Goal: Information Seeking & Learning: Learn about a topic

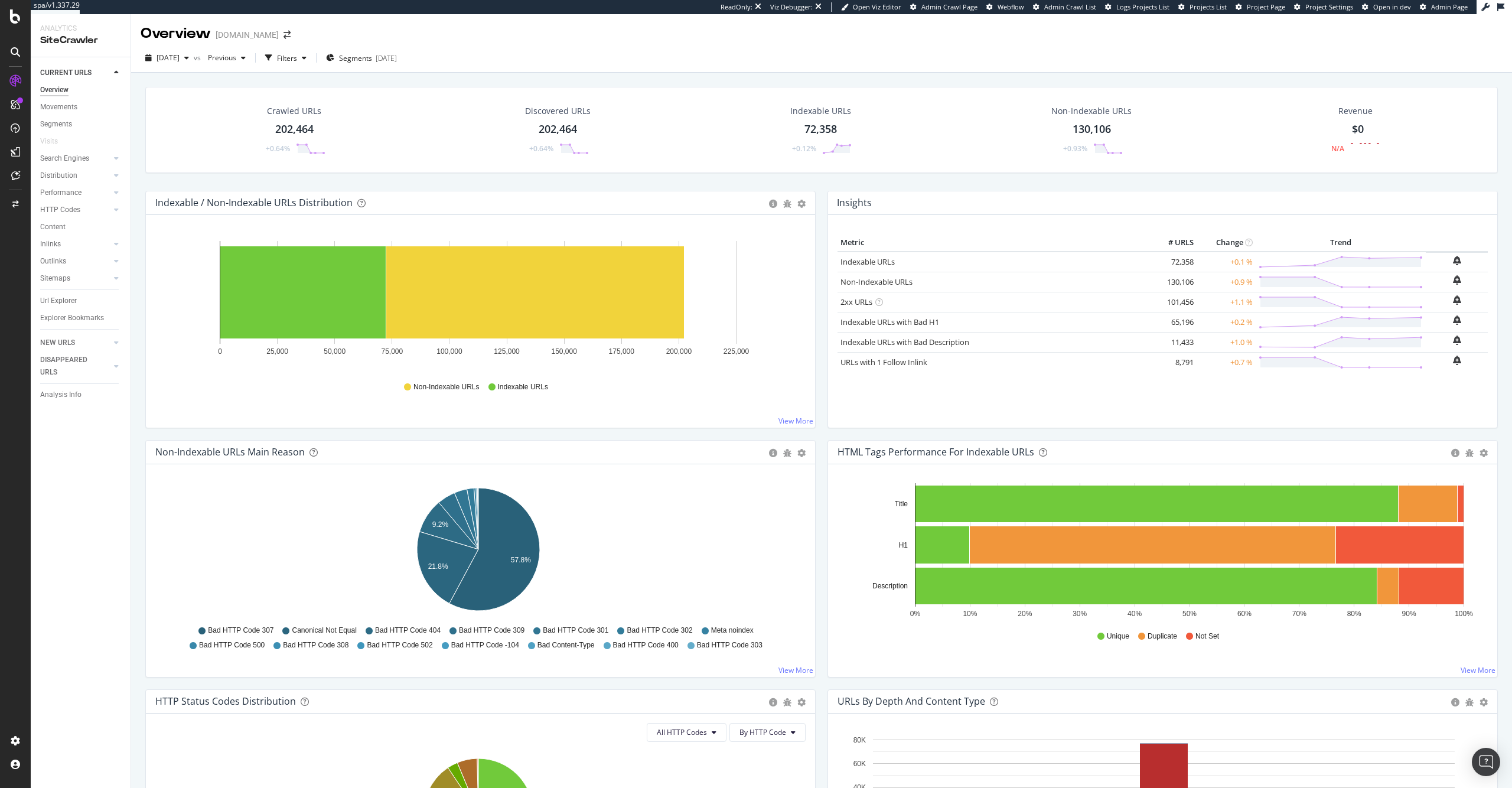
click at [304, 126] on div "202,464" at bounding box center [294, 129] width 38 height 15
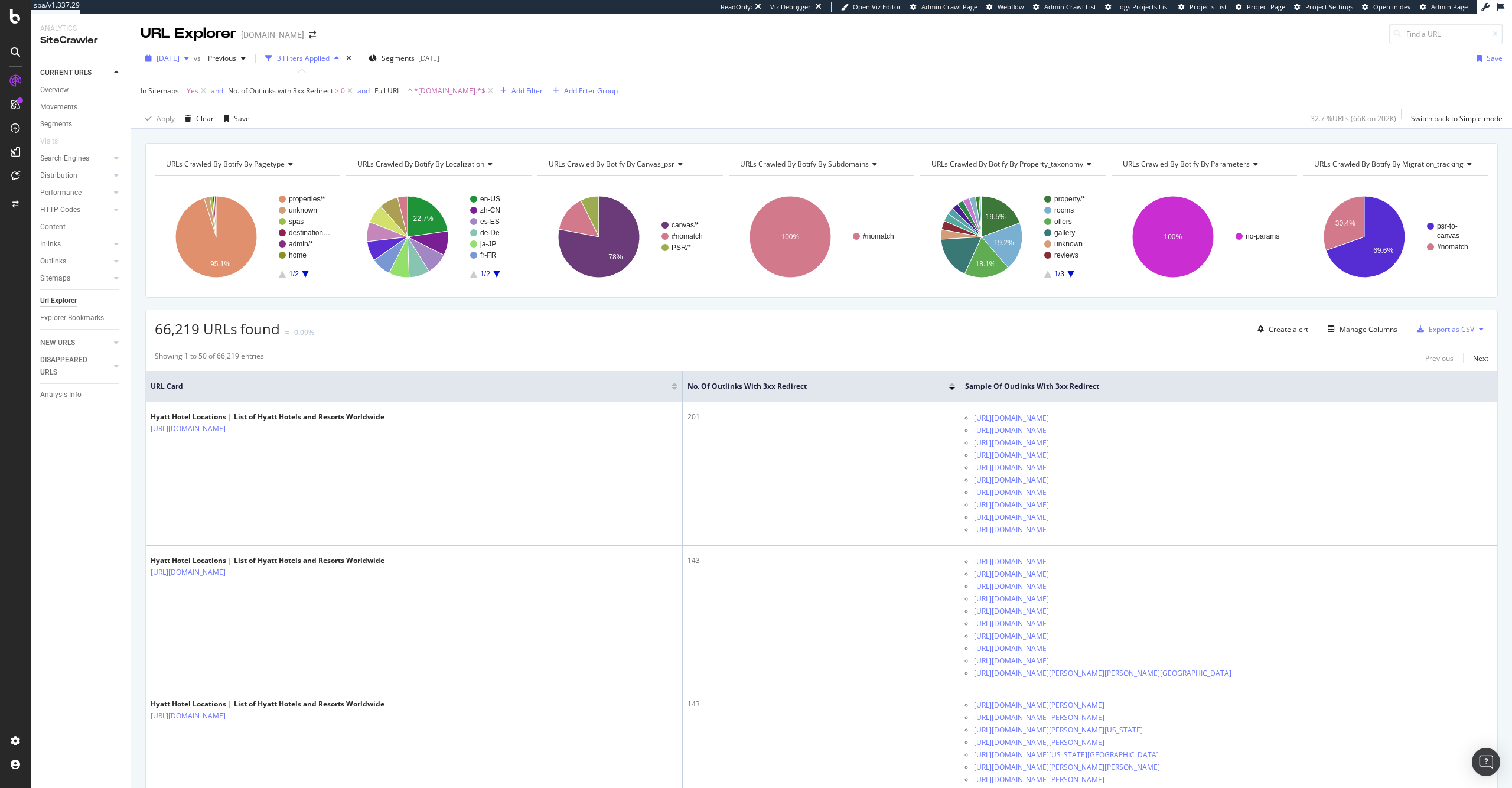
click at [180, 59] on span "2025 Sep. 15th" at bounding box center [168, 58] width 23 height 10
click at [265, 144] on span at bounding box center [273, 150] width 14 height 14
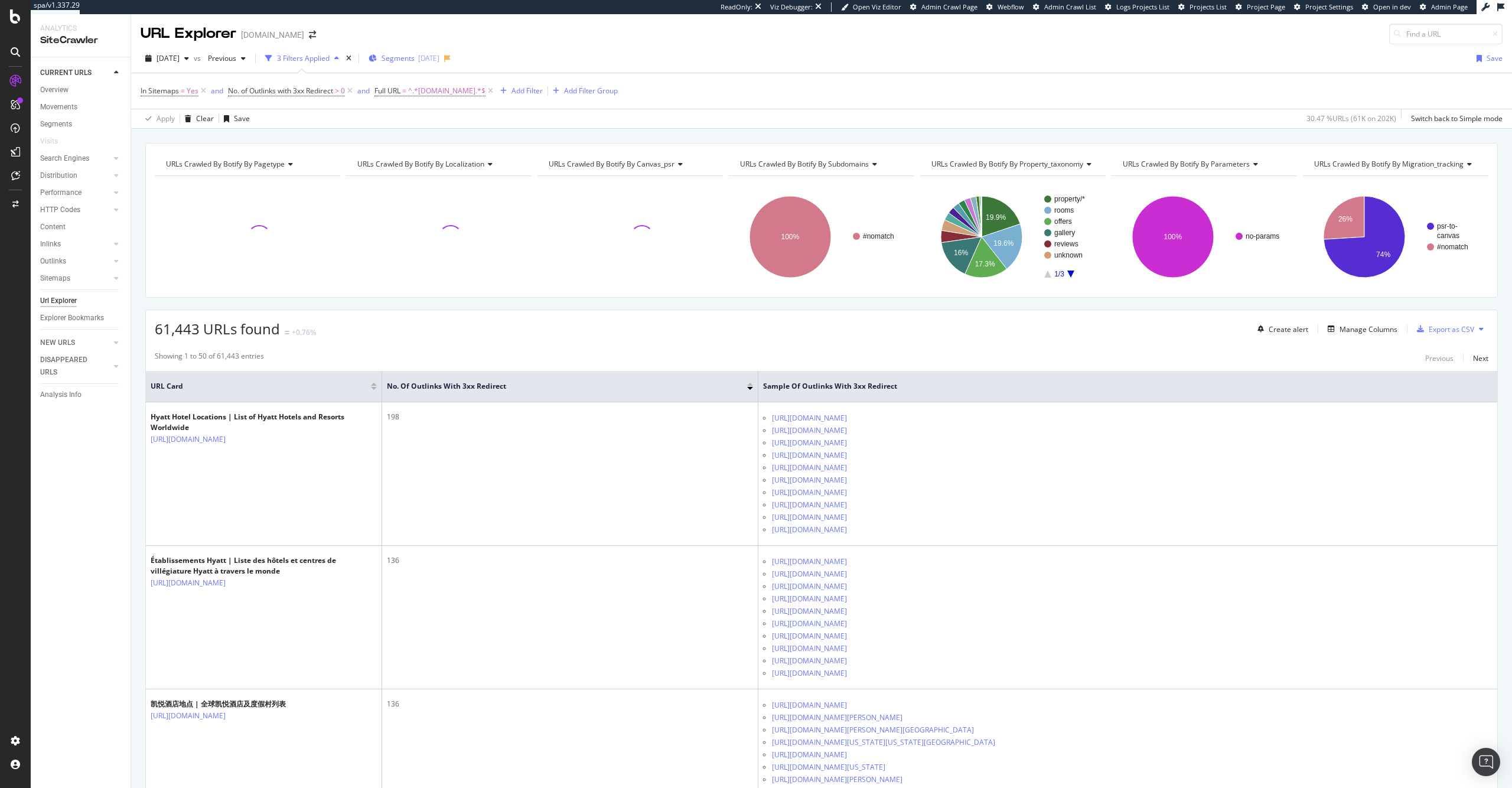
click at [439, 61] on div "2025-02-06" at bounding box center [428, 58] width 21 height 10
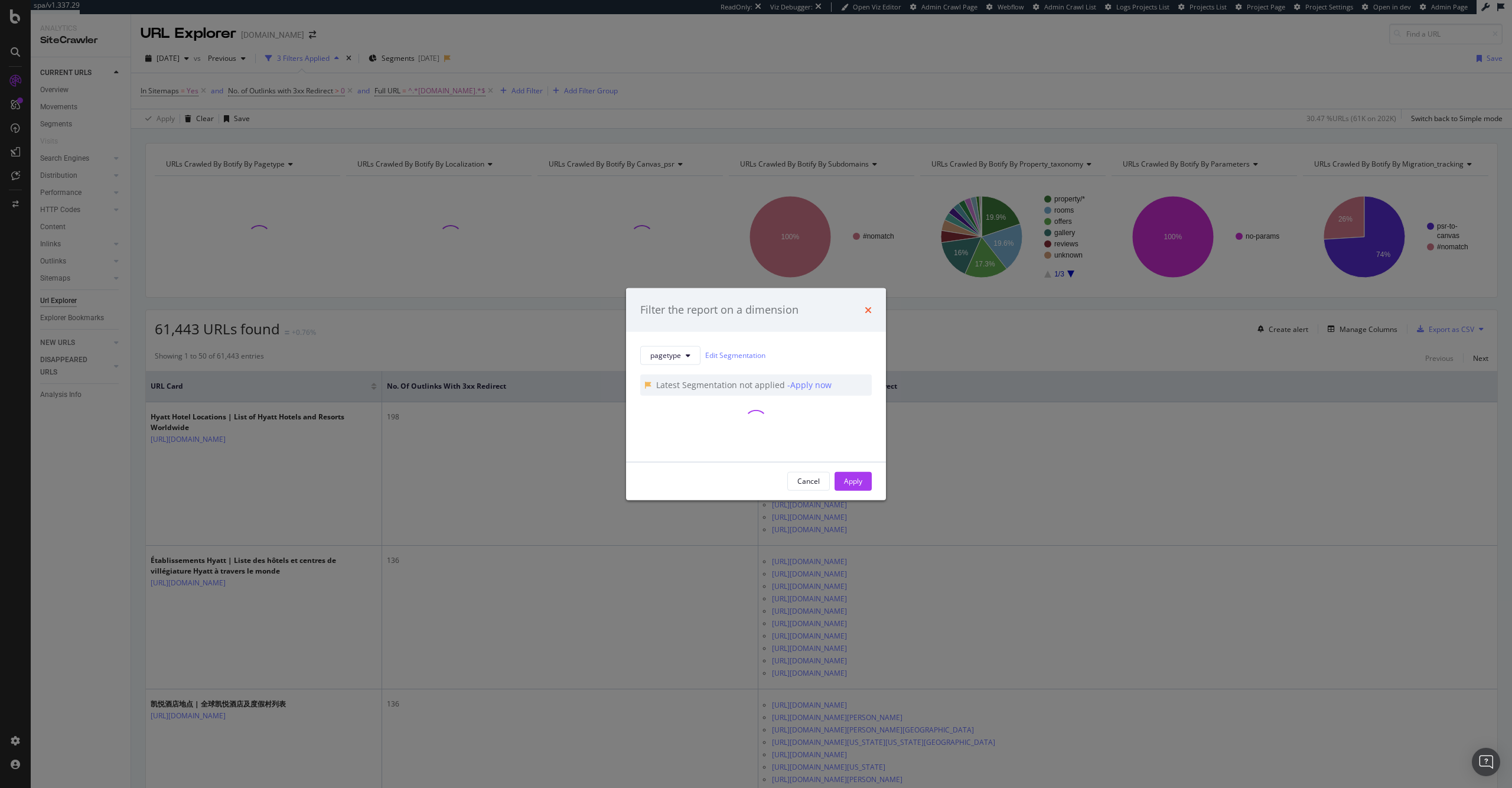
click at [870, 310] on icon "times" at bounding box center [868, 309] width 7 height 9
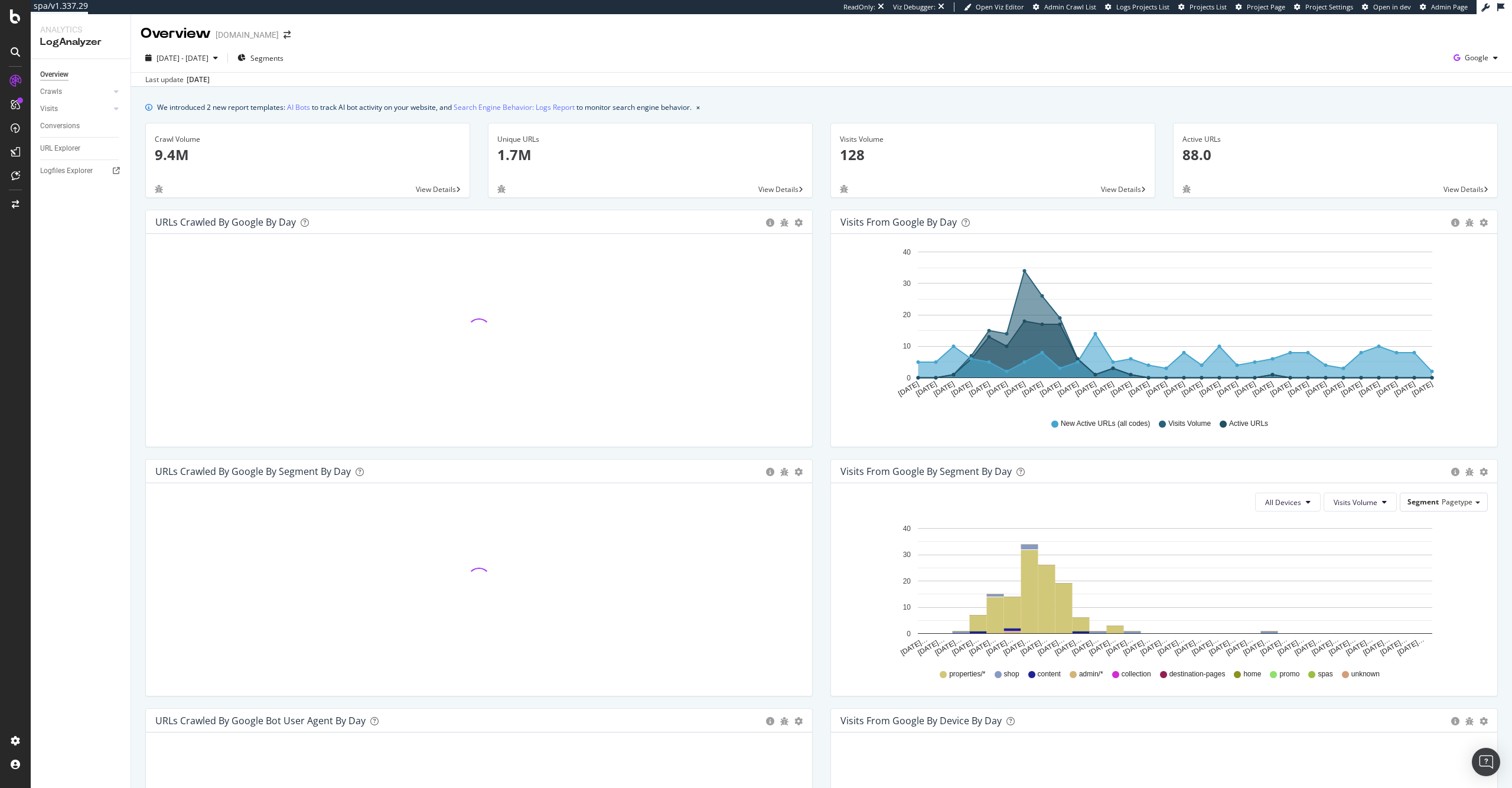
click at [571, 162] on p "1.7M" at bounding box center [650, 155] width 306 height 20
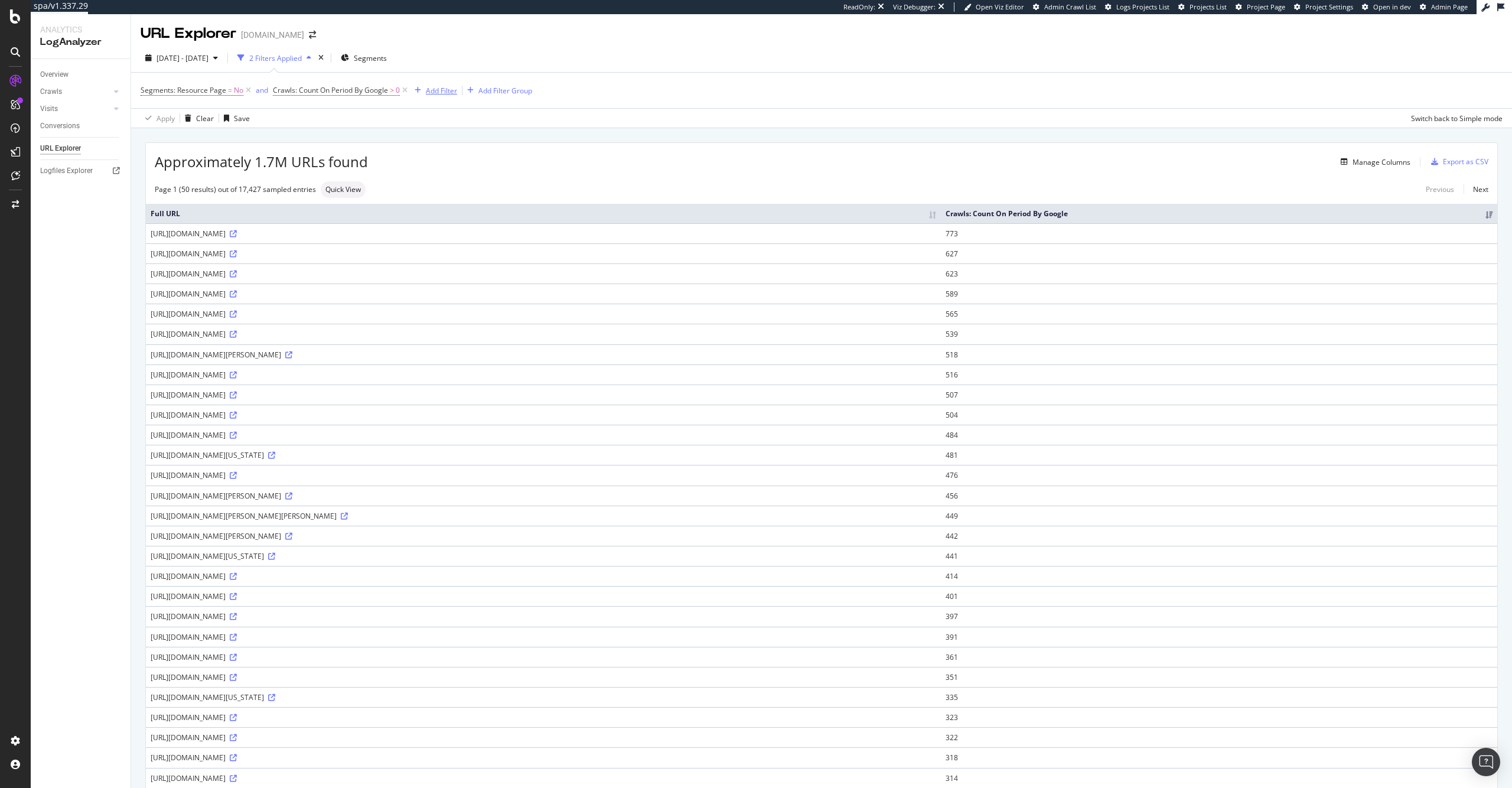
click at [439, 87] on div "Add Filter" at bounding box center [441, 91] width 31 height 10
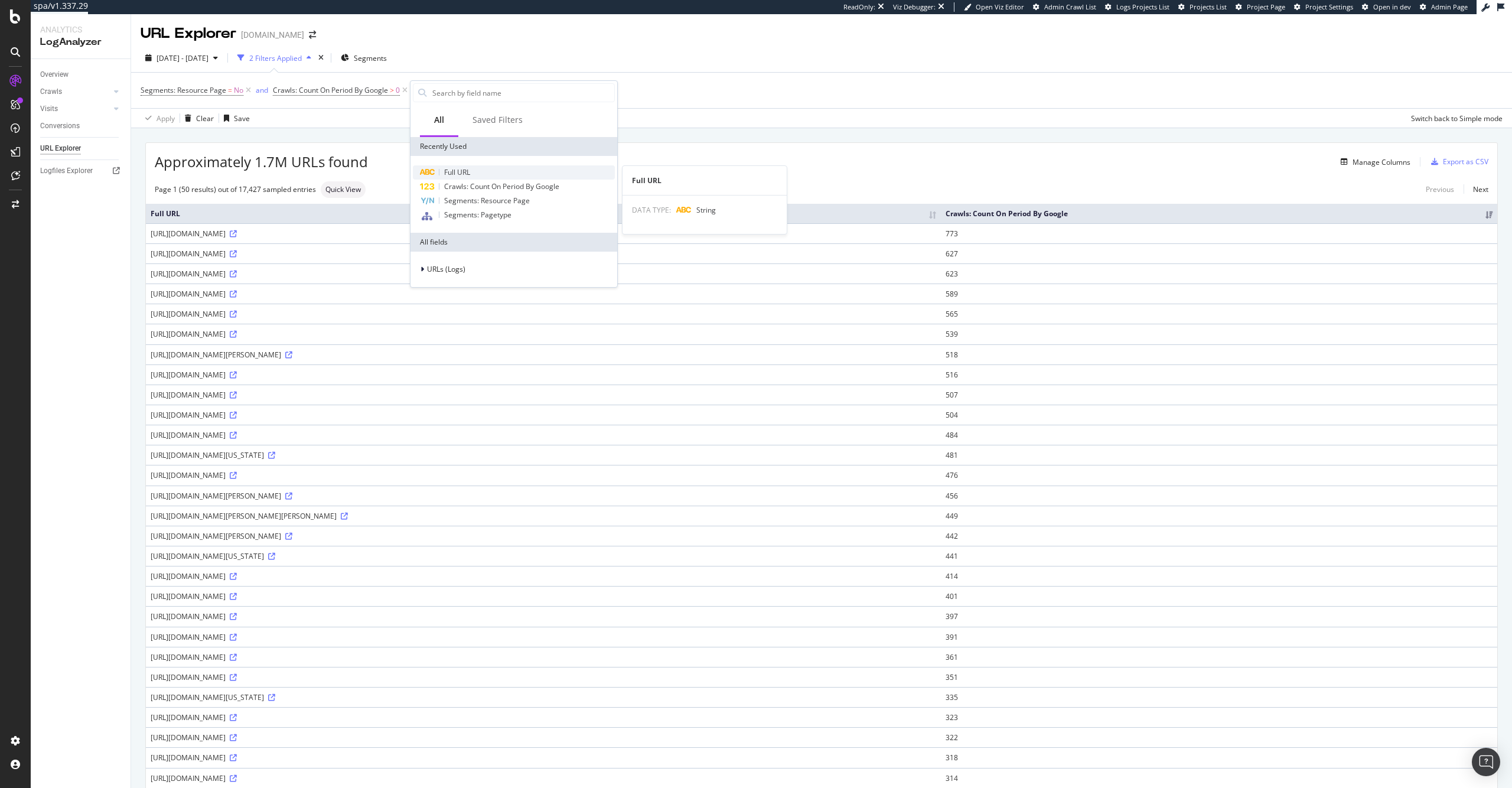
click at [462, 167] on span "Full URL" at bounding box center [457, 172] width 26 height 10
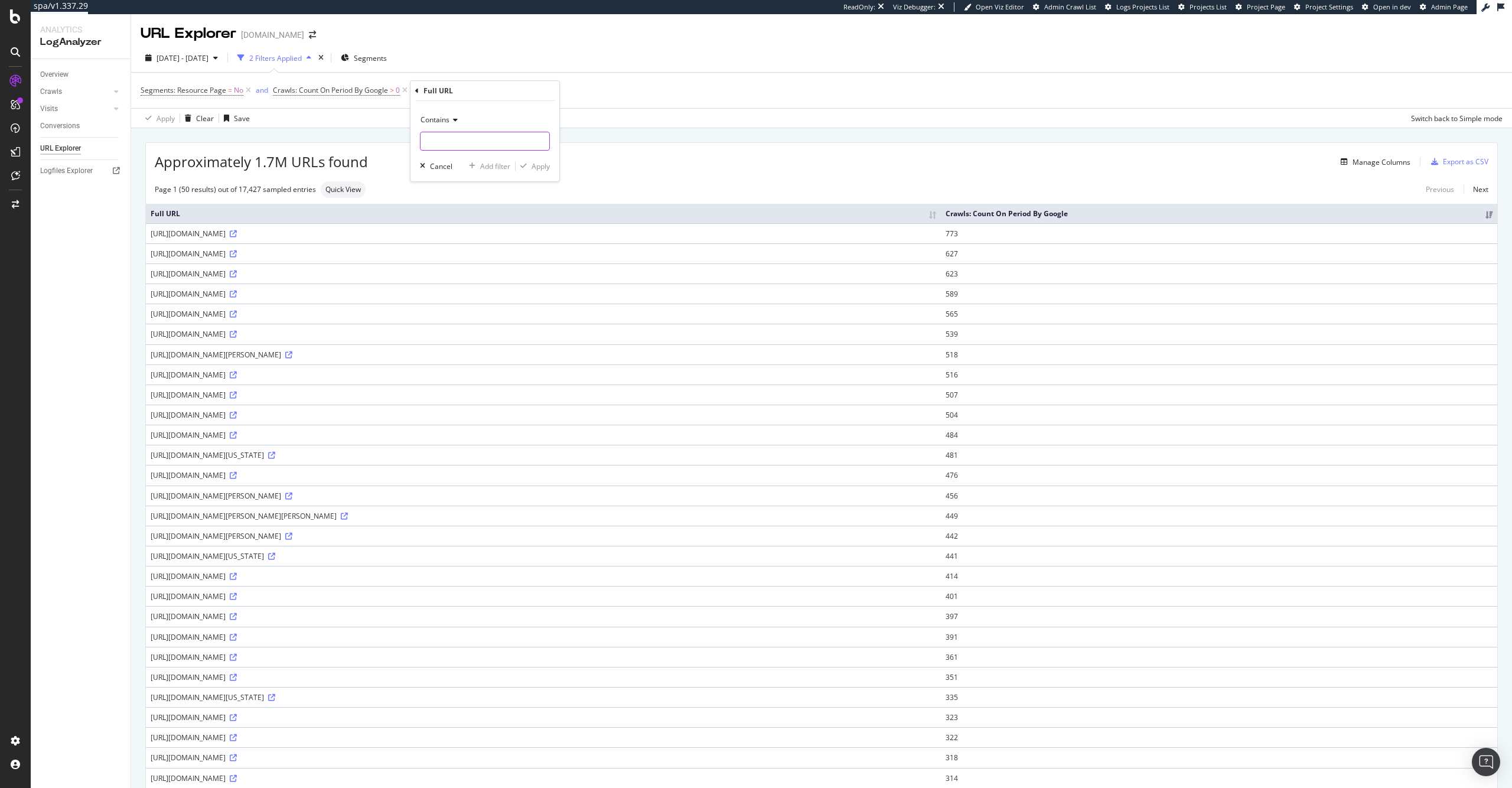
click at [470, 139] on input "text" at bounding box center [485, 141] width 128 height 19
type input "?"
click at [545, 161] on div "Apply" at bounding box center [540, 166] width 18 height 10
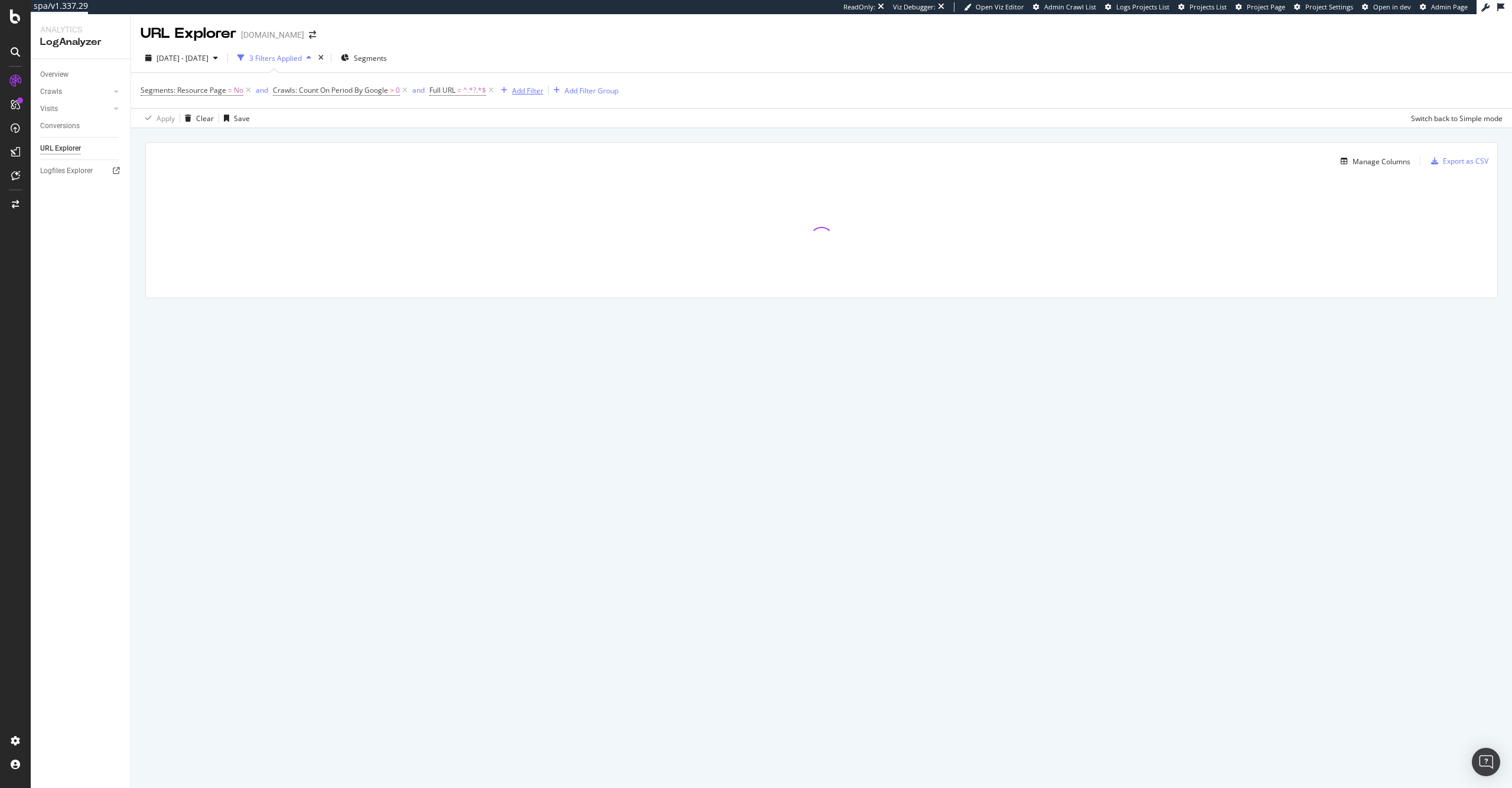
click at [538, 86] on div "Add Filter" at bounding box center [527, 91] width 31 height 10
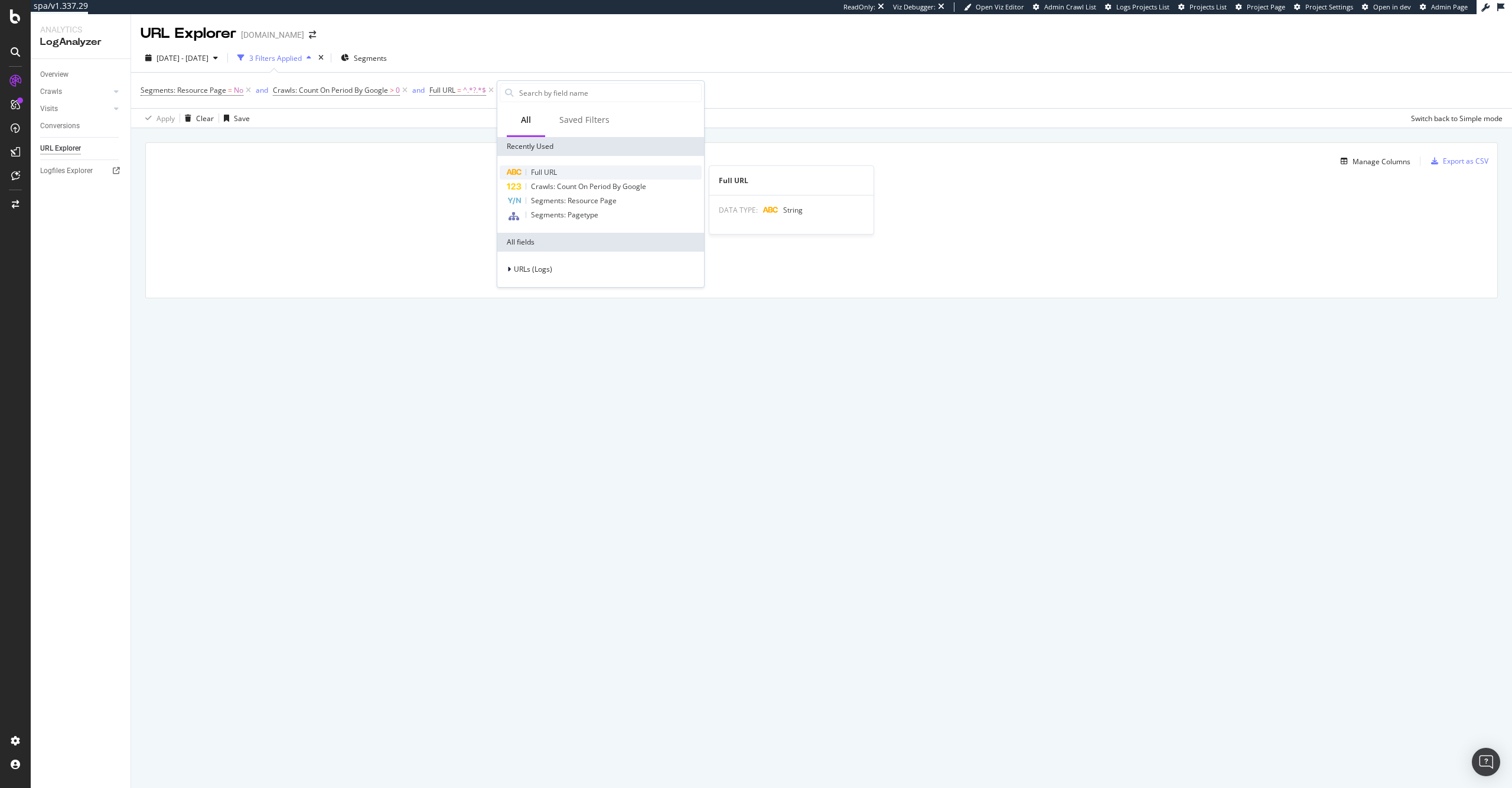
click at [552, 172] on span "Full URL" at bounding box center [544, 172] width 26 height 10
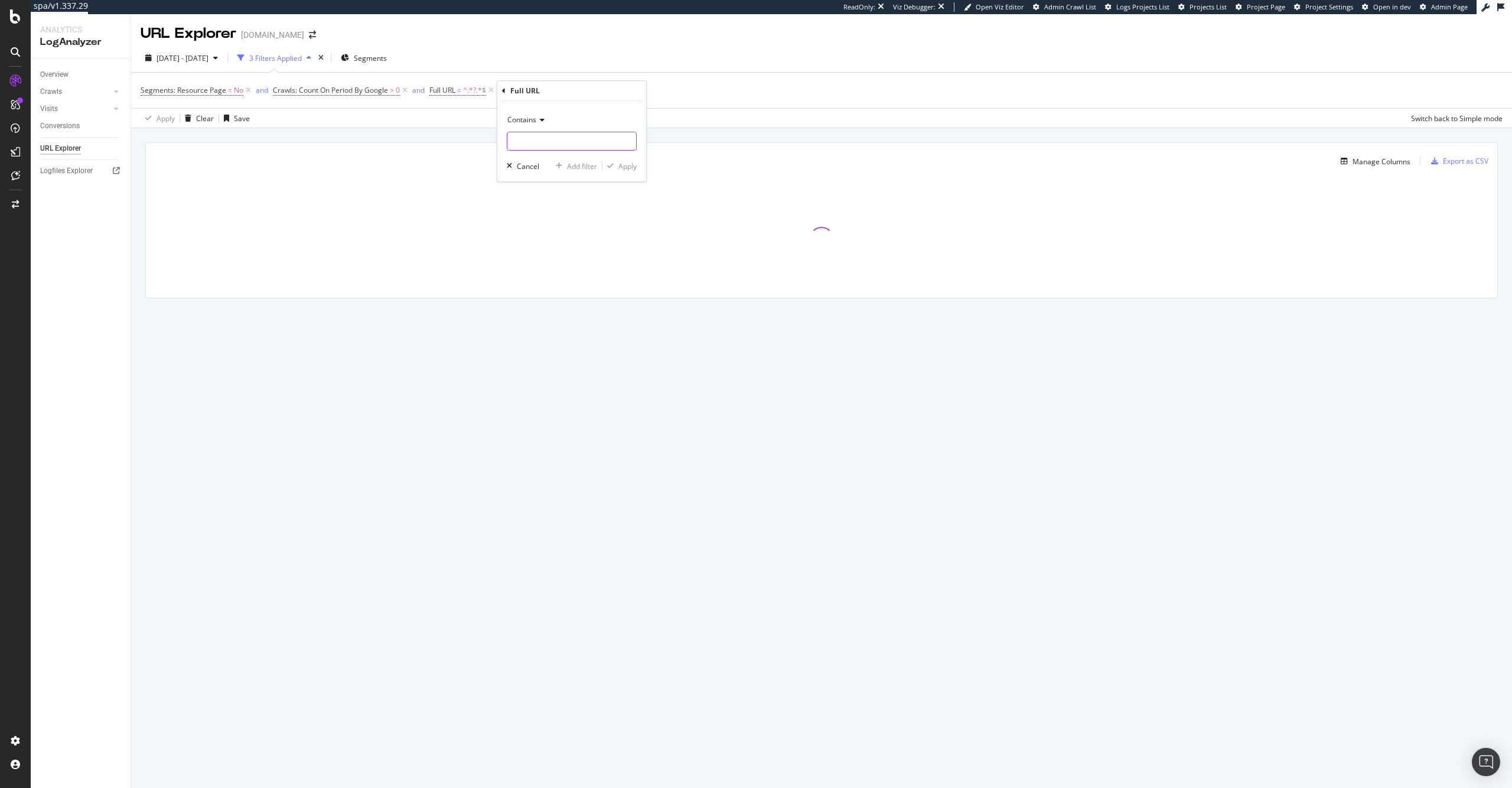
click at [545, 133] on input "text" at bounding box center [571, 141] width 128 height 19
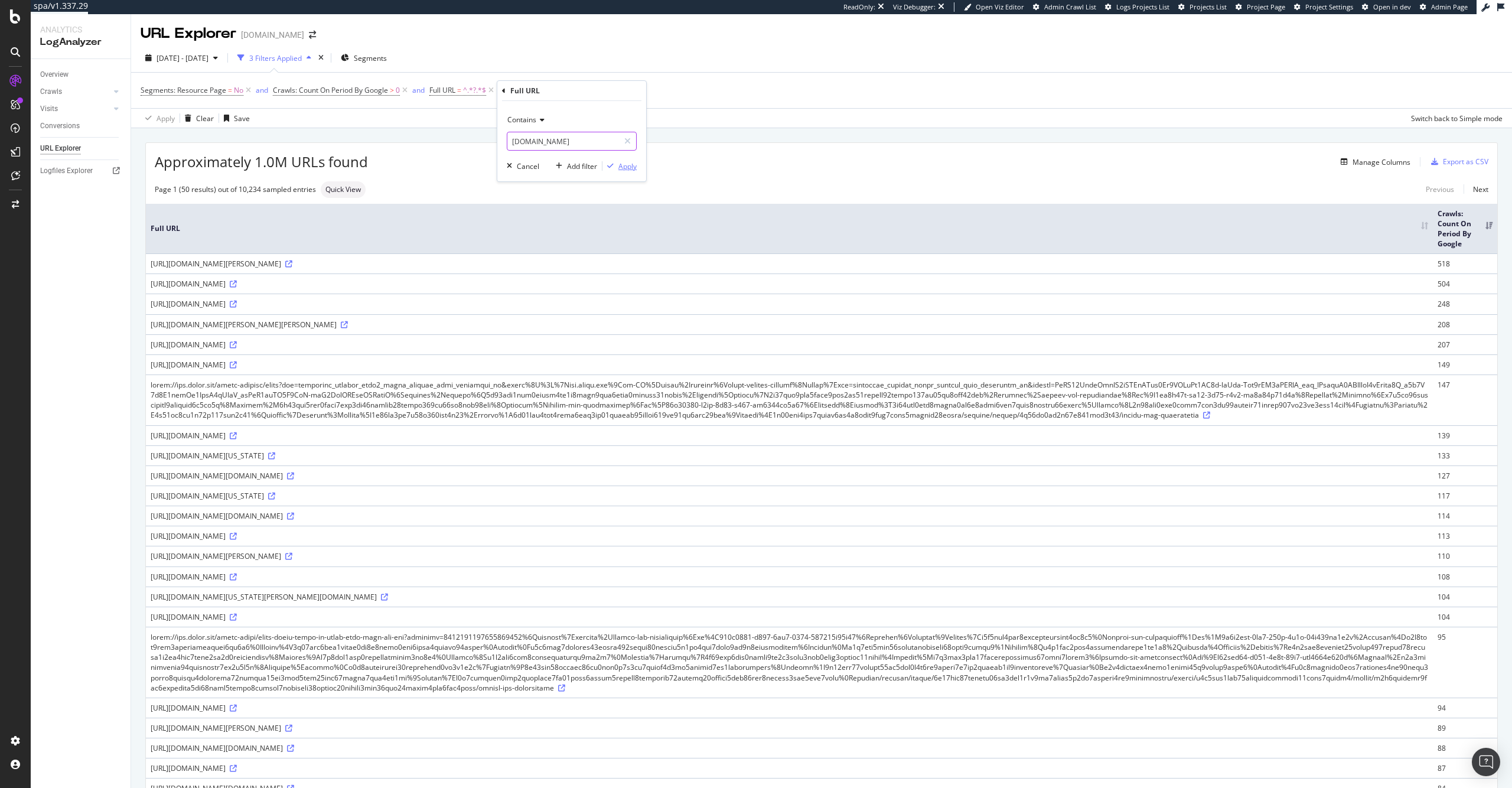
type input "[DOMAIN_NAME]"
click at [627, 162] on div "Apply" at bounding box center [627, 166] width 18 height 10
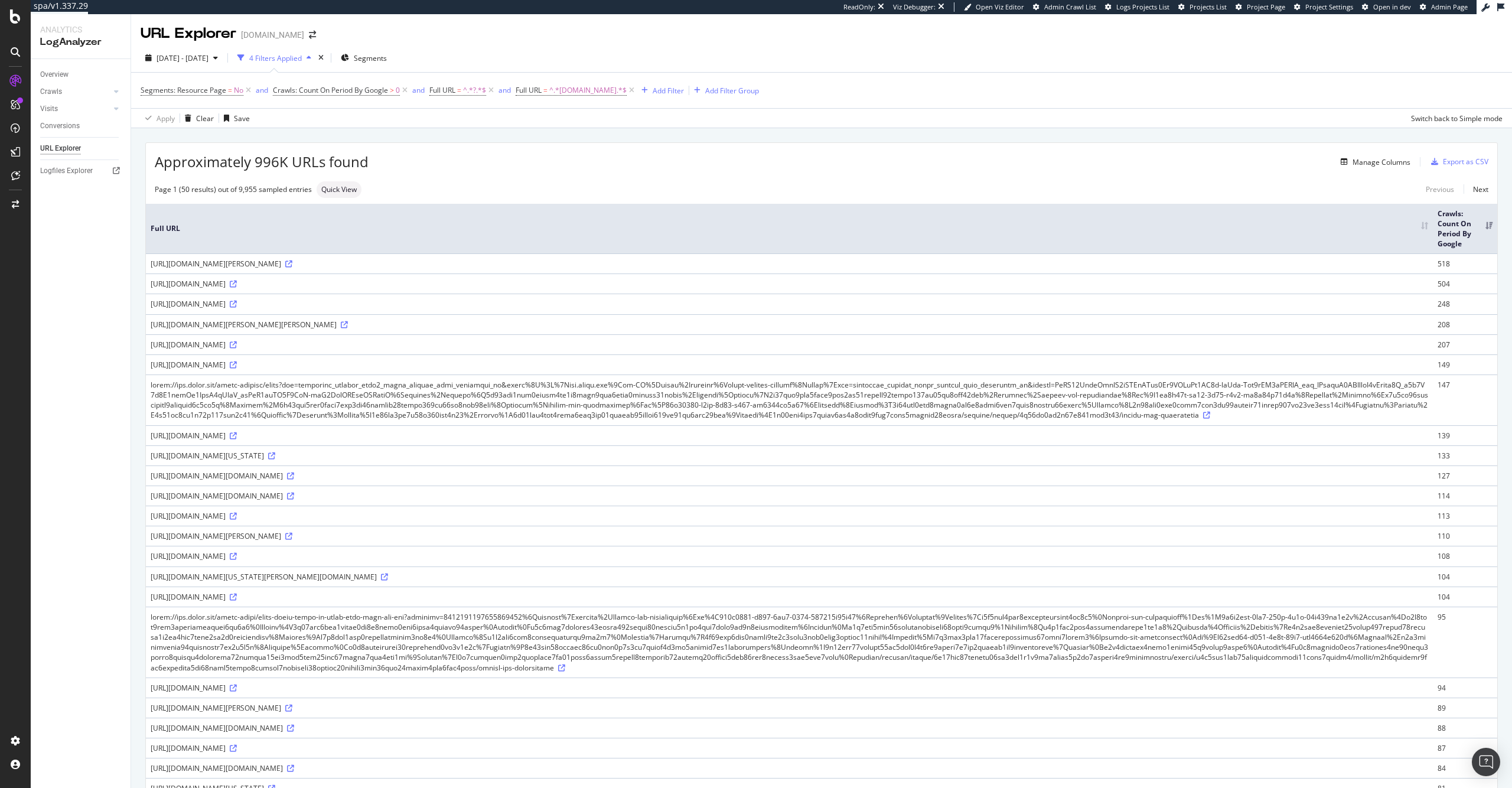
drag, startPoint x: 382, startPoint y: 265, endPoint x: 408, endPoint y: 266, distance: 26.0
click at [408, 266] on div "[URL][DOMAIN_NAME][PERSON_NAME]" at bounding box center [789, 264] width 1278 height 10
copy div "?icamp="
click at [671, 91] on div "Add Filter" at bounding box center [668, 91] width 31 height 10
click at [519, 154] on div "Approximately 996K URLs found Manage Columns Export as CSV" at bounding box center [821, 157] width 1351 height 29
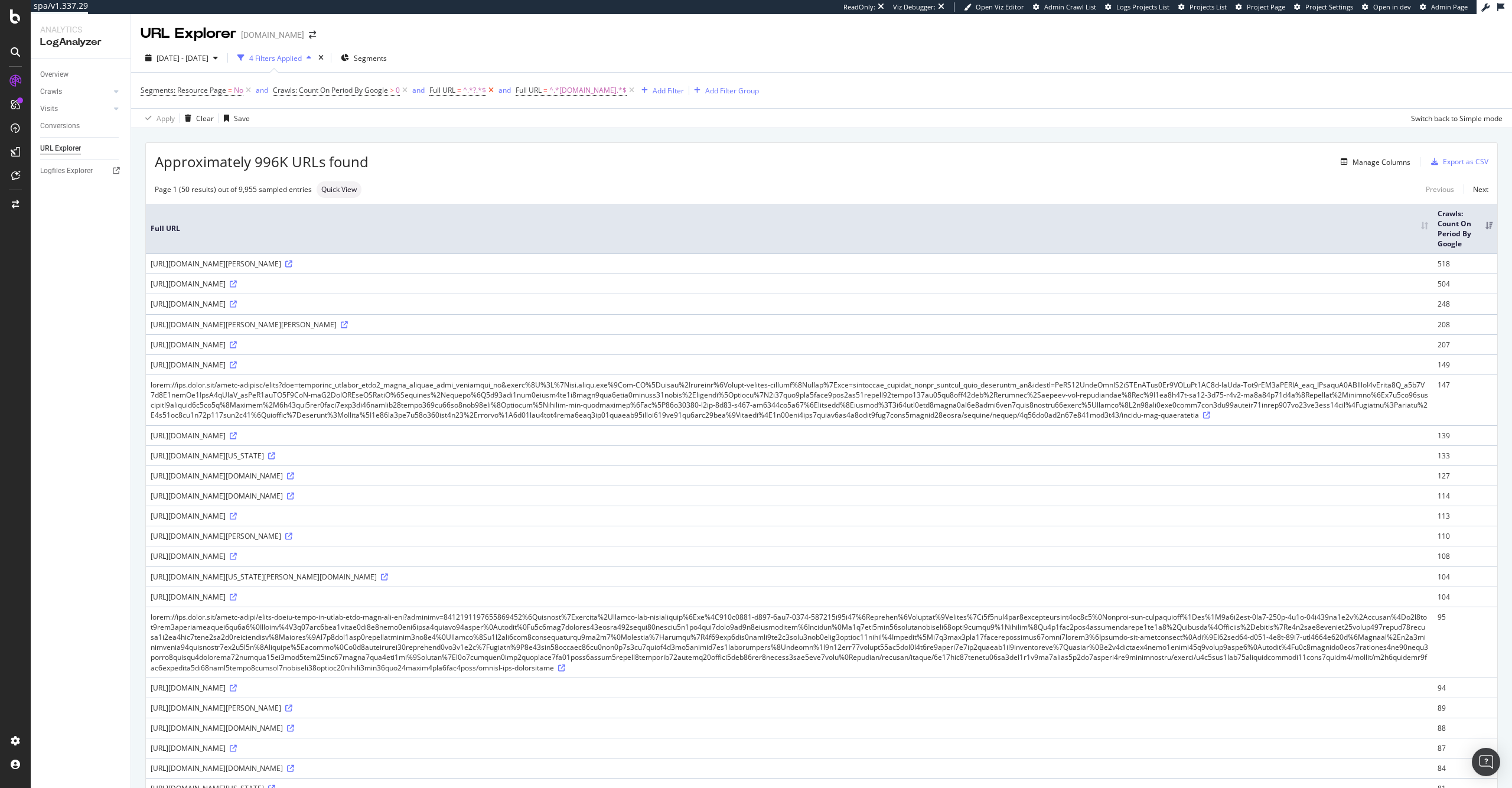
click at [490, 91] on icon at bounding box center [491, 90] width 10 height 12
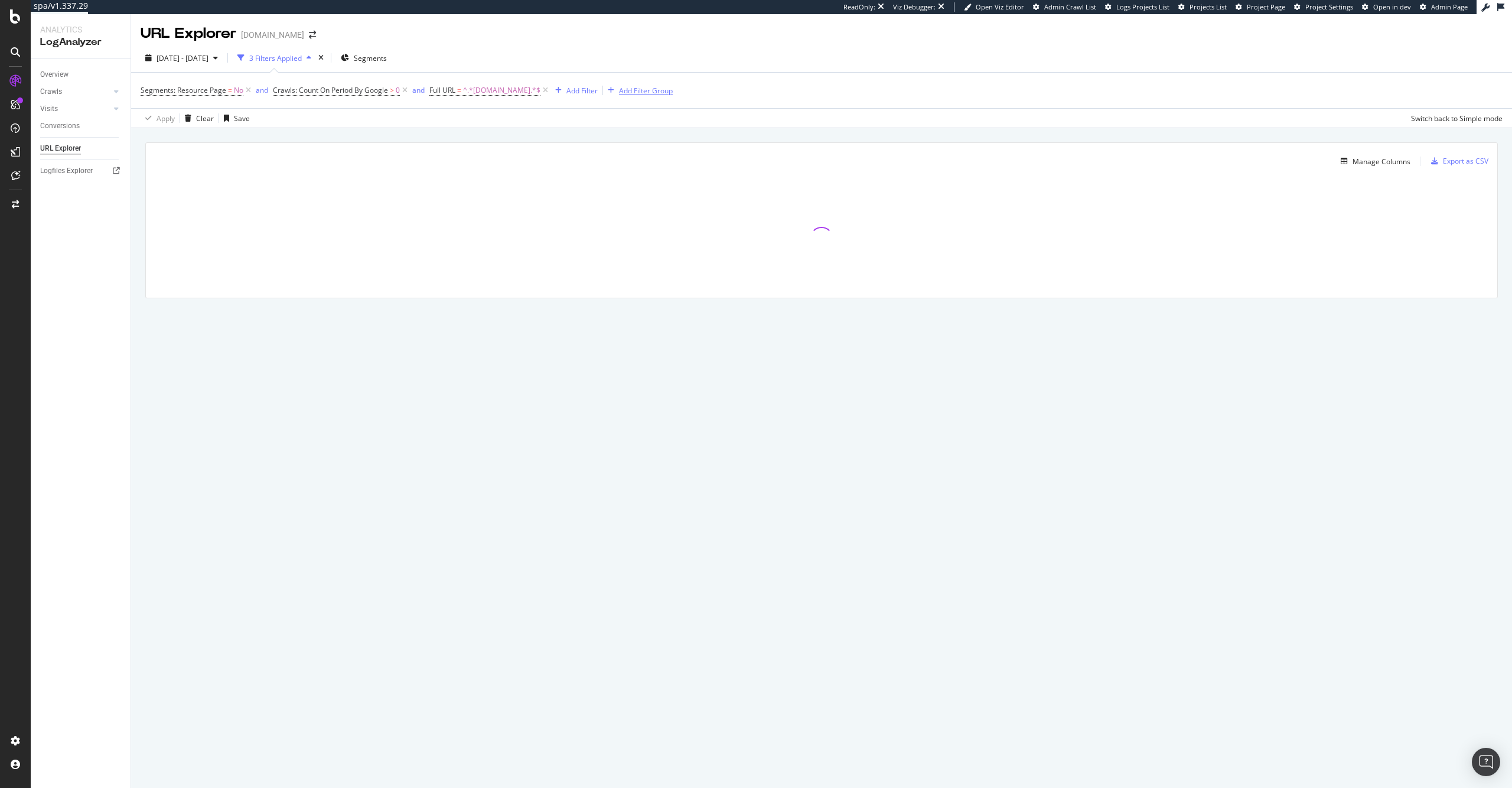
click at [629, 88] on div "Add Filter Group" at bounding box center [646, 91] width 53 height 10
click at [515, 113] on div "Segments: Resource Page = No and Crawls: Count On Period By Google > 0 and Full…" at bounding box center [822, 100] width 1362 height 55
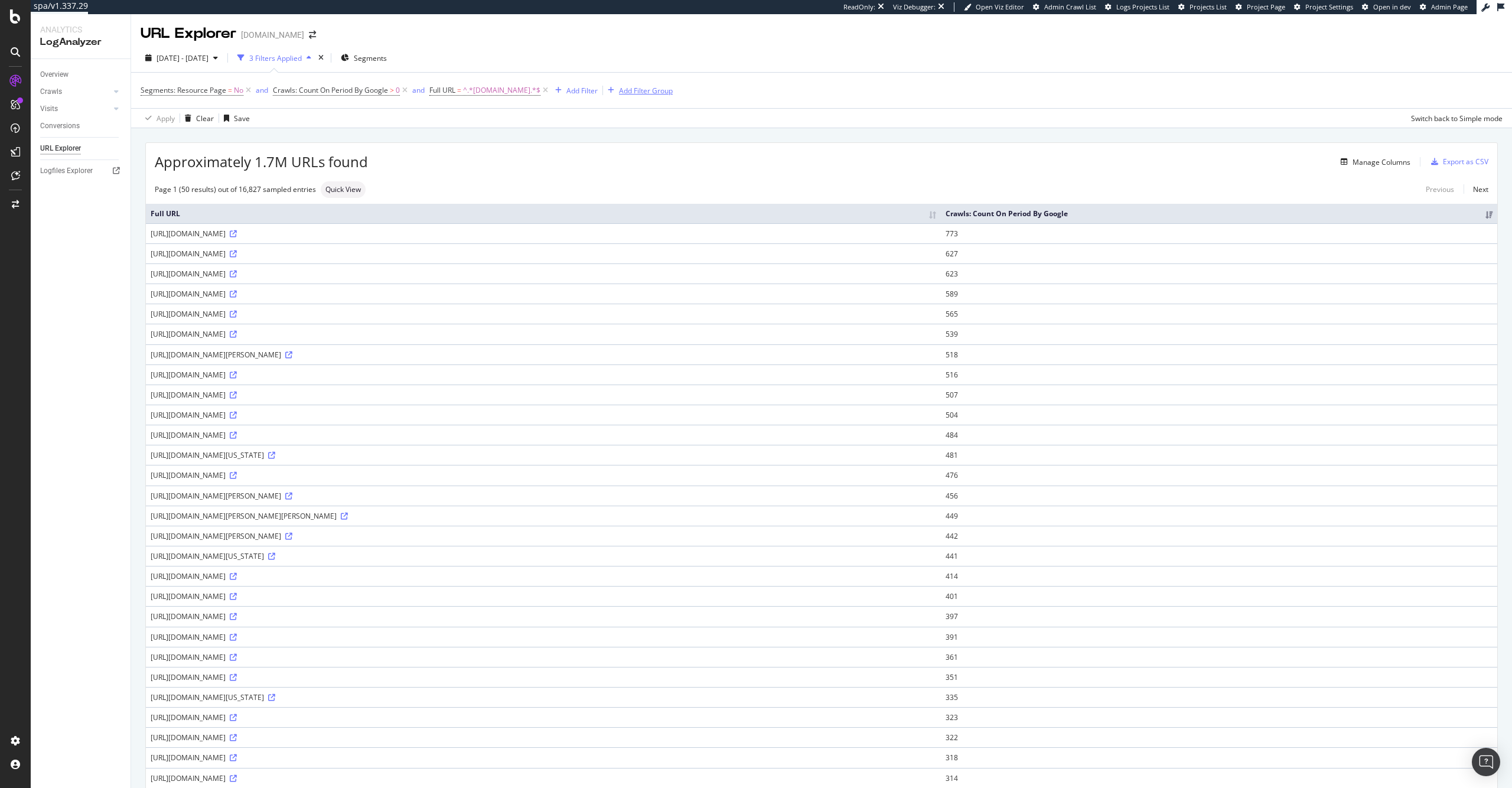
click at [640, 89] on div "Add Filter Group" at bounding box center [646, 91] width 53 height 10
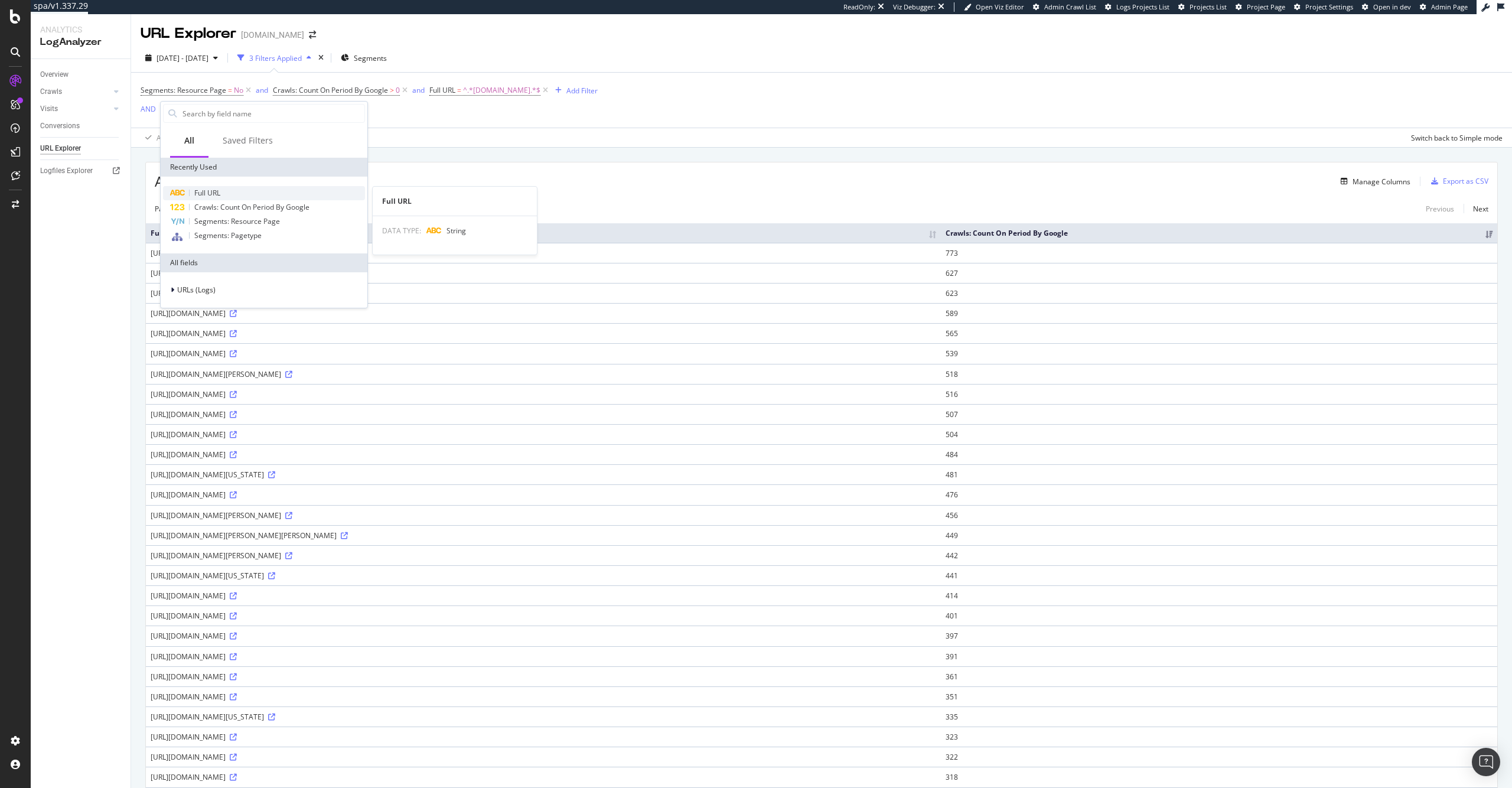
click at [223, 188] on div "Full URL" at bounding box center [264, 193] width 202 height 14
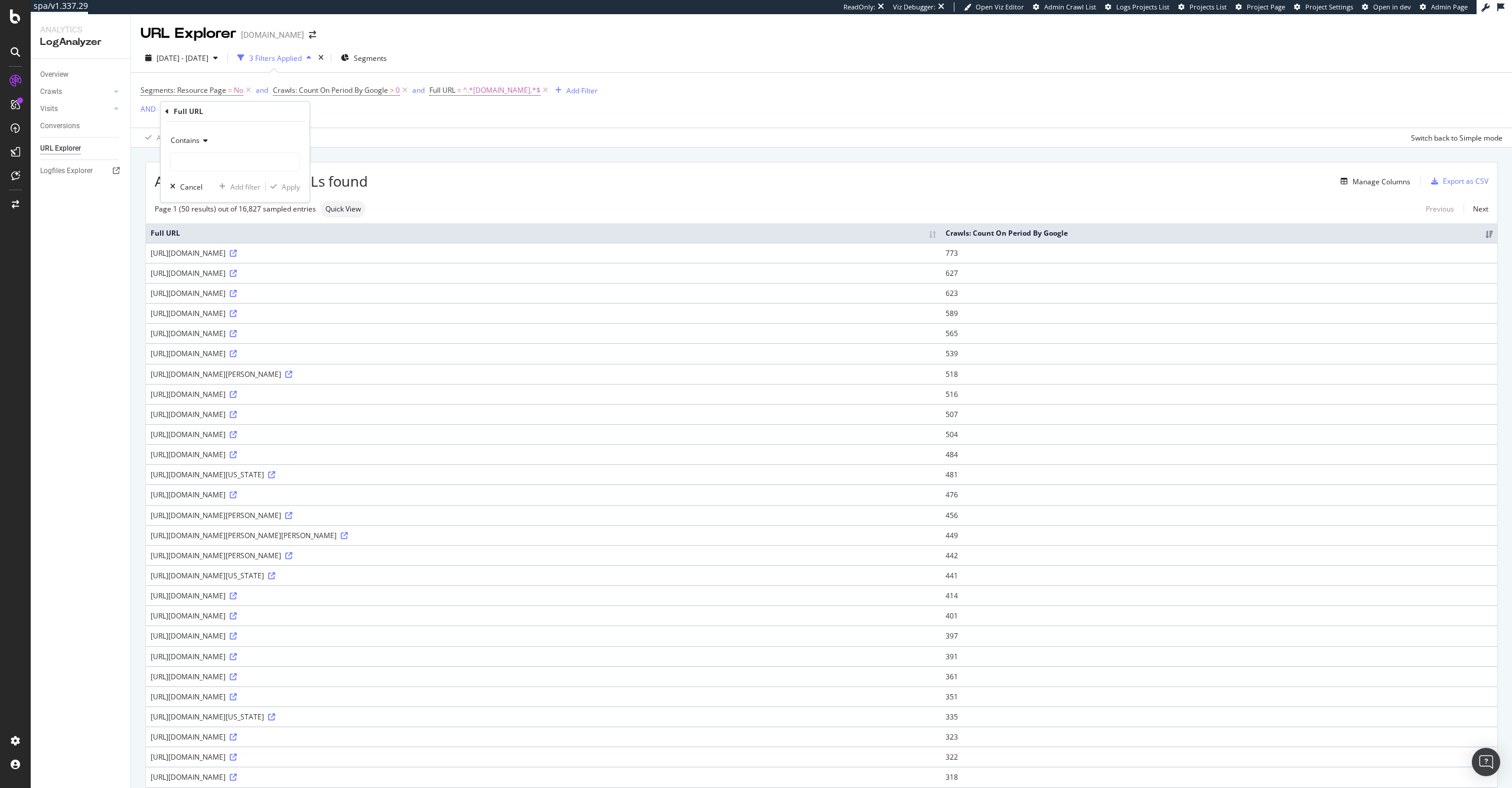
click at [206, 135] on div "Contains" at bounding box center [235, 141] width 130 height 19
click at [275, 138] on div "Contains" at bounding box center [235, 141] width 130 height 19
click at [255, 171] on input "text" at bounding box center [235, 162] width 128 height 19
type input "?"
click at [289, 191] on div "Apply" at bounding box center [290, 187] width 18 height 10
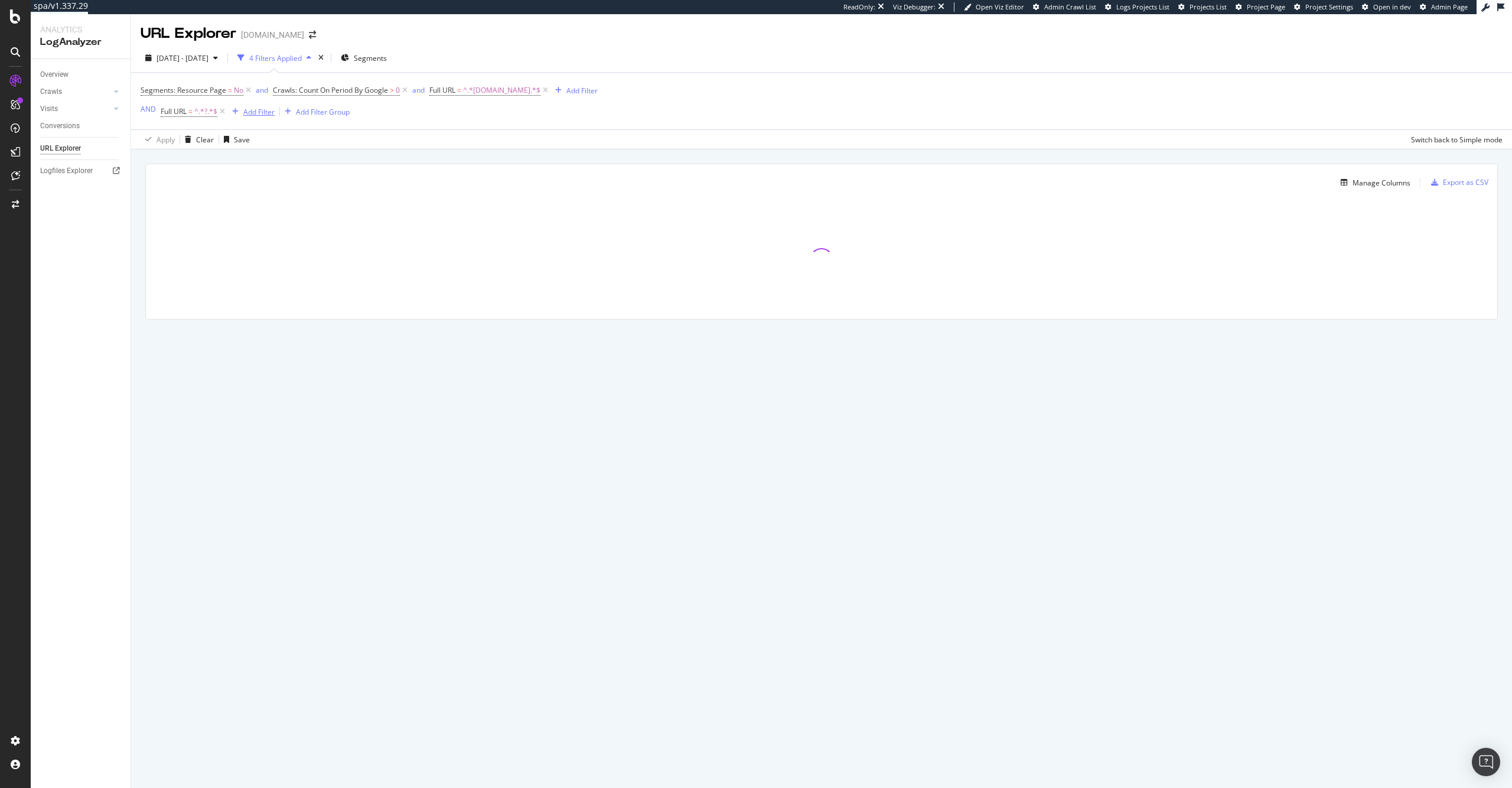
click at [252, 113] on div "Add Filter" at bounding box center [258, 112] width 31 height 10
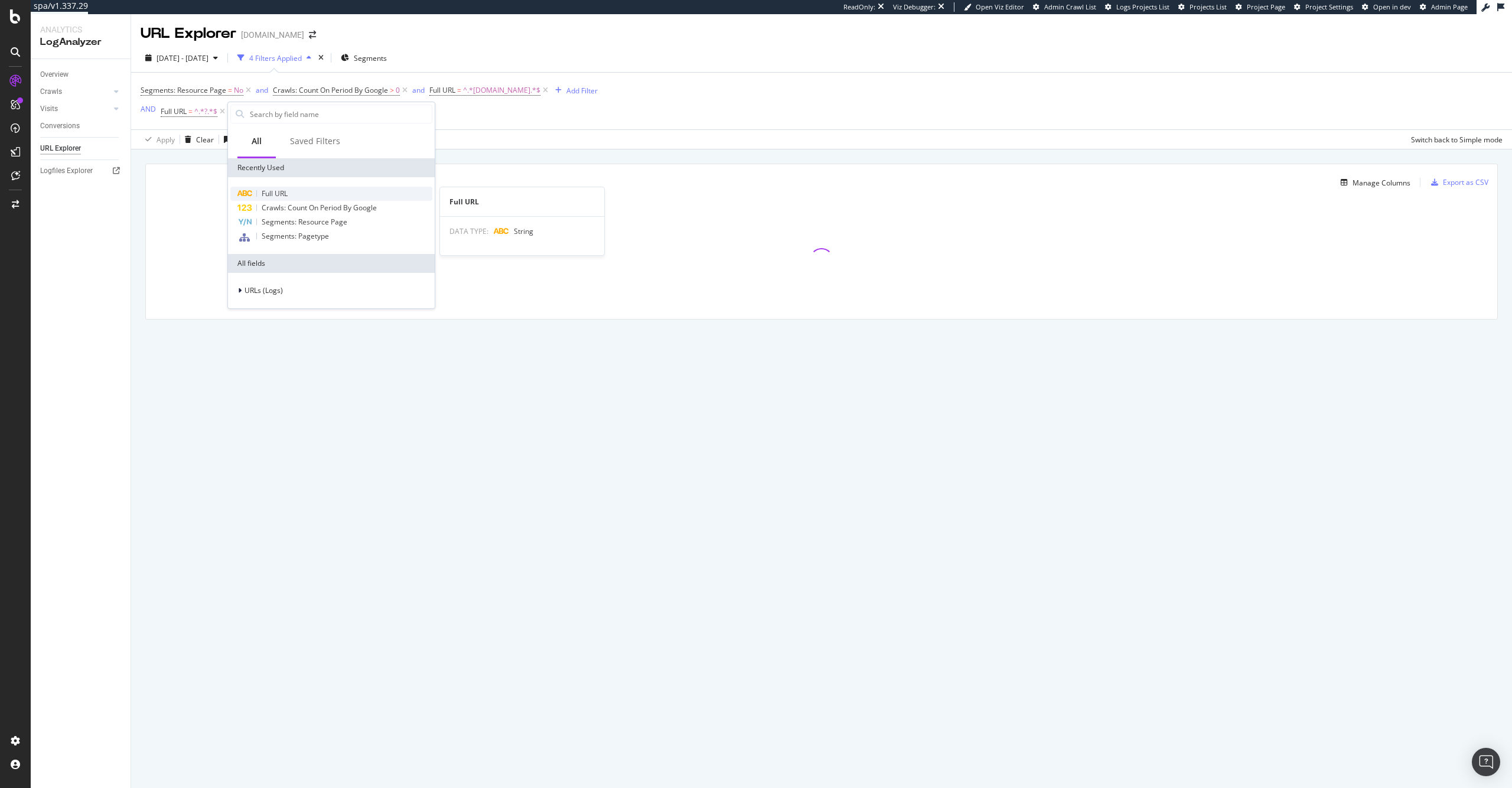
click at [304, 191] on div "Full URL" at bounding box center [331, 194] width 202 height 14
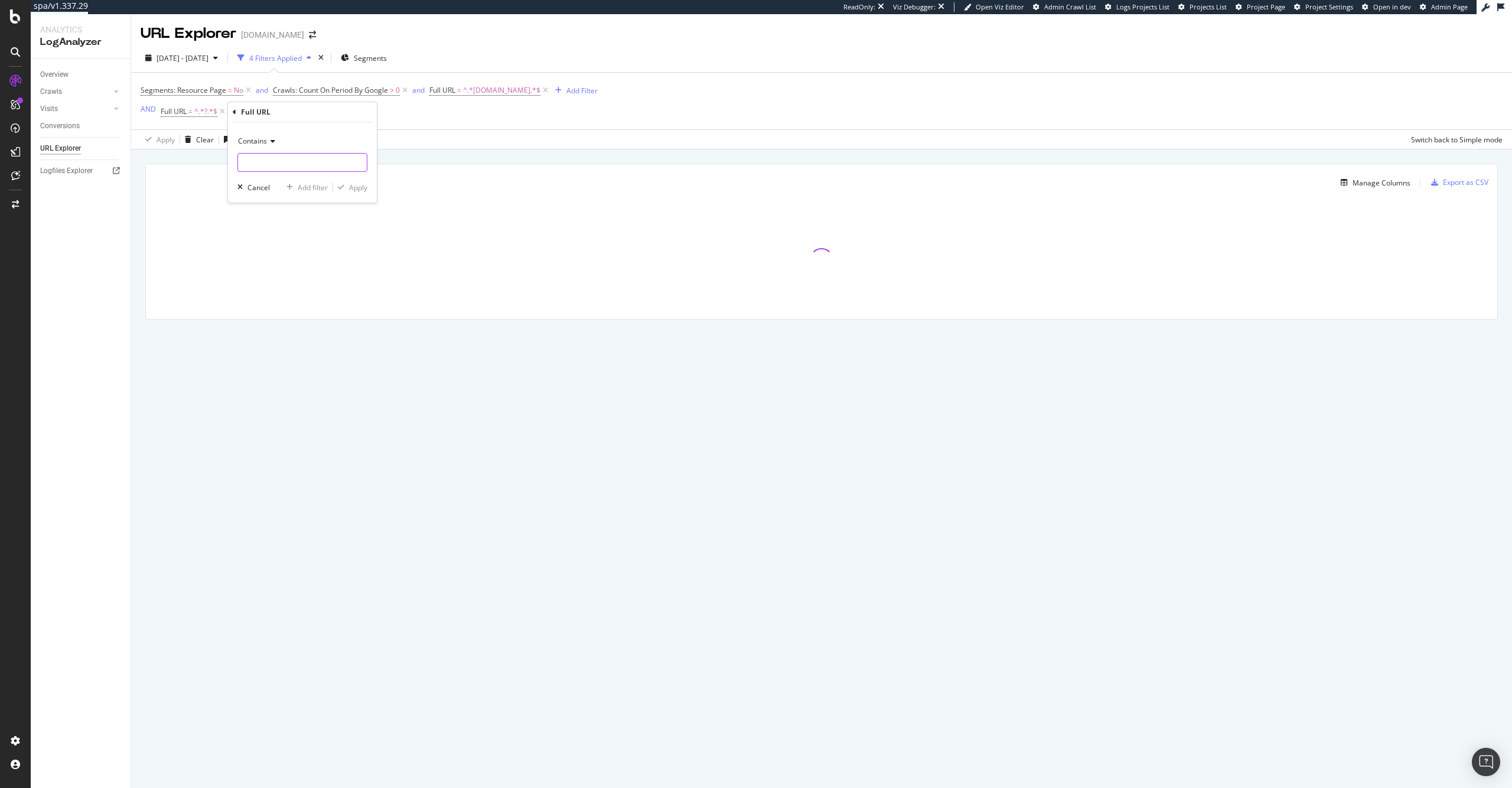
click at [274, 161] on input "text" at bounding box center [302, 162] width 128 height 19
type input "#"
click at [354, 183] on div "Apply" at bounding box center [358, 188] width 18 height 10
click at [229, 114] on div "and" at bounding box center [235, 111] width 12 height 10
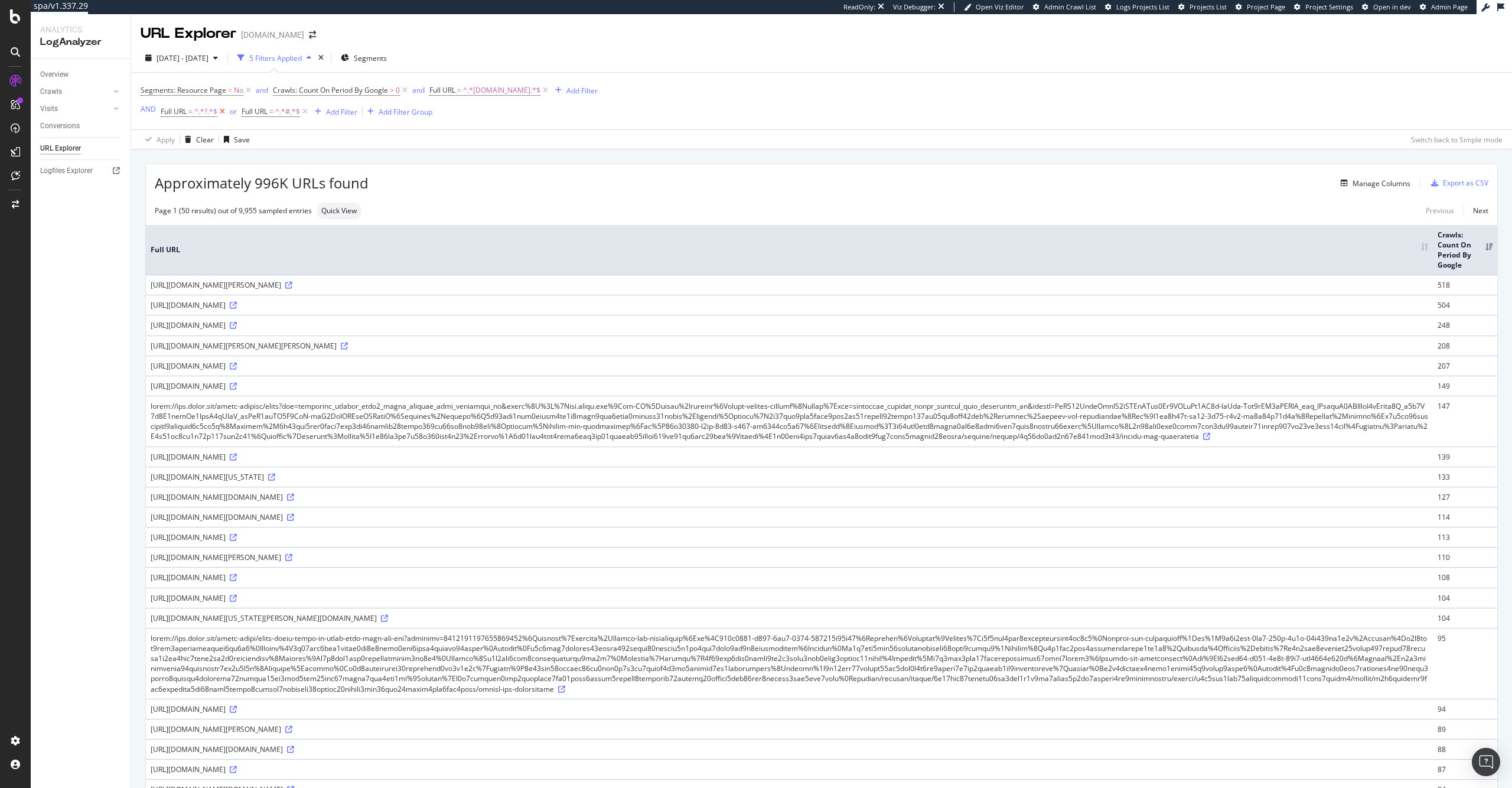
click at [223, 113] on icon at bounding box center [222, 112] width 10 height 12
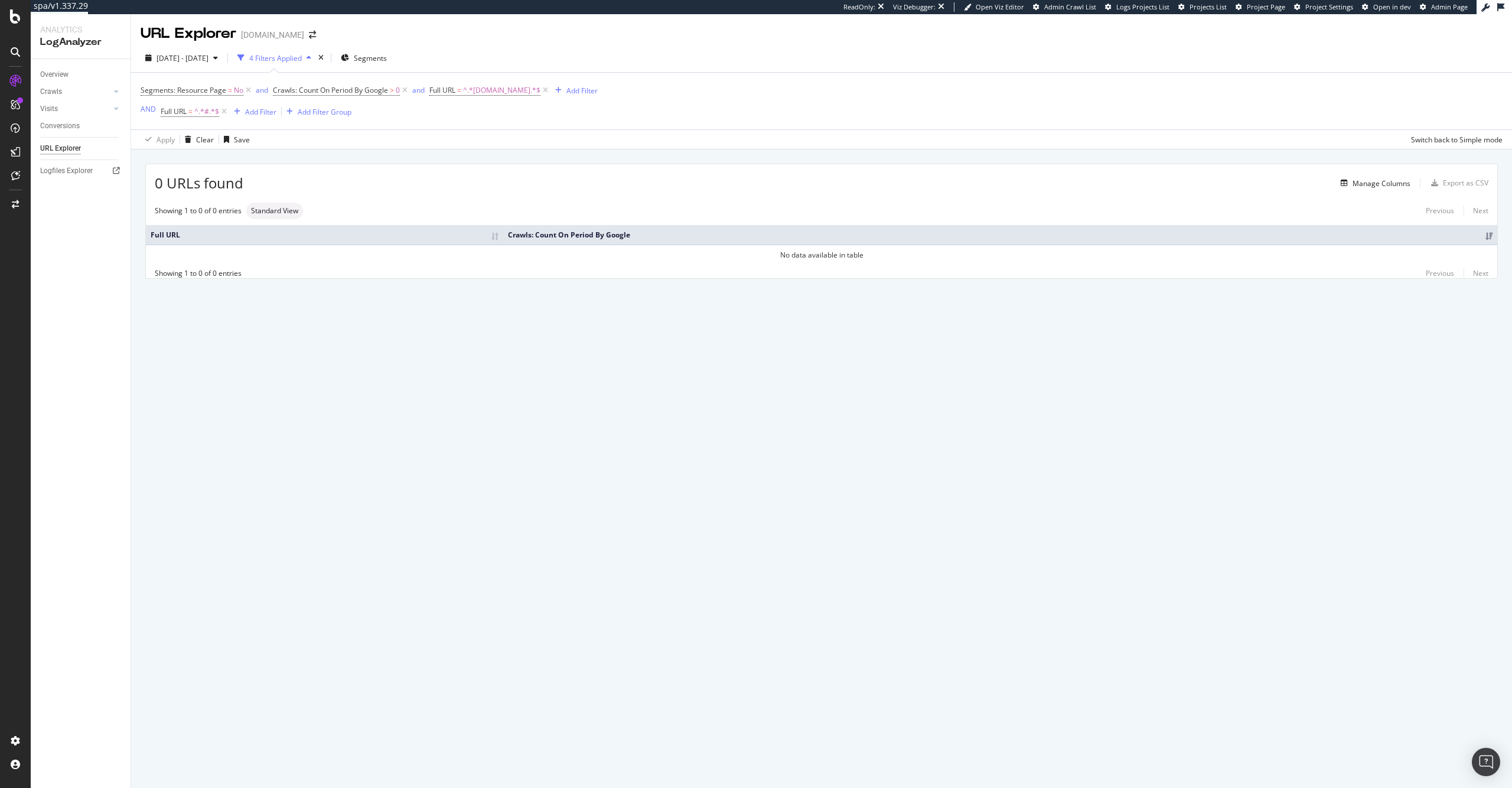
click at [536, 165] on div "0 URLs found Manage Columns Export as CSV" at bounding box center [821, 179] width 1351 height 29
click at [171, 115] on span "Full URL" at bounding box center [174, 111] width 26 height 10
click at [217, 159] on input "#" at bounding box center [227, 161] width 112 height 19
type input "?"
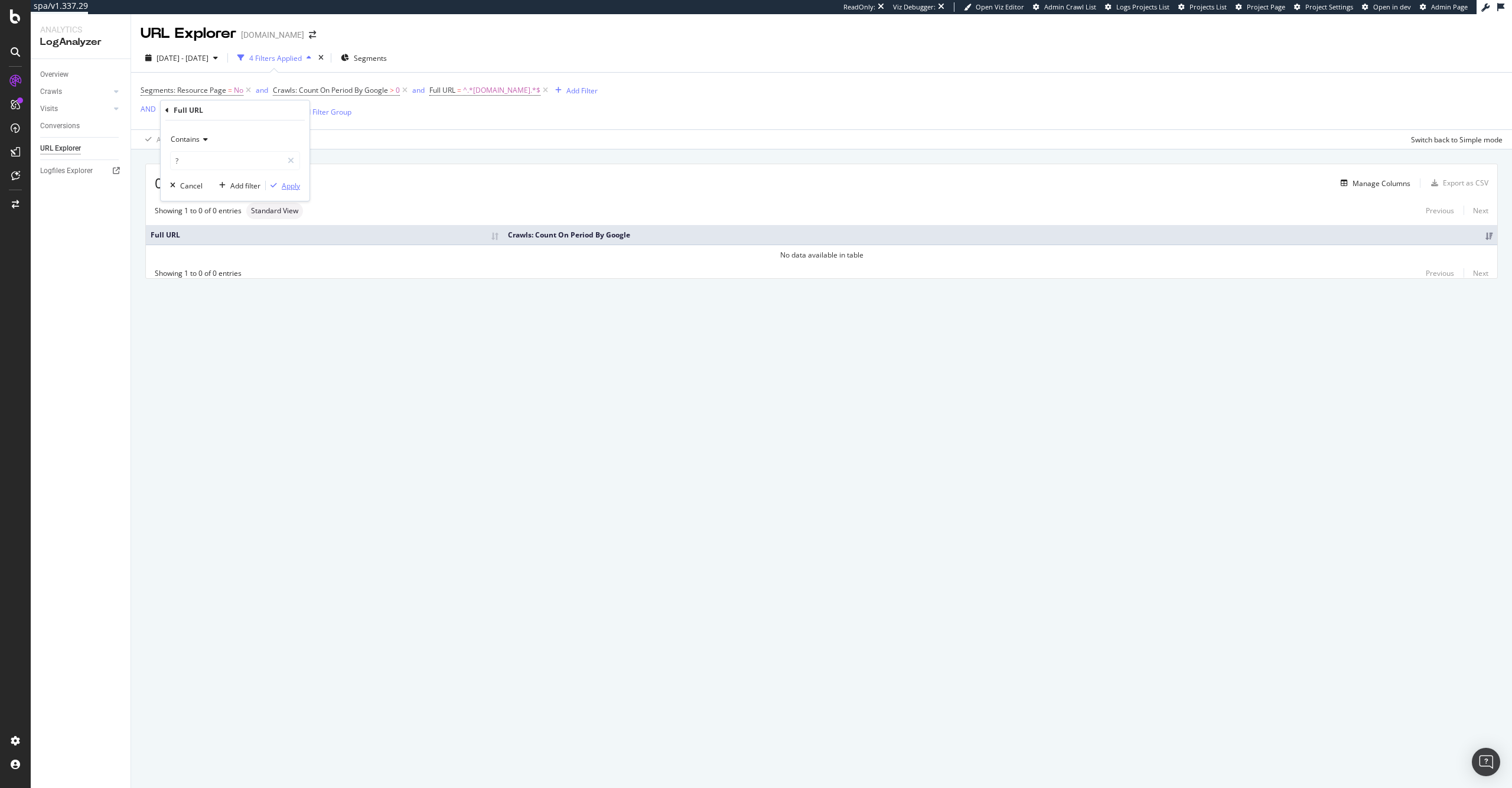
click at [298, 182] on div "Apply" at bounding box center [290, 185] width 18 height 10
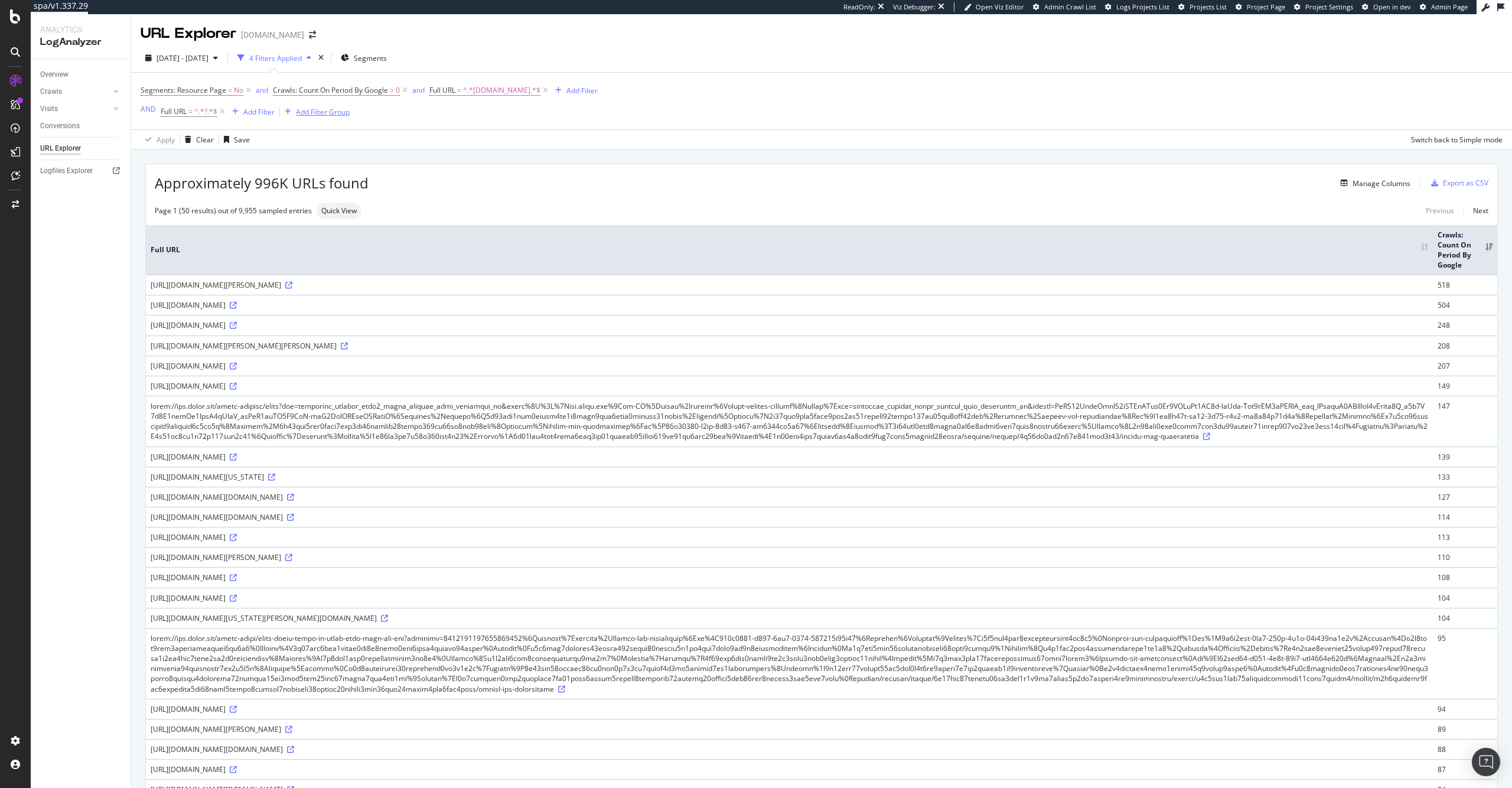
click at [307, 117] on div "Add Filter Group" at bounding box center [315, 112] width 70 height 13
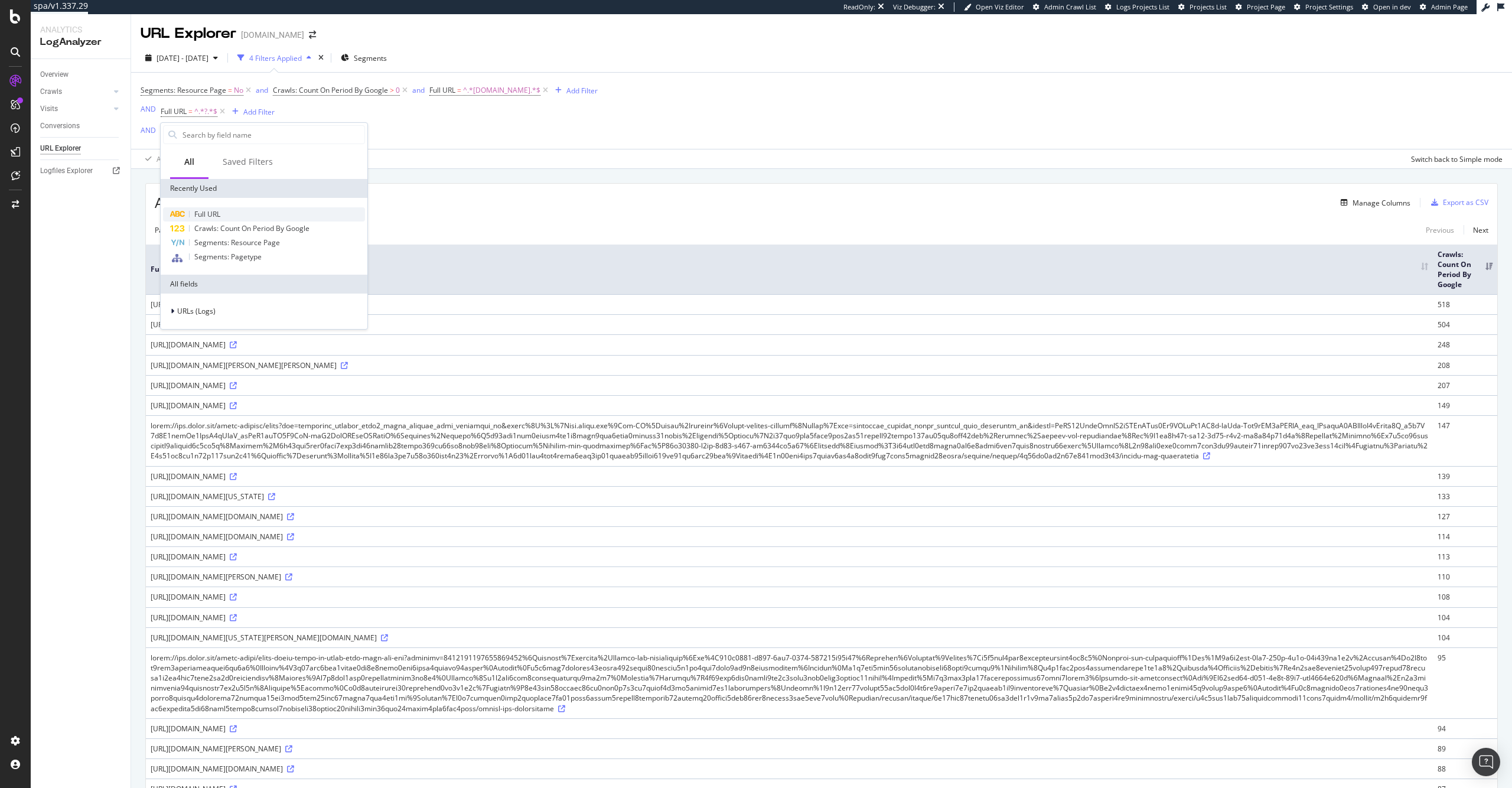
click at [242, 207] on div "Full URL" at bounding box center [264, 214] width 202 height 14
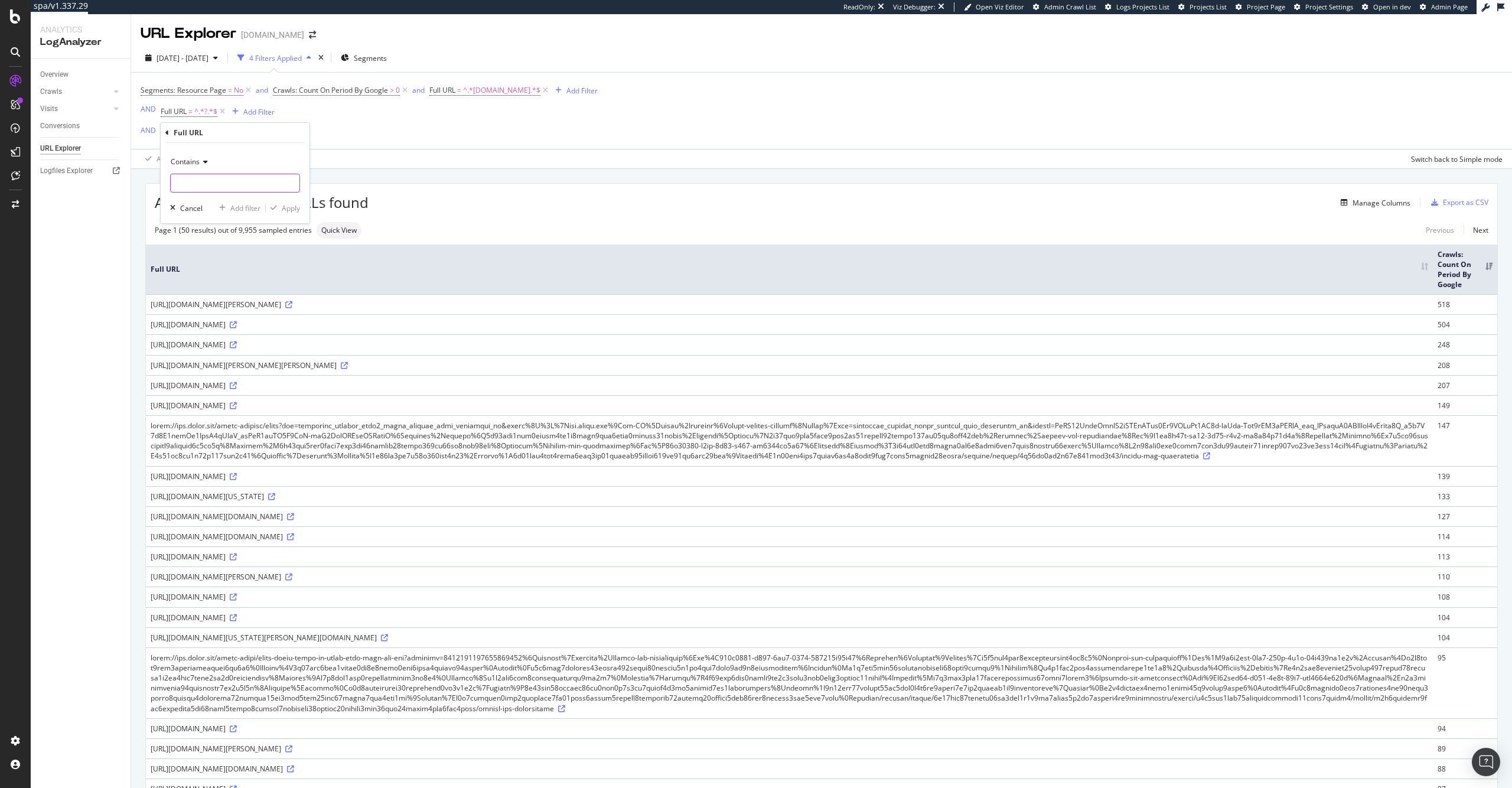
click at [245, 181] on input "text" at bounding box center [235, 183] width 128 height 19
type input "?icamp="
click at [286, 212] on div "Apply" at bounding box center [290, 209] width 18 height 10
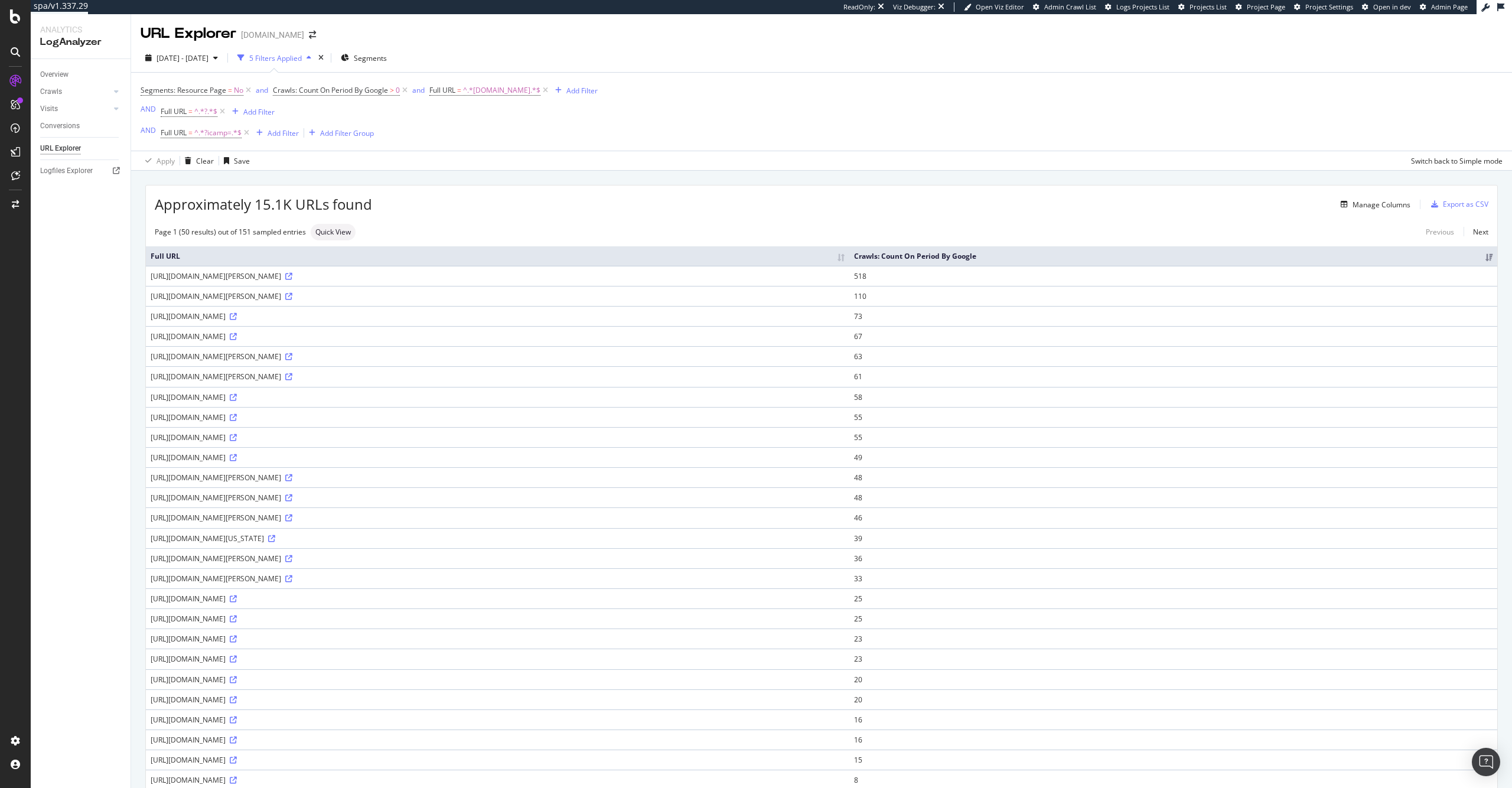
click at [656, 281] on div "[URL][DOMAIN_NAME][PERSON_NAME]" at bounding box center [498, 276] width 694 height 10
click at [292, 280] on icon at bounding box center [289, 276] width 7 height 7
click at [201, 133] on span "^.*?icamp=.*$" at bounding box center [217, 133] width 47 height 17
click at [201, 160] on icon at bounding box center [203, 161] width 8 height 7
click at [246, 297] on div "Doesn't contain" at bounding box center [236, 292] width 126 height 15
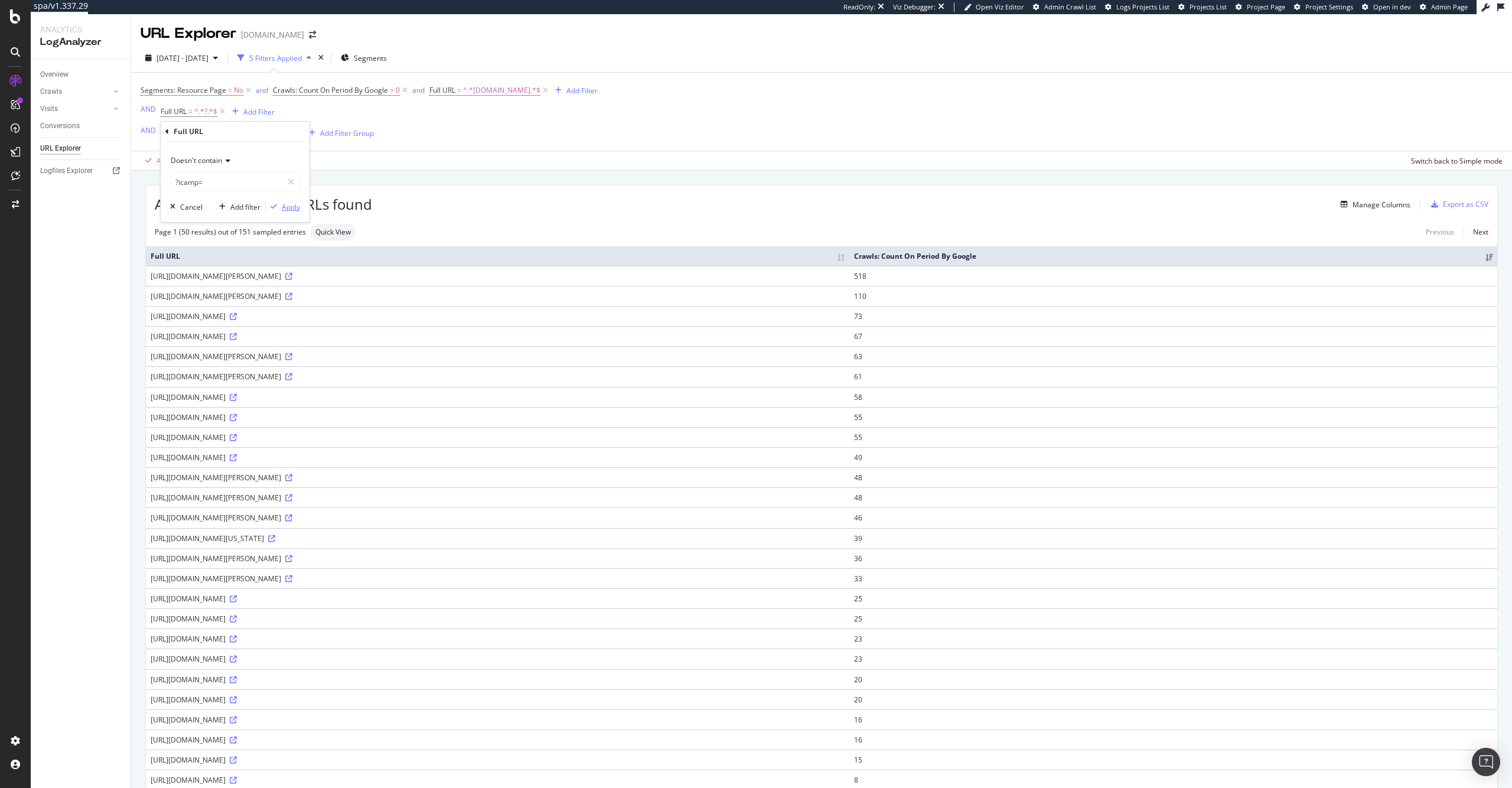
click at [291, 206] on div "Apply" at bounding box center [290, 207] width 18 height 10
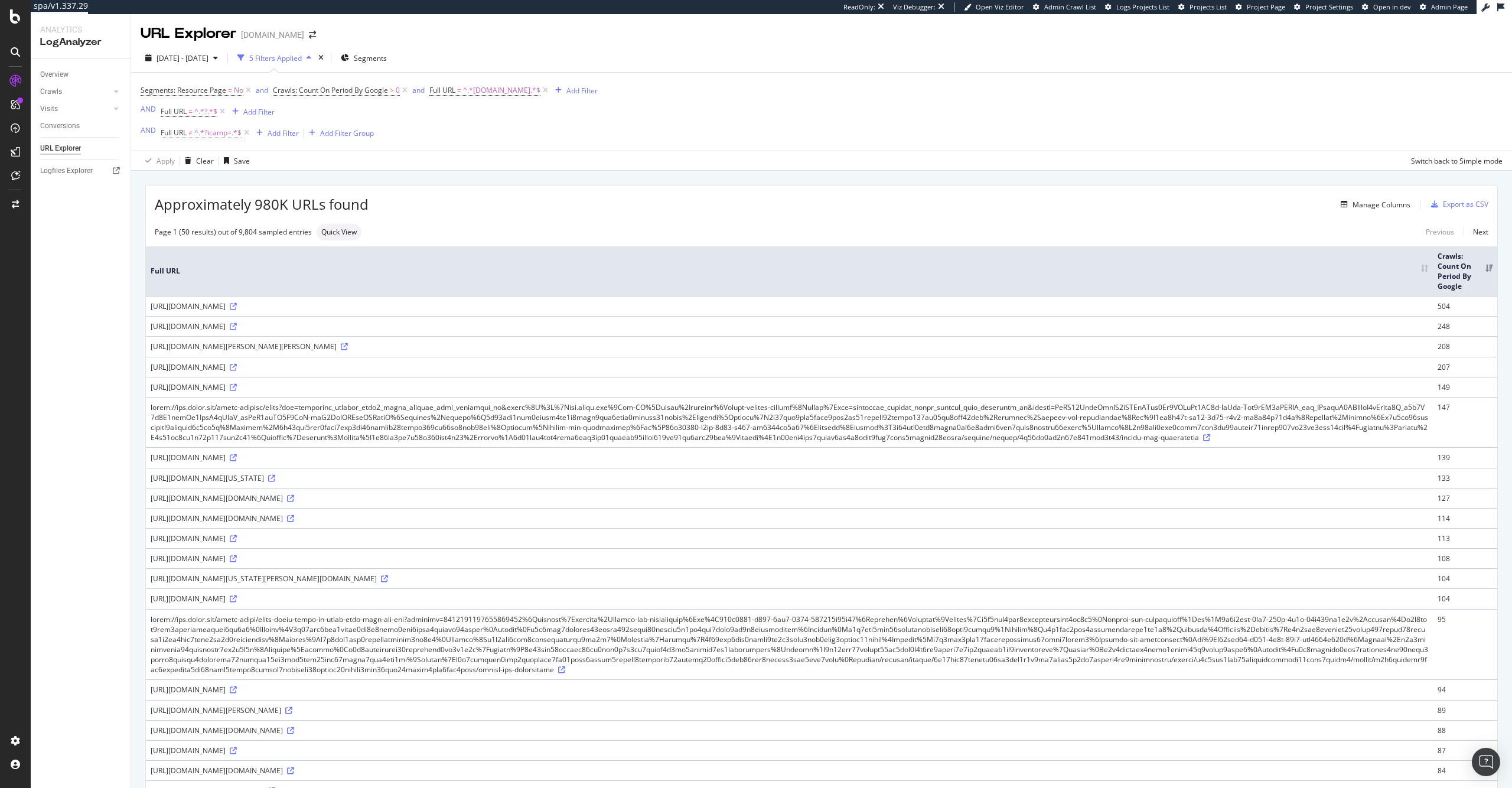
drag, startPoint x: 397, startPoint y: 305, endPoint x: 370, endPoint y: 305, distance: 27.0
click at [370, 305] on div "[URL][DOMAIN_NAME]" at bounding box center [789, 306] width 1278 height 10
copy div "?subid1="
click at [276, 135] on div "Add Filter" at bounding box center [283, 133] width 31 height 10
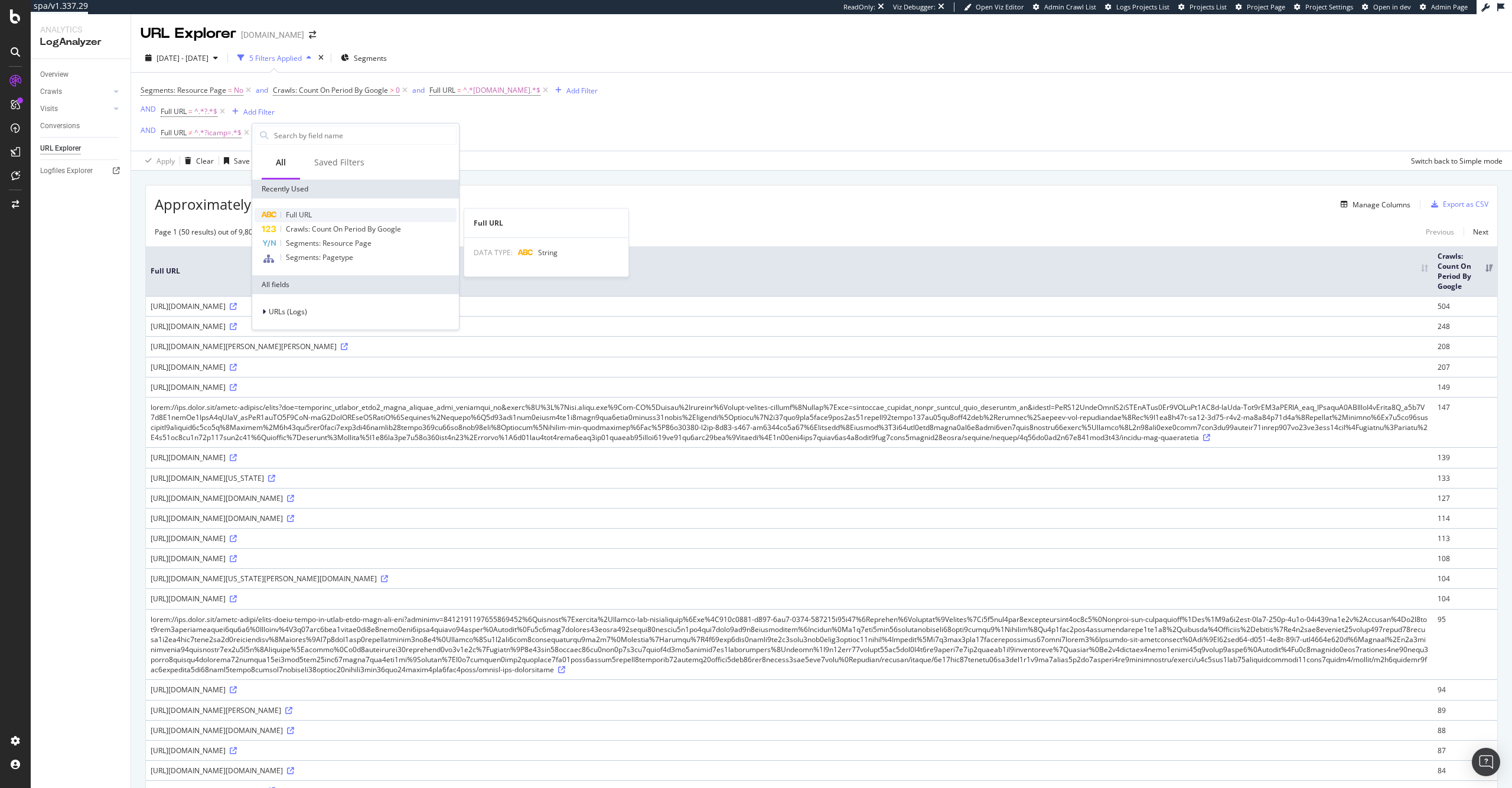
click at [315, 211] on div "Full URL" at bounding box center [356, 215] width 202 height 14
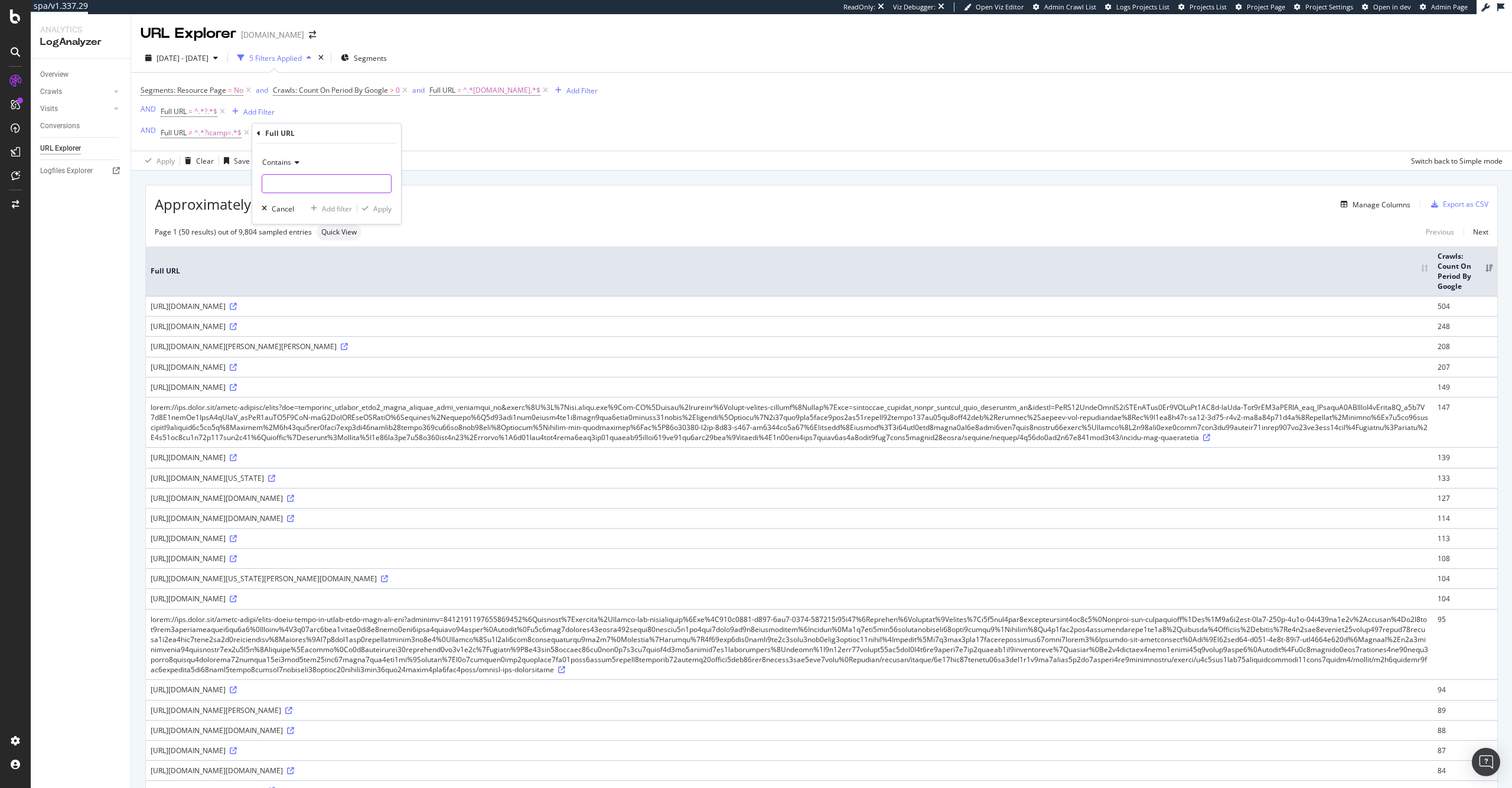
click at [335, 189] on input "text" at bounding box center [326, 183] width 128 height 19
paste input "?subid1="
type input "?subid1="
click at [391, 209] on div "Apply" at bounding box center [382, 209] width 18 height 10
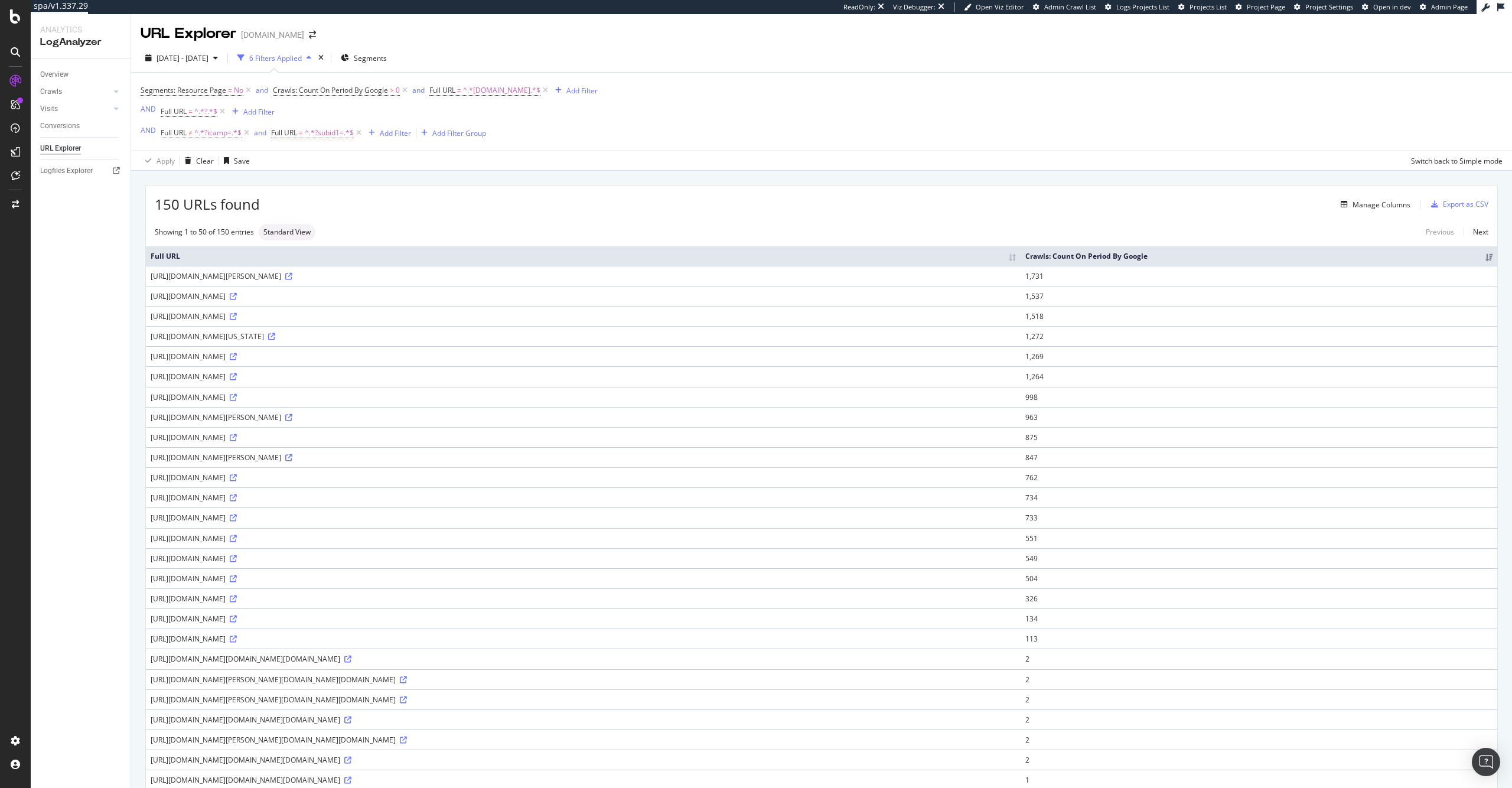
click at [328, 133] on span "^.*?subid1=.*$" at bounding box center [329, 133] width 49 height 17
click at [364, 183] on input "?subid1=" at bounding box center [337, 182] width 112 height 19
click at [491, 281] on div "[URL][DOMAIN_NAME][PERSON_NAME]" at bounding box center [583, 276] width 865 height 10
click at [292, 280] on icon at bounding box center [289, 276] width 7 height 7
click at [289, 126] on span "Full URL = ^.*?subid1=.*$" at bounding box center [317, 133] width 93 height 17
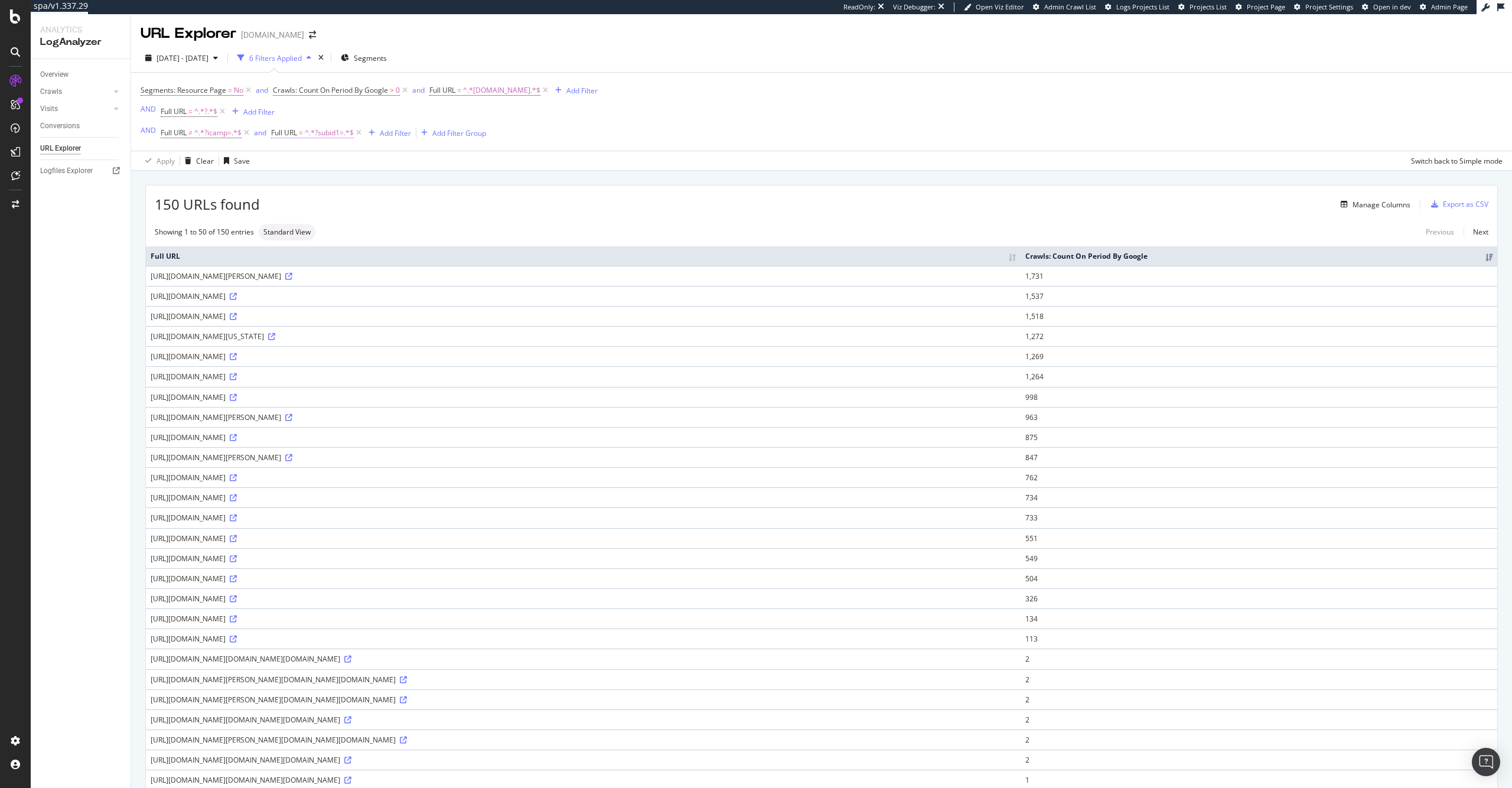
click at [290, 128] on span "Full URL" at bounding box center [284, 133] width 26 height 10
click at [317, 162] on icon at bounding box center [315, 161] width 8 height 7
click at [357, 291] on div "Doesn't contain" at bounding box center [347, 292] width 126 height 15
click at [396, 212] on div "Apply" at bounding box center [393, 206] width 34 height 11
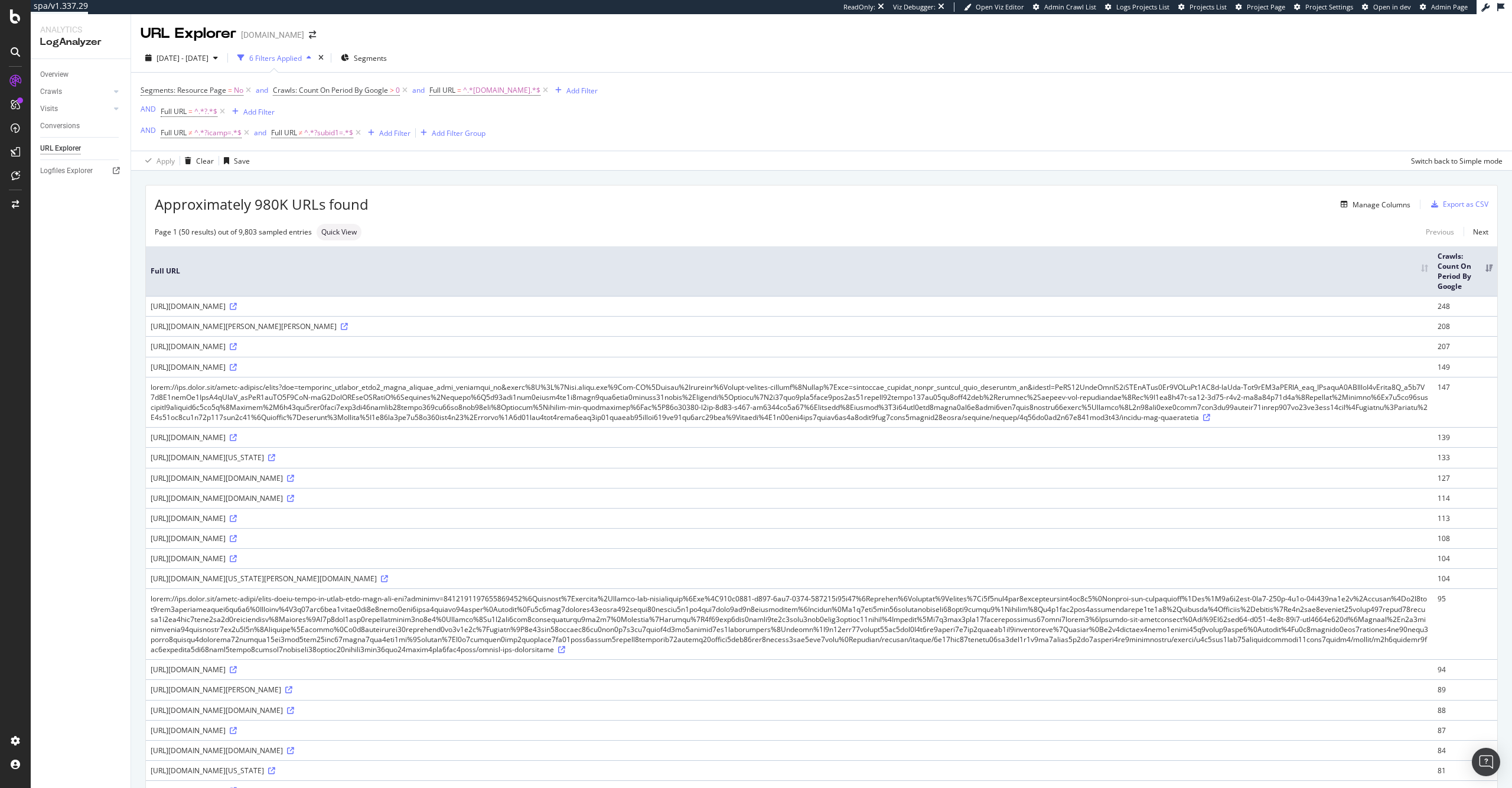
drag, startPoint x: 290, startPoint y: 307, endPoint x: 304, endPoint y: 310, distance: 14.3
click at [304, 310] on div "[URL][DOMAIN_NAME]" at bounding box center [789, 306] width 1278 height 10
copy div "?src="
click at [398, 137] on div "Add Filter" at bounding box center [395, 133] width 31 height 10
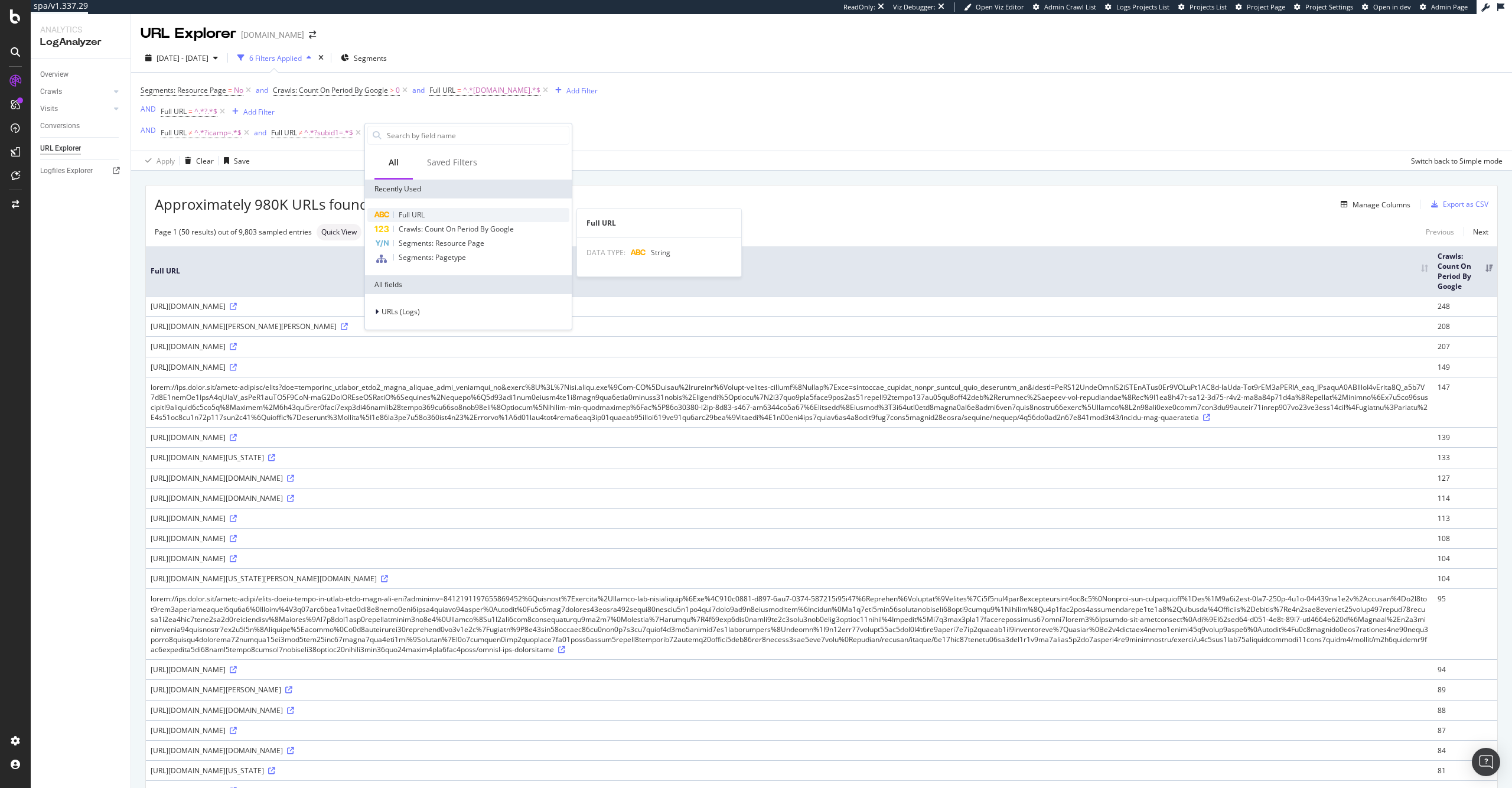
click at [438, 217] on div "Full URL" at bounding box center [468, 215] width 202 height 14
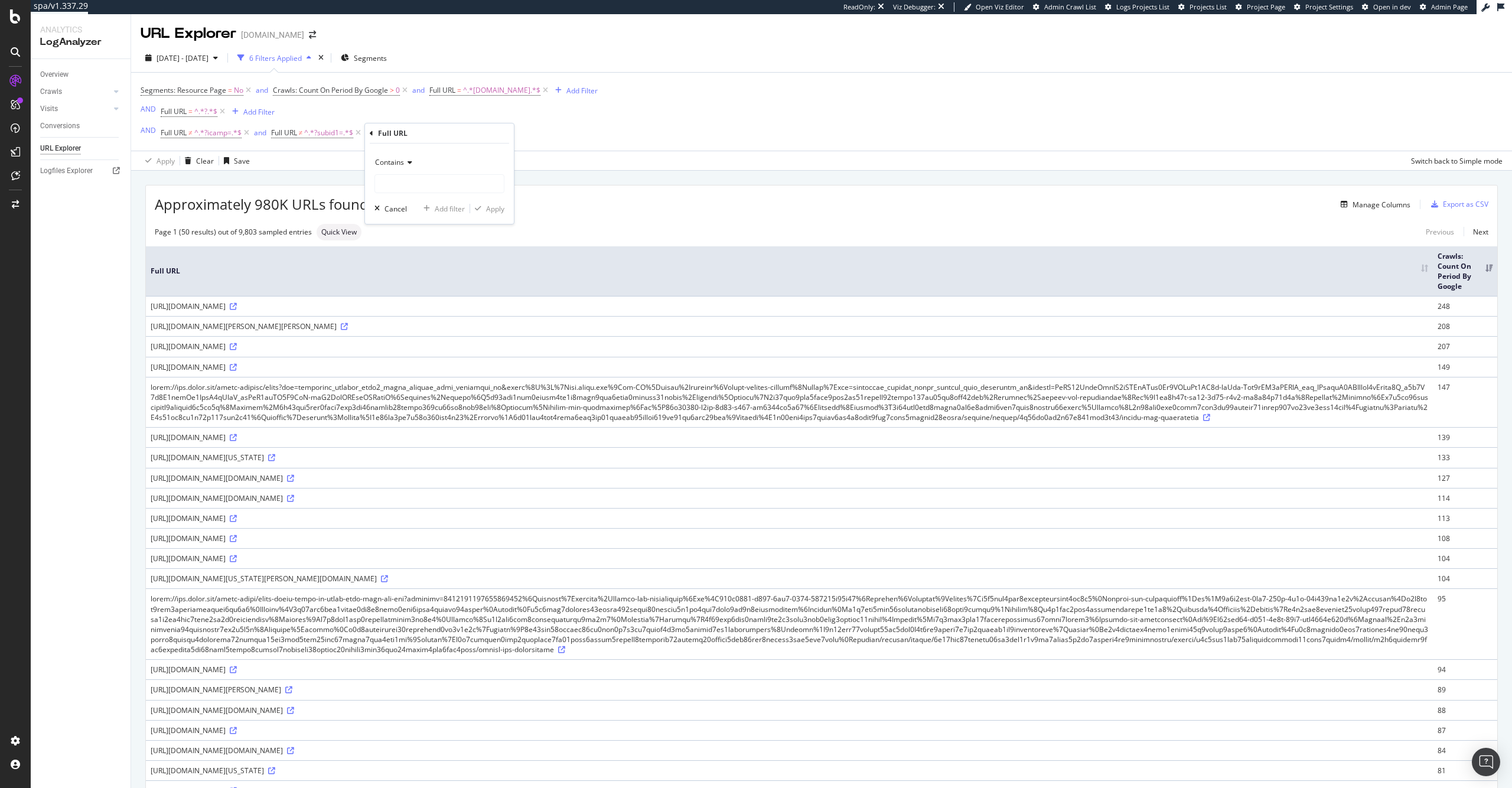
click at [418, 172] on div "Contains" at bounding box center [439, 173] width 130 height 40
click at [428, 181] on input "text" at bounding box center [439, 183] width 128 height 19
paste input "?src="
type input "?src="
drag, startPoint x: 488, startPoint y: 209, endPoint x: 488, endPoint y: 192, distance: 17.0
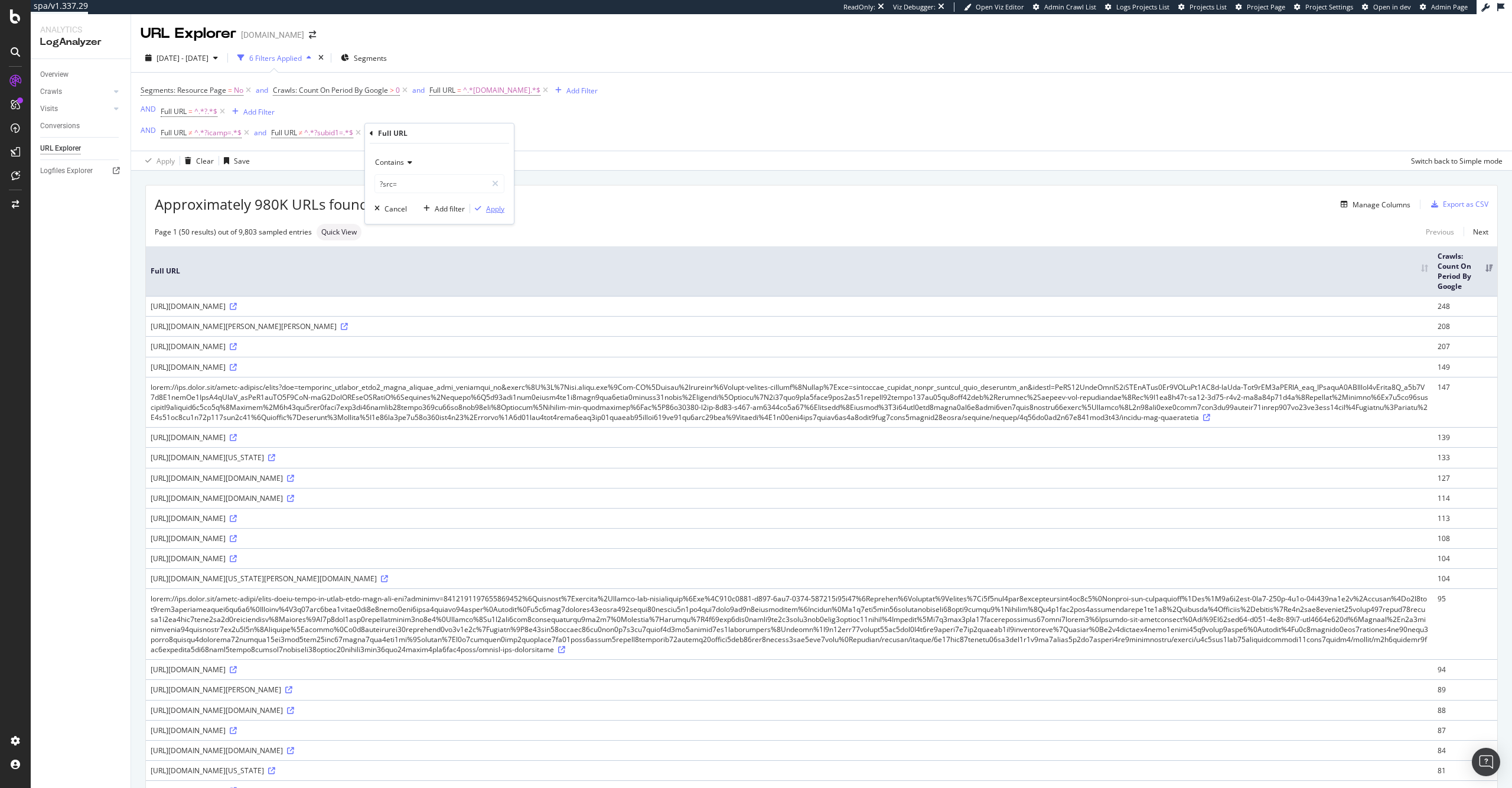
click at [488, 209] on div "Apply" at bounding box center [495, 209] width 18 height 10
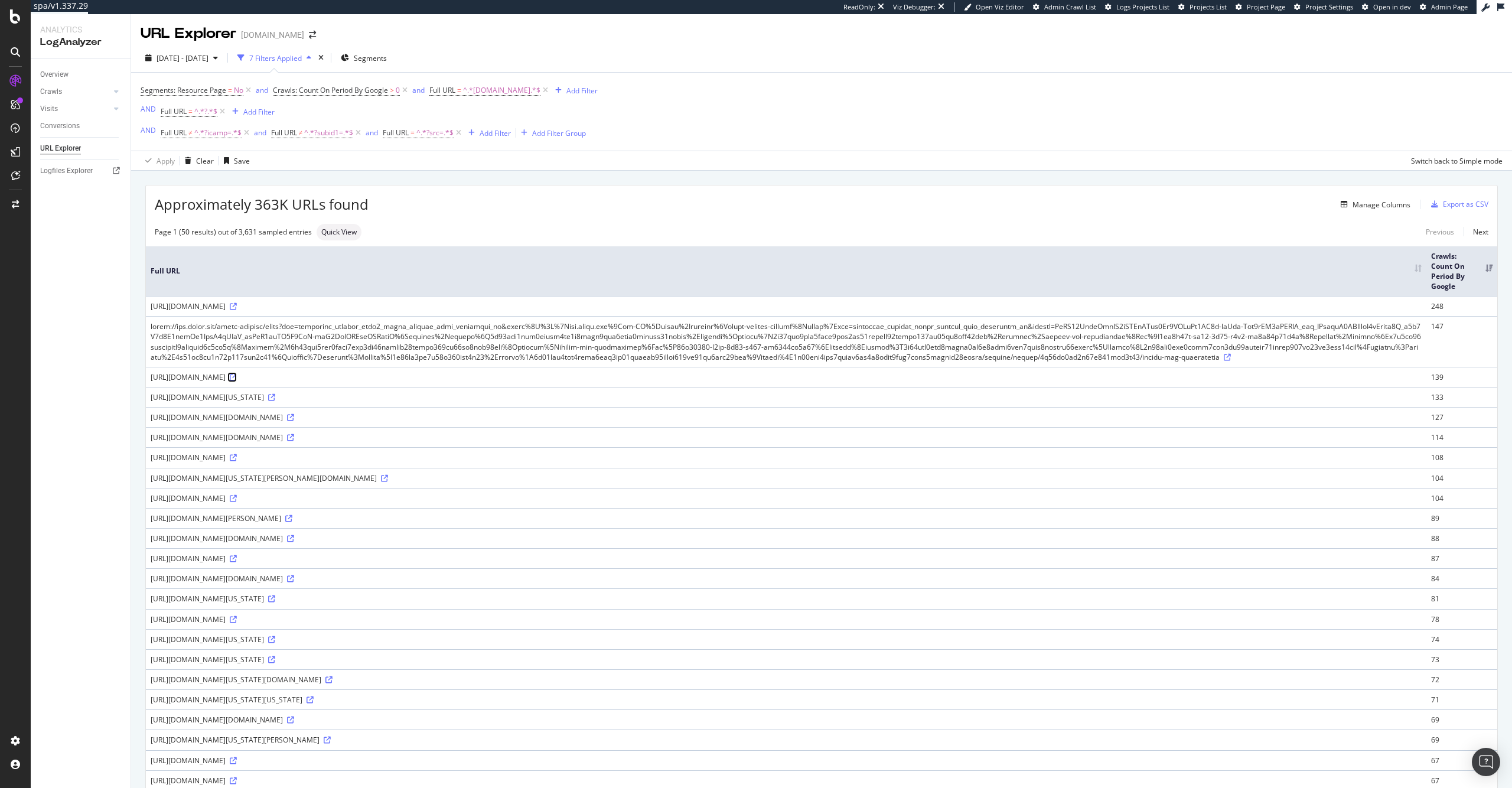
click at [237, 381] on icon at bounding box center [233, 377] width 7 height 7
click at [408, 133] on span "Full URL" at bounding box center [395, 133] width 26 height 10
click at [419, 165] on span "Contains" at bounding box center [410, 160] width 29 height 10
click at [455, 297] on div "Doesn't contain" at bounding box center [460, 292] width 126 height 15
click at [511, 204] on div "Apply" at bounding box center [515, 207] width 18 height 10
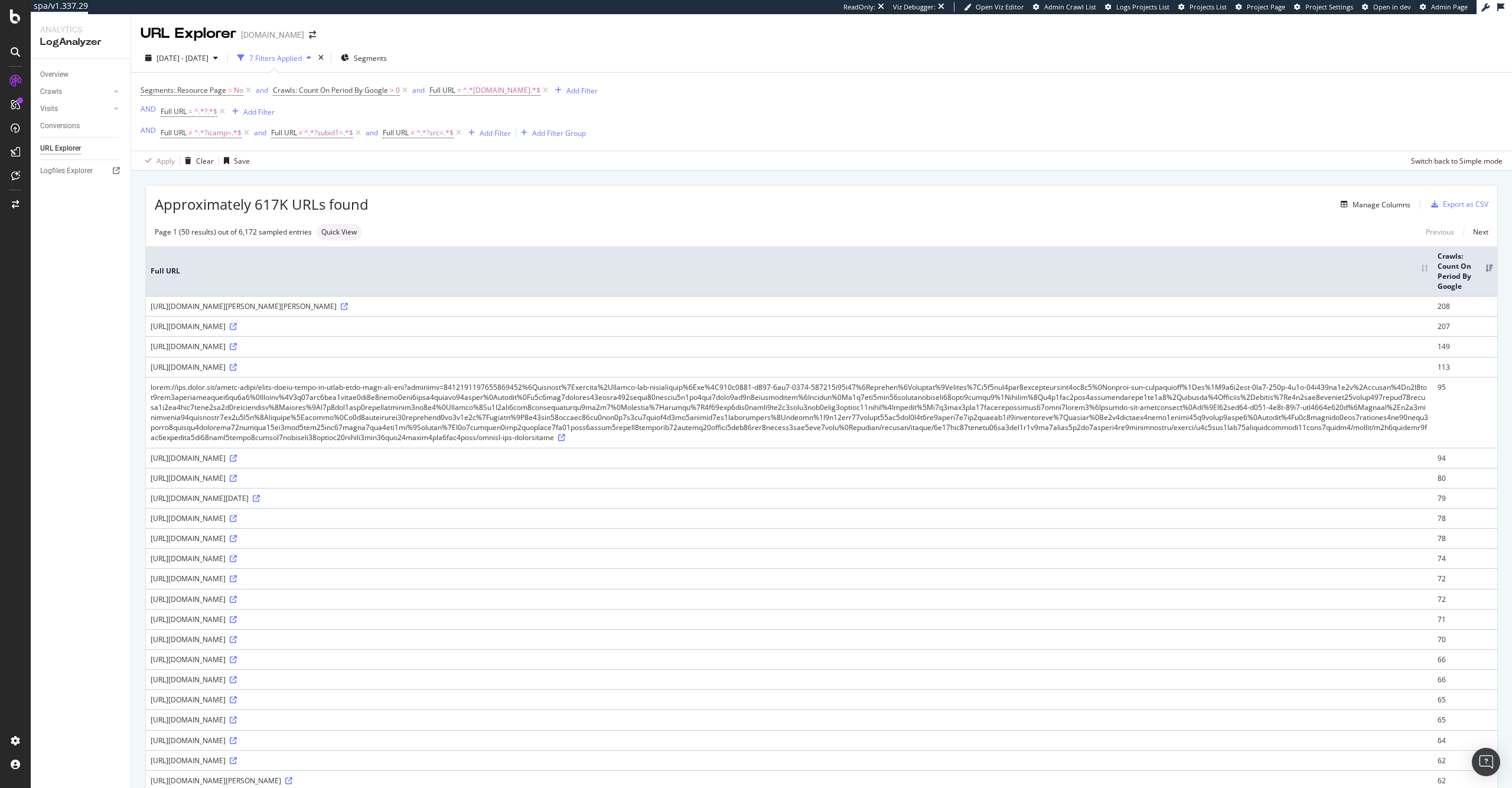
drag, startPoint x: 306, startPoint y: 328, endPoint x: 286, endPoint y: 328, distance: 20.0
click at [286, 328] on div "[URL][DOMAIN_NAME]" at bounding box center [789, 326] width 1278 height 10
copy div "?_rsc"
click at [488, 134] on div "Add Filter" at bounding box center [495, 133] width 31 height 10
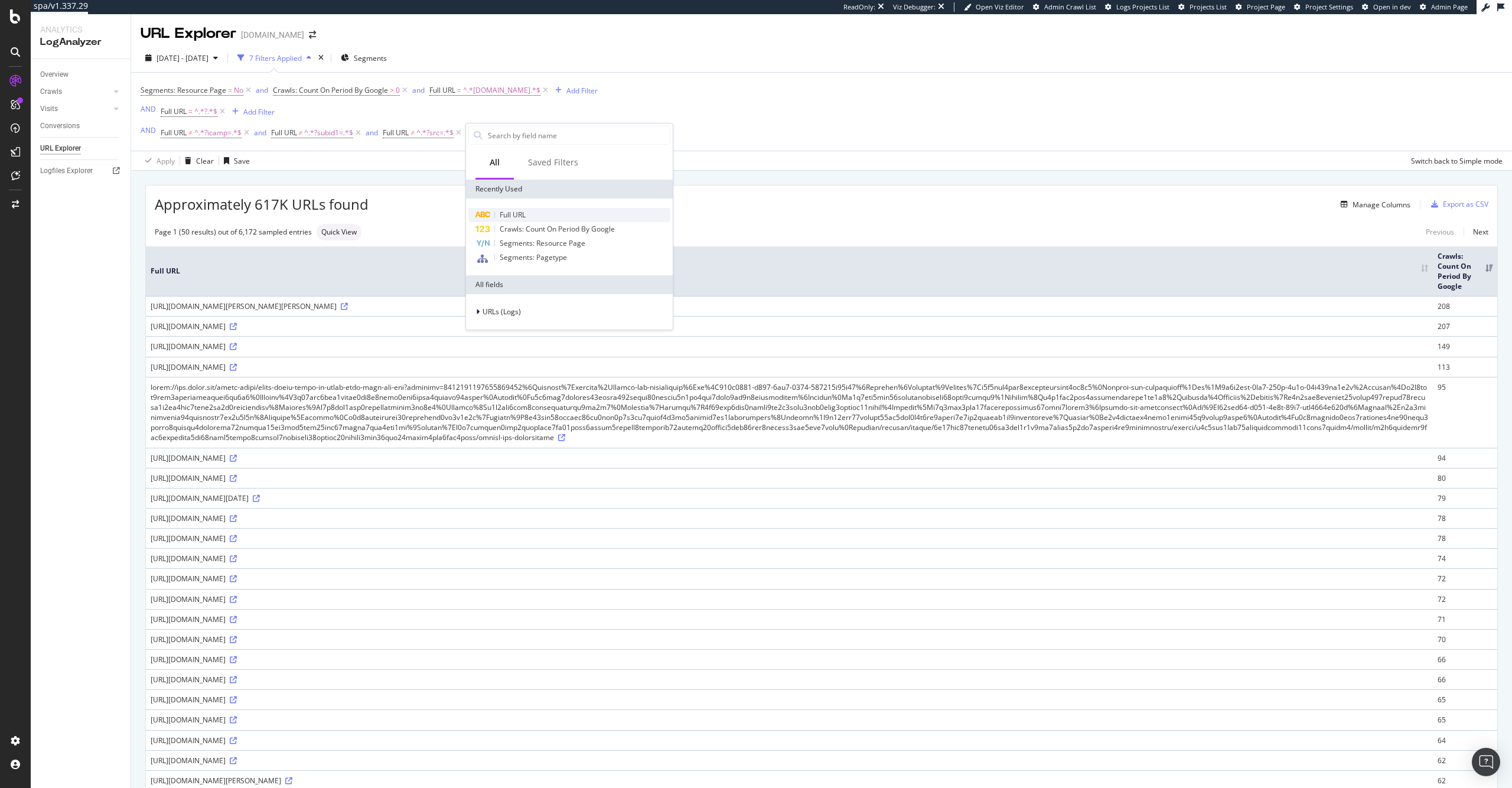
click at [509, 211] on span "Full URL" at bounding box center [513, 215] width 26 height 10
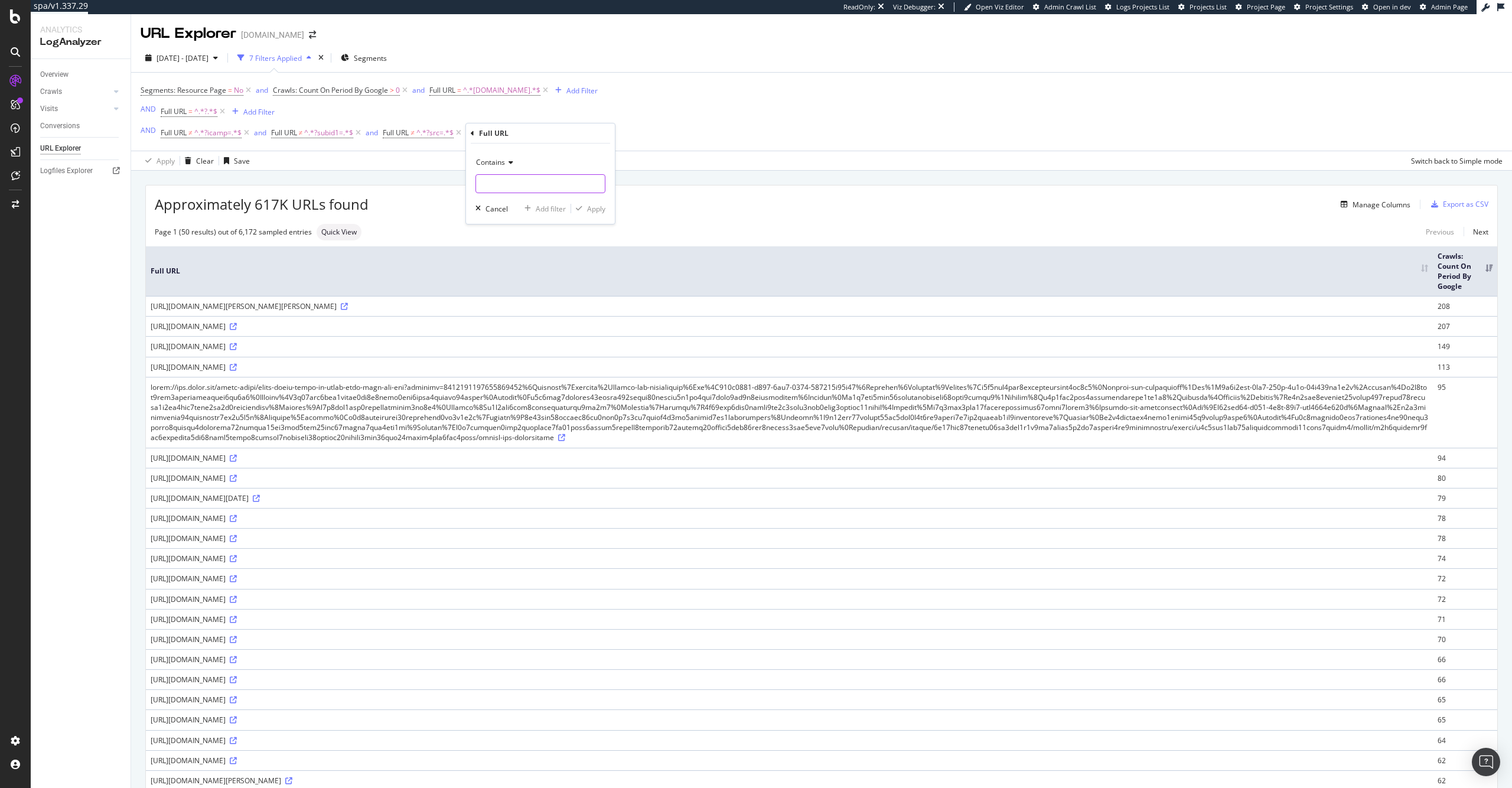
click at [555, 174] on input "text" at bounding box center [540, 183] width 128 height 19
paste input "?_rsc"
type input "?_rsc"
click at [589, 206] on div "Apply" at bounding box center [596, 209] width 18 height 10
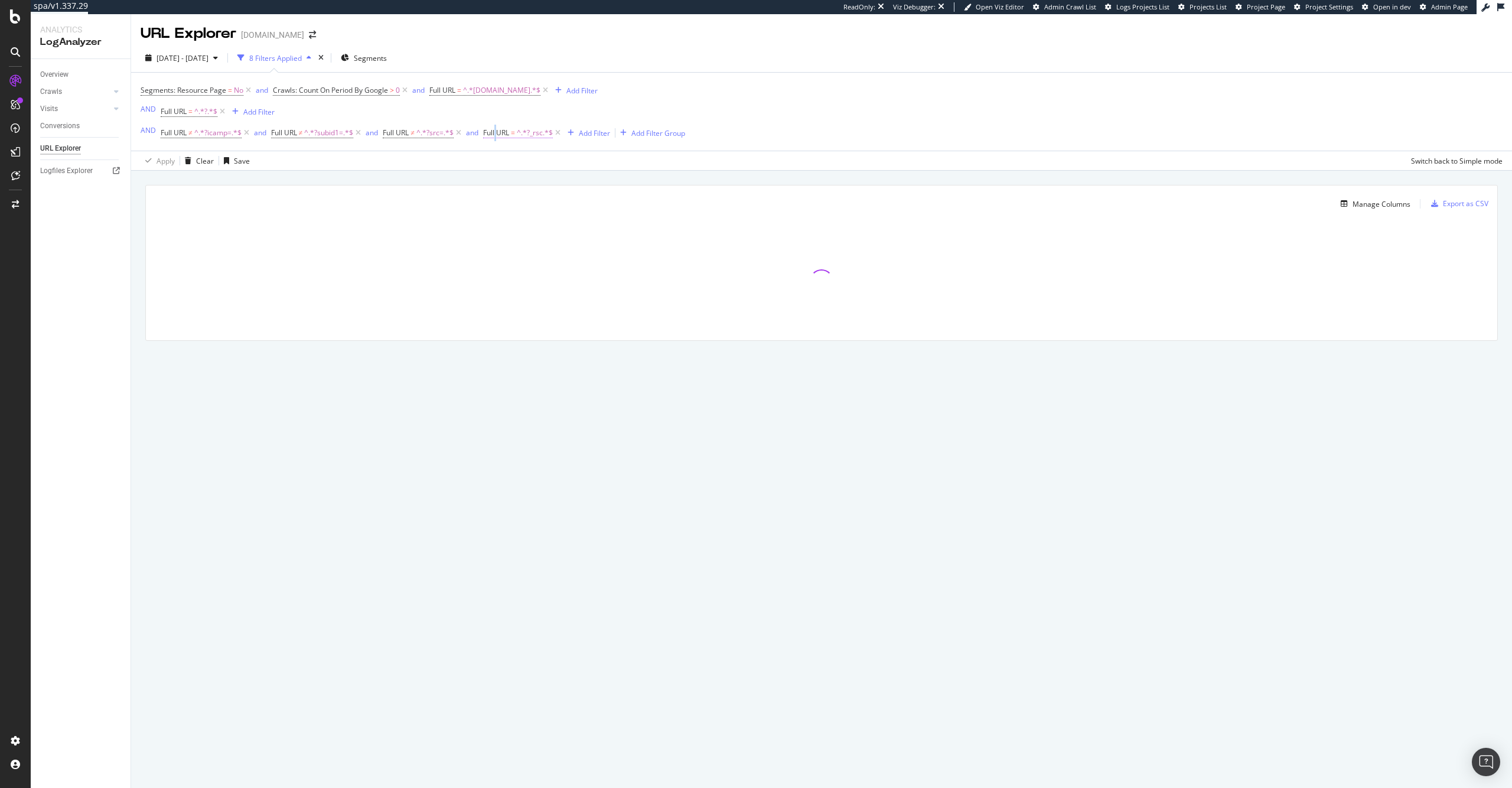
click at [497, 137] on span "Full URL = ^.*?_rsc.*$" at bounding box center [518, 133] width 70 height 11
click at [537, 180] on input "?_rsc" at bounding box center [551, 182] width 112 height 19
click at [538, 182] on input "?_rsc" at bounding box center [551, 182] width 112 height 19
type input "?_rsc="
drag, startPoint x: 616, startPoint y: 208, endPoint x: 607, endPoint y: 184, distance: 25.6
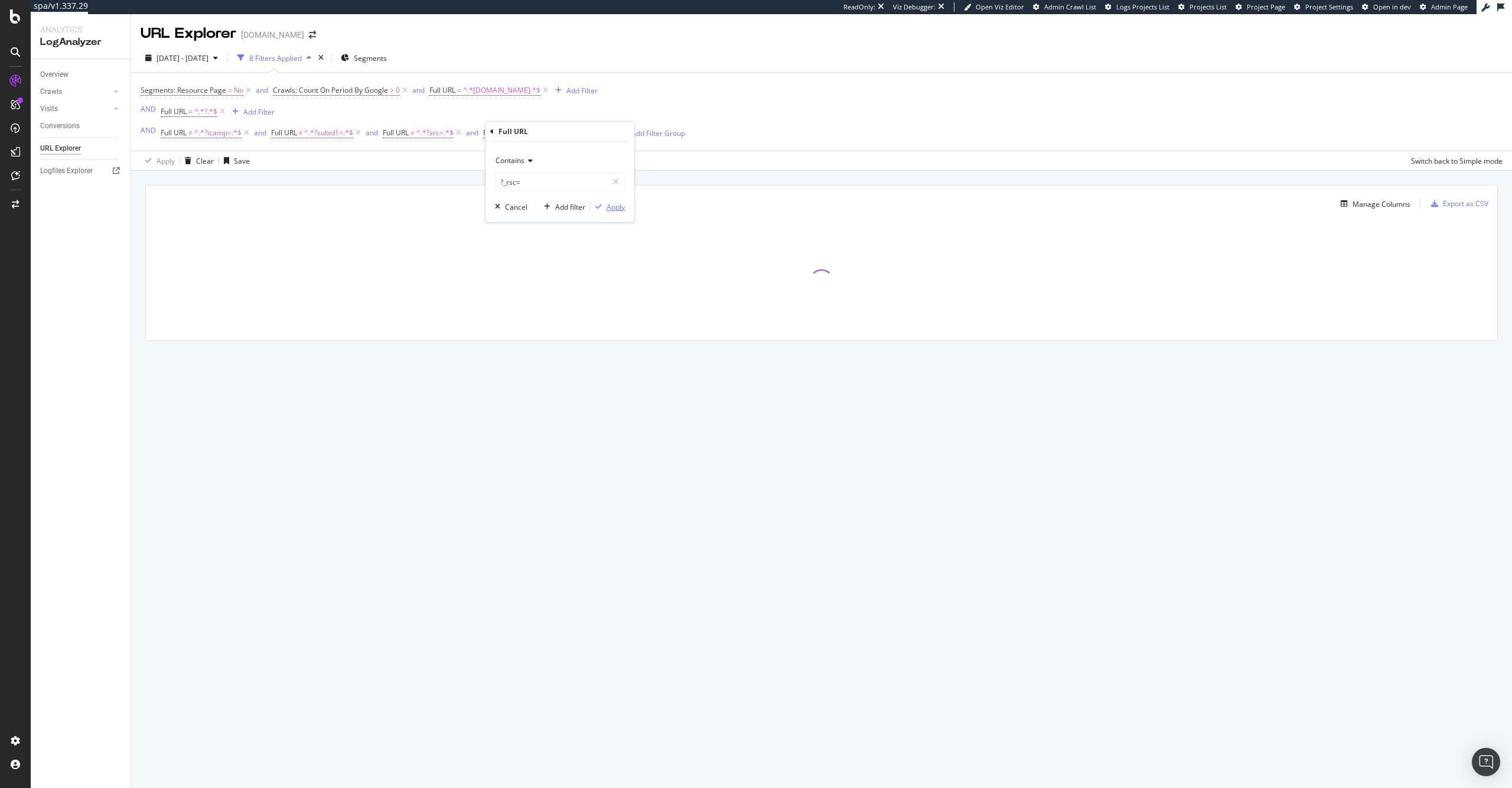
click at [616, 208] on div "Apply" at bounding box center [615, 207] width 18 height 10
click at [522, 130] on span "^.*?_rsc=.*$" at bounding box center [537, 133] width 40 height 17
click at [543, 184] on input "?_rsc=" at bounding box center [551, 182] width 112 height 19
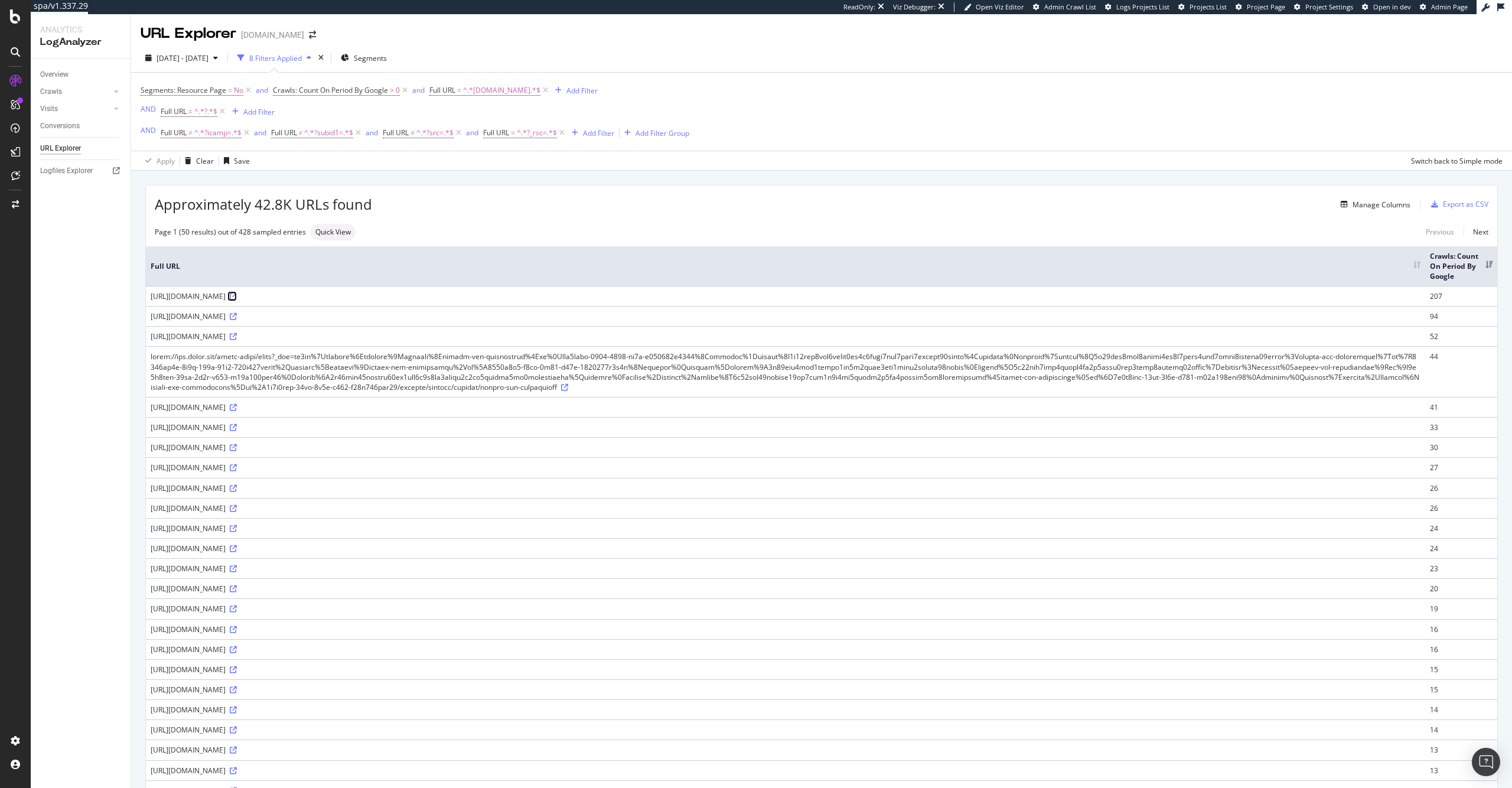
click at [237, 292] on link at bounding box center [232, 297] width 9 height 10
click at [530, 130] on span "^.*?_rsc=.*$" at bounding box center [537, 133] width 40 height 17
click at [513, 161] on span "Contains" at bounding box center [510, 160] width 29 height 10
click at [548, 294] on span "Doesn't contain" at bounding box center [526, 293] width 51 height 10
click at [610, 204] on div "Apply" at bounding box center [615, 207] width 18 height 10
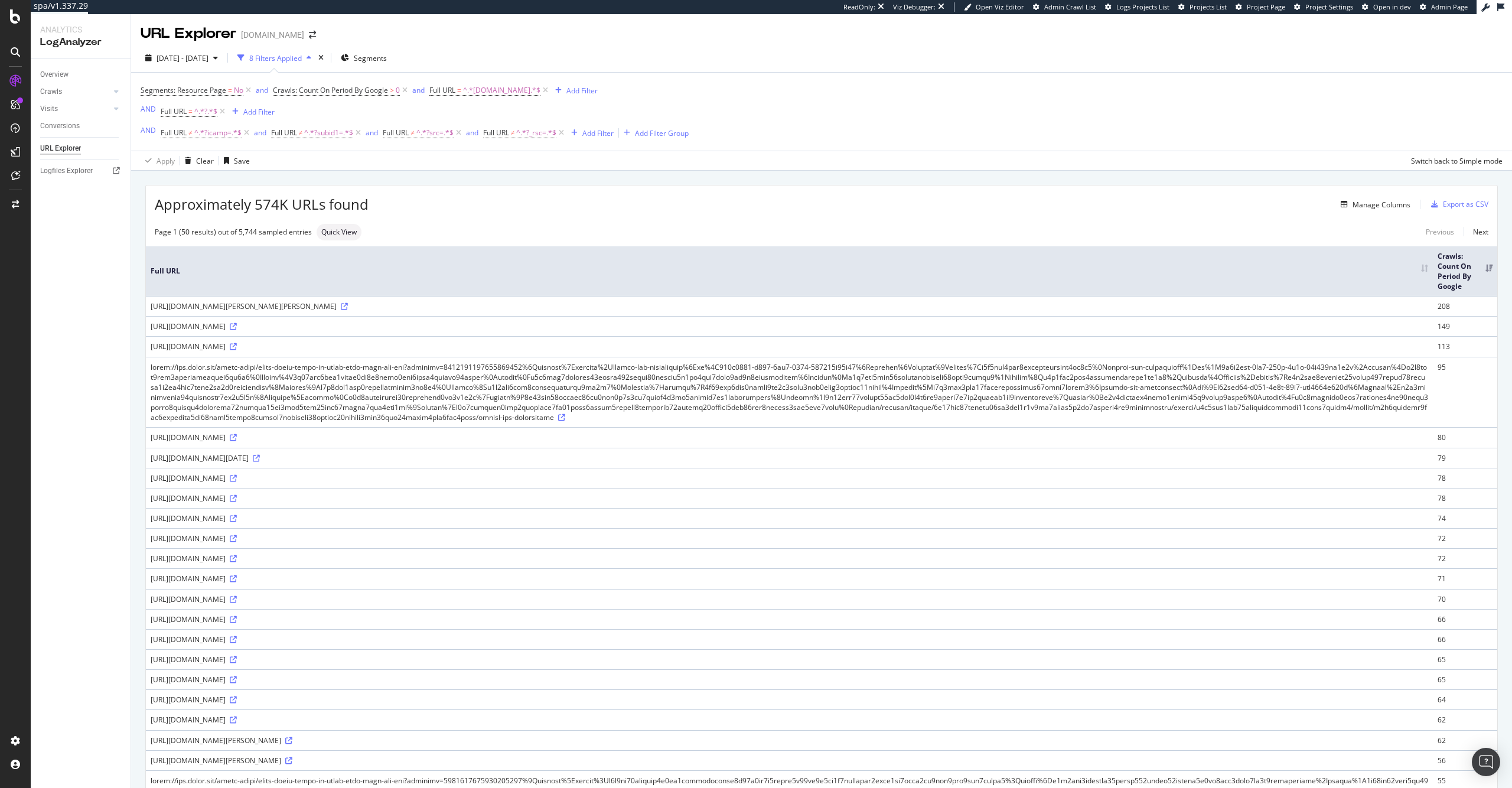
drag, startPoint x: 498, startPoint y: 329, endPoint x: 471, endPoint y: 331, distance: 27.1
click at [471, 331] on div "[URL][DOMAIN_NAME]" at bounding box center [789, 326] width 1278 height 10
copy div "?corp_id="
click at [587, 138] on div "Add Filter" at bounding box center [597, 133] width 31 height 10
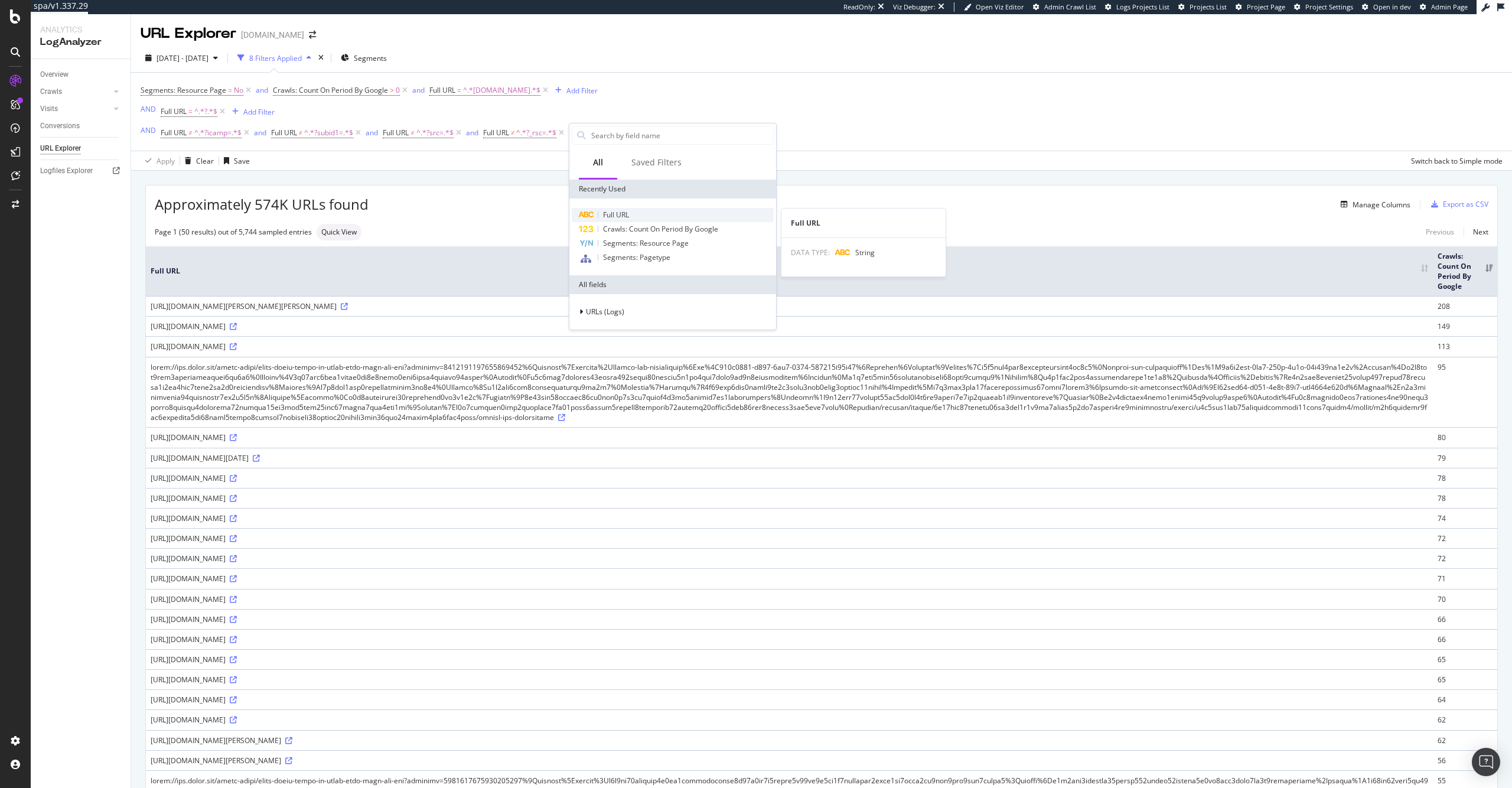
click at [609, 210] on span "Full URL" at bounding box center [616, 215] width 26 height 10
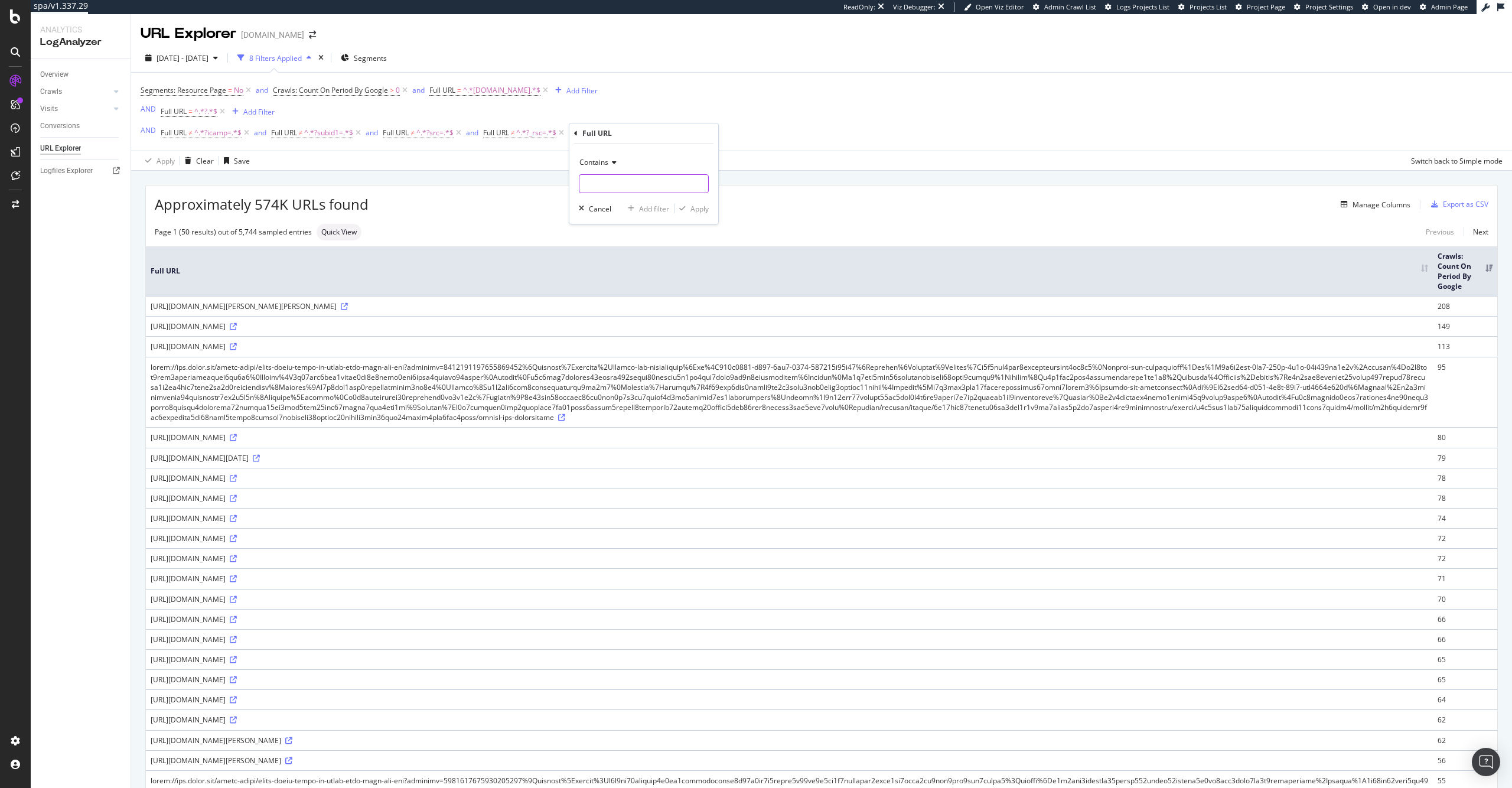
click at [672, 179] on input "text" at bounding box center [643, 183] width 128 height 19
paste input "?corp_id="
type input "?corp_id="
click at [692, 209] on div "Apply" at bounding box center [699, 209] width 18 height 10
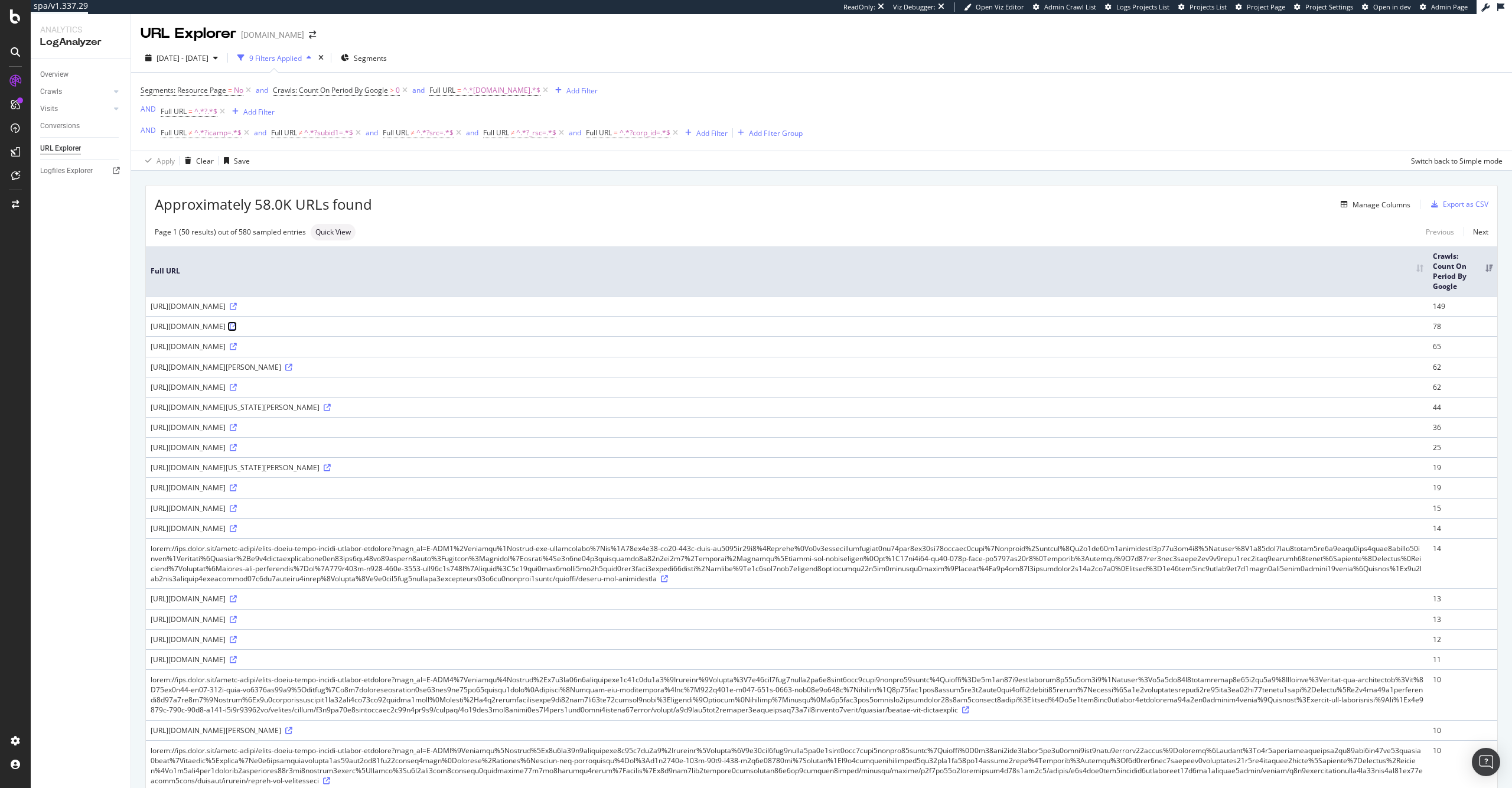
click at [237, 321] on link at bounding box center [232, 326] width 9 height 10
click at [654, 126] on span "^.*?corp_id=.*$" at bounding box center [645, 133] width 50 height 17
click at [629, 163] on icon at bounding box center [632, 161] width 8 height 7
click at [661, 292] on div "Doesn't contain" at bounding box center [664, 292] width 126 height 15
click at [721, 202] on div "Apply" at bounding box center [719, 207] width 18 height 10
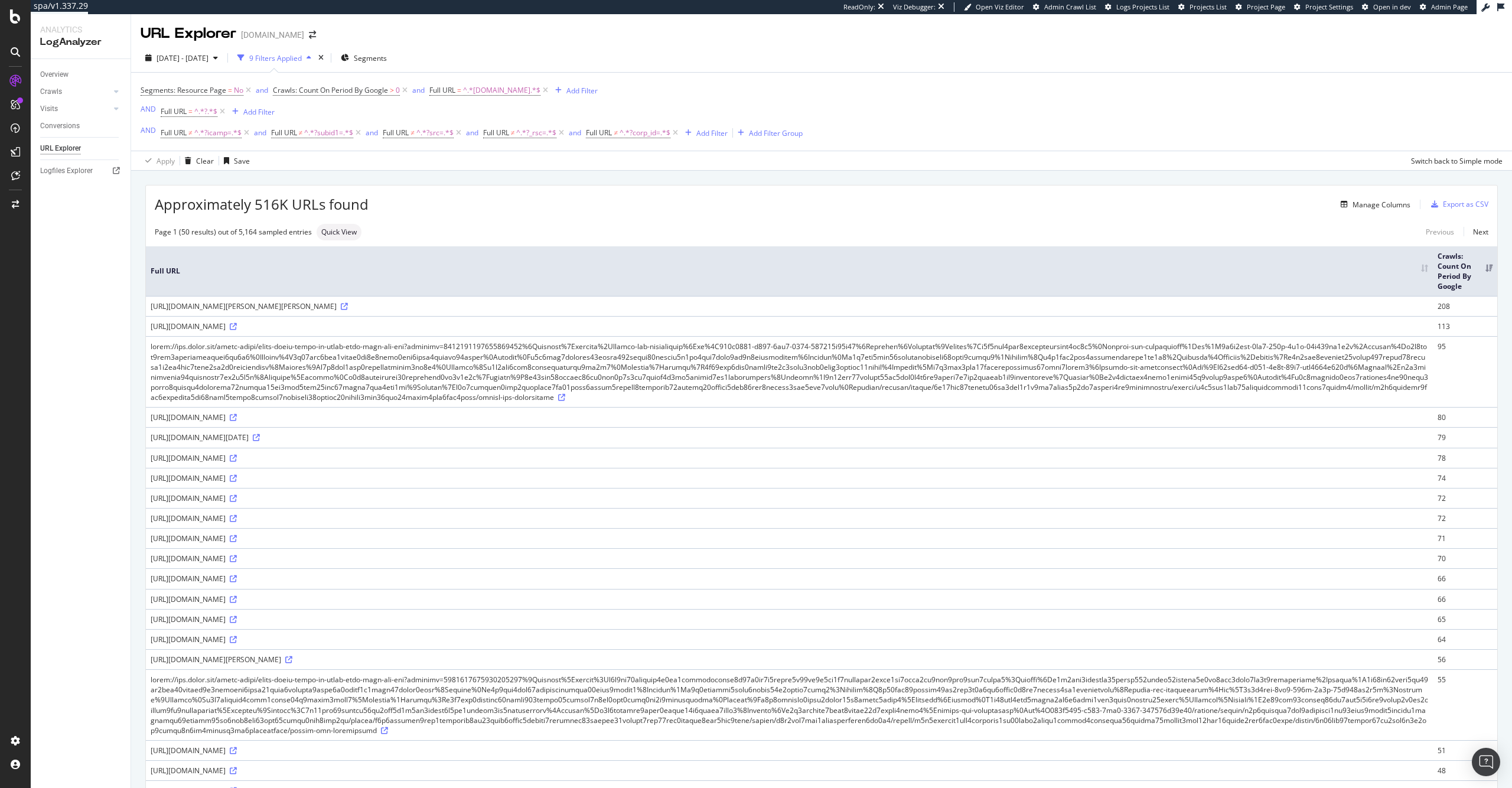
click at [505, 325] on div "[URL][DOMAIN_NAME]" at bounding box center [789, 326] width 1278 height 10
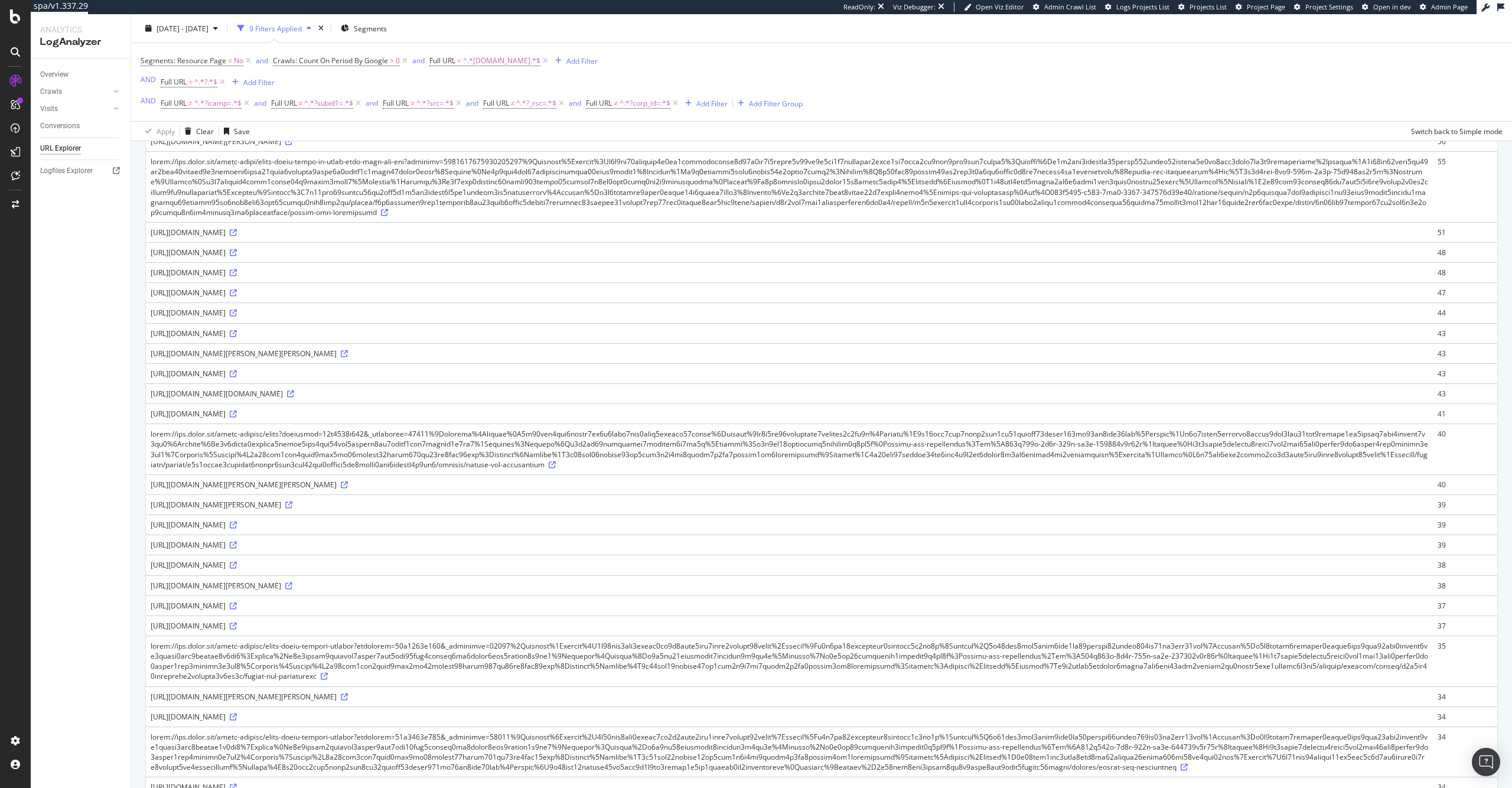
scroll to position [513, 0]
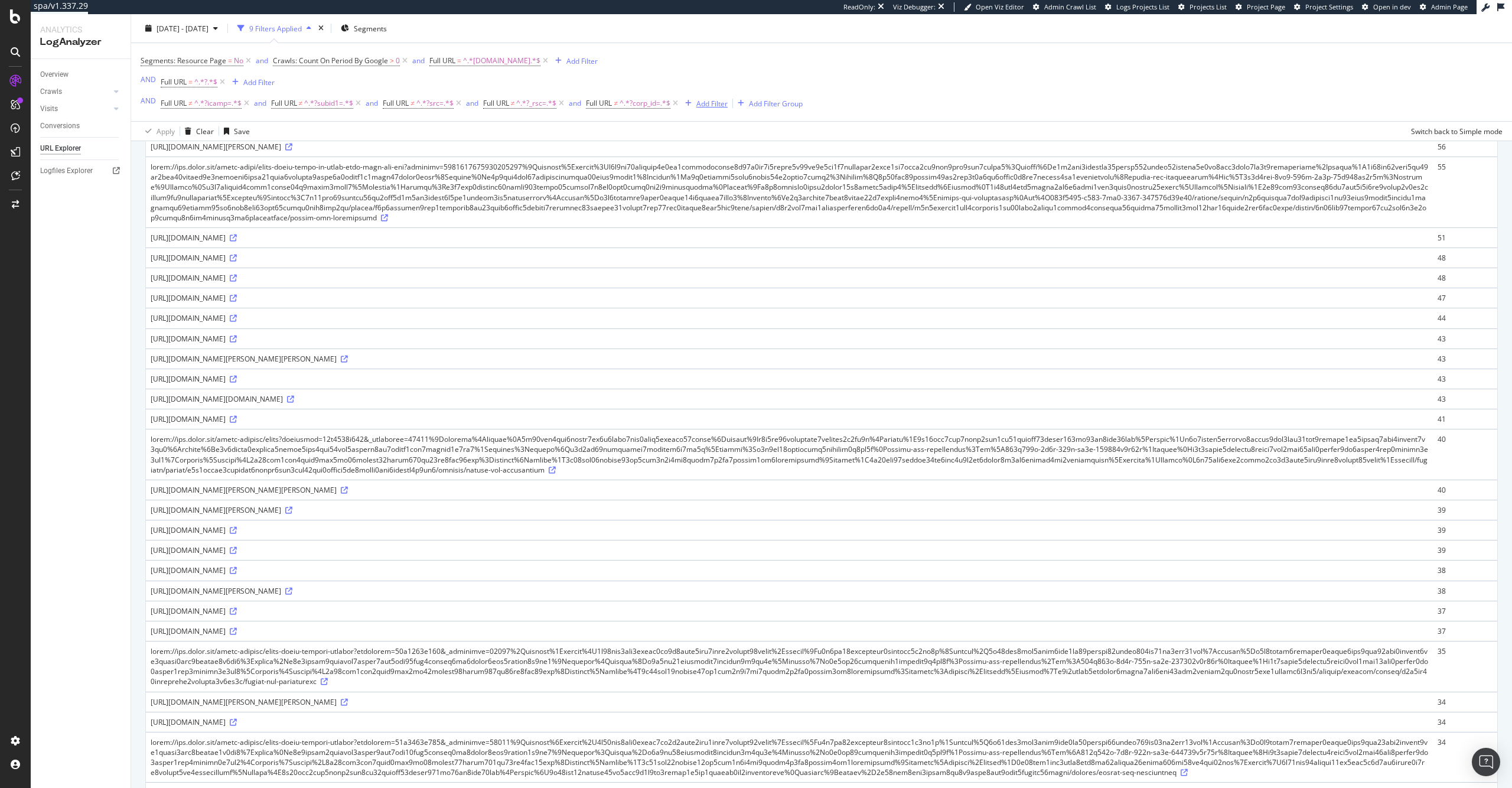
click at [716, 100] on div "Add Filter" at bounding box center [711, 103] width 31 height 10
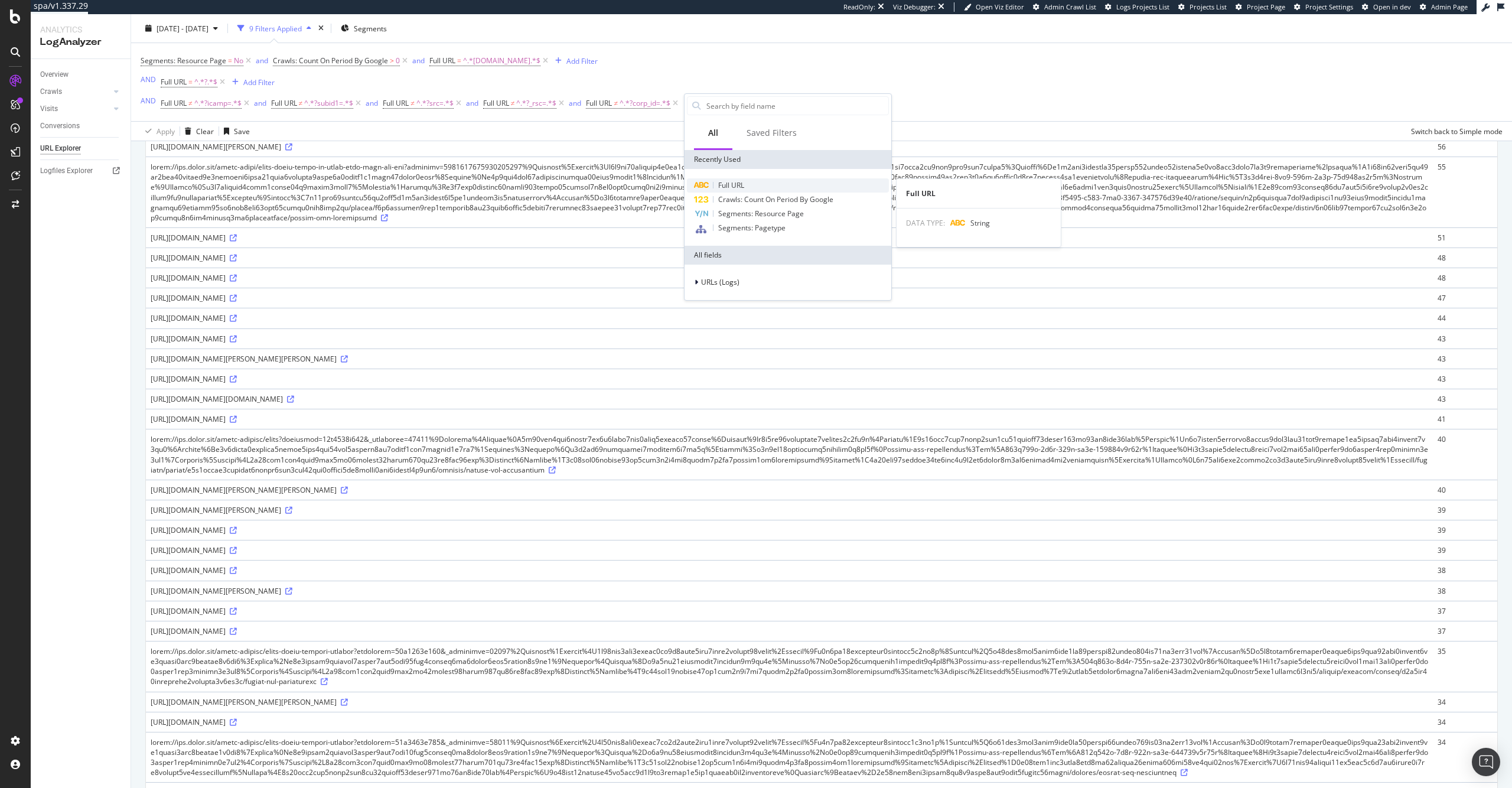
click at [720, 188] on span "Full URL" at bounding box center [731, 185] width 26 height 10
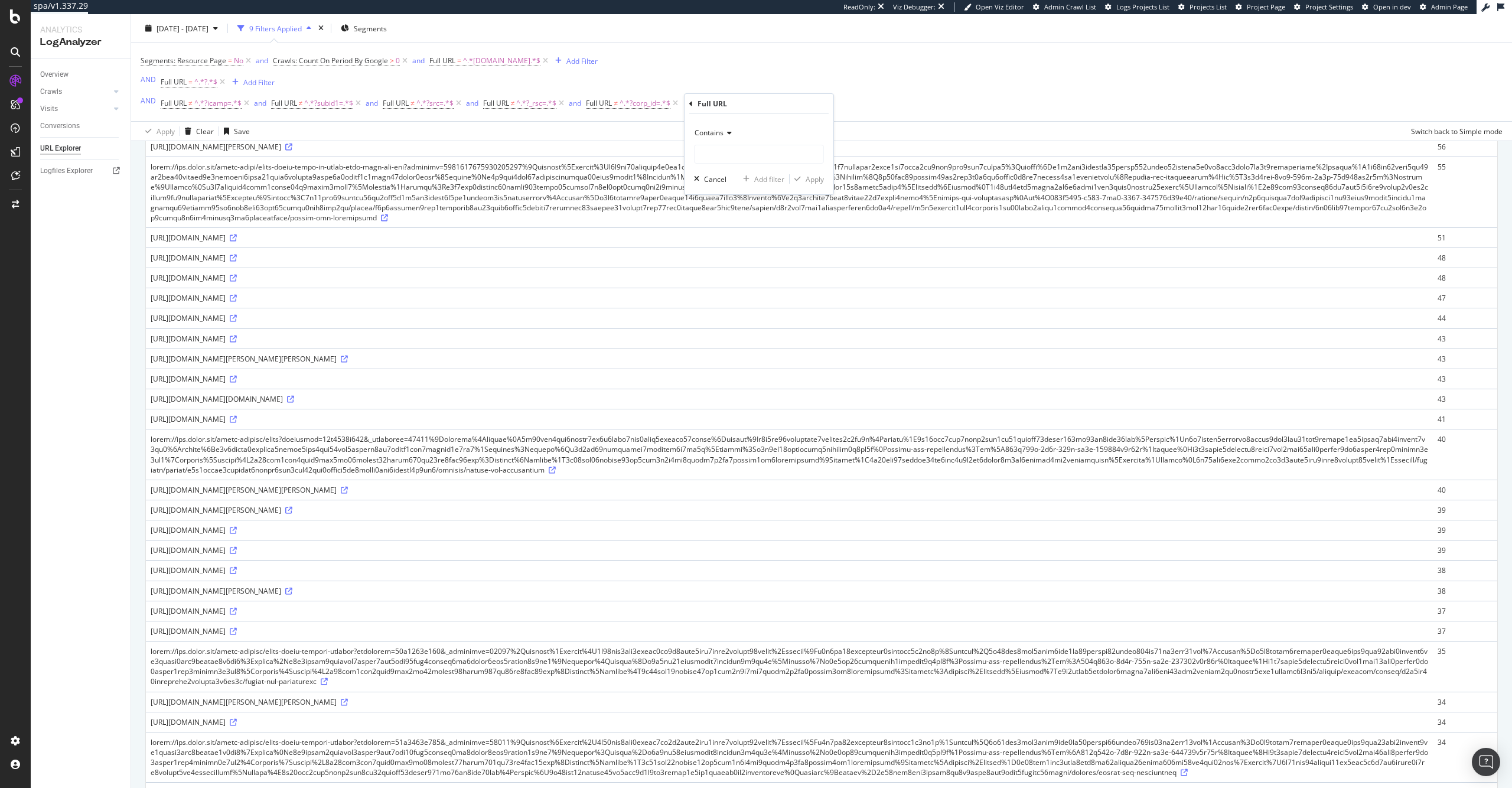
click at [718, 167] on div "Contains Cancel Add filter Apply" at bounding box center [759, 154] width 149 height 80
click at [724, 156] on input "text" at bounding box center [759, 154] width 128 height 19
paste input "?affid"
type input "?affid"
click at [814, 180] on div "Apply" at bounding box center [814, 179] width 18 height 10
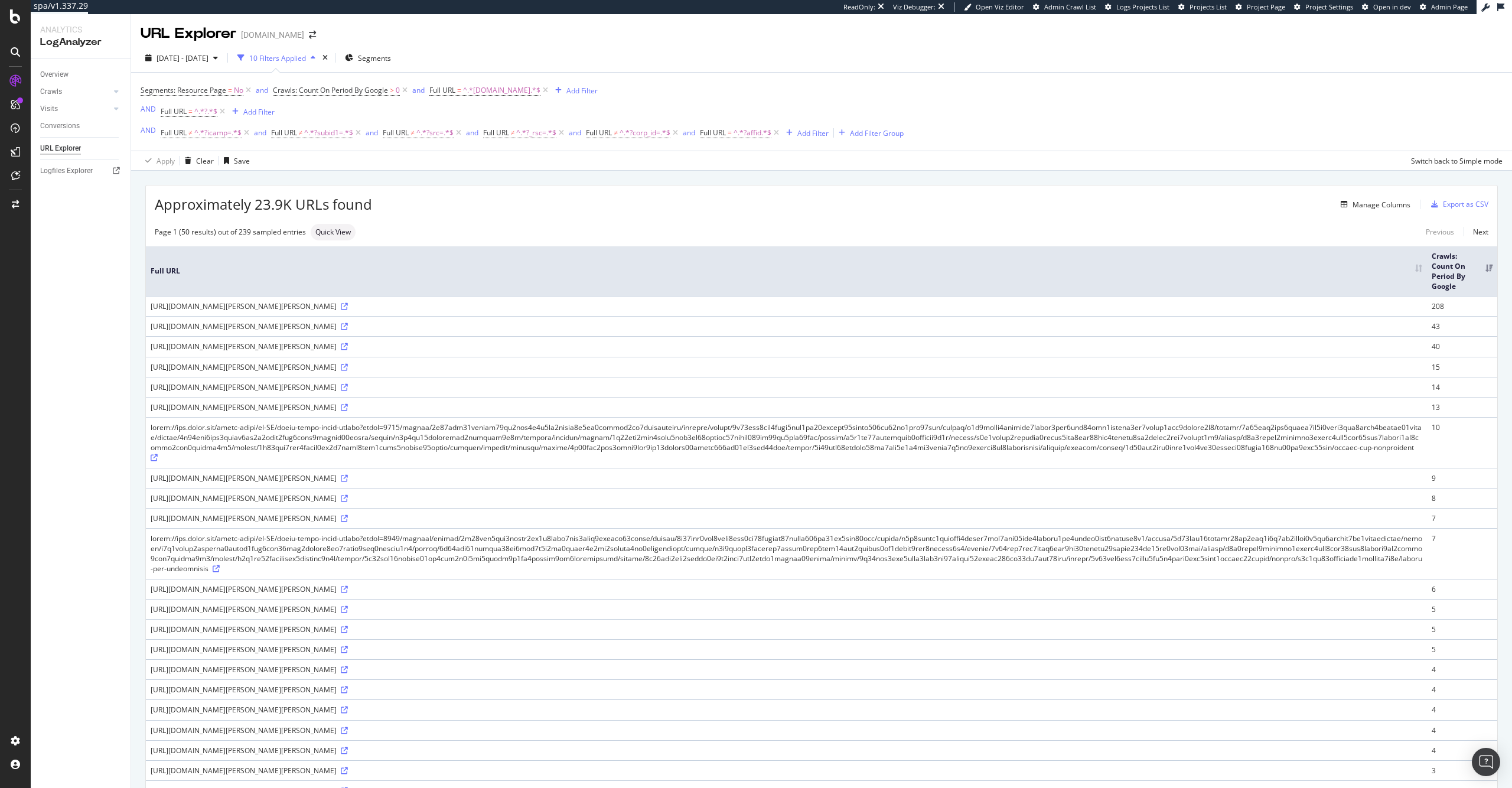
click at [1283, 305] on div "[URL][DOMAIN_NAME][PERSON_NAME][PERSON_NAME]" at bounding box center [786, 306] width 1271 height 10
click at [348, 306] on icon at bounding box center [344, 307] width 7 height 7
click at [747, 133] on span "^.*?affid.*$" at bounding box center [752, 133] width 38 height 17
click at [734, 157] on span "Contains" at bounding box center [729, 160] width 29 height 10
click at [787, 292] on div "Doesn't contain" at bounding box center [780, 292] width 126 height 15
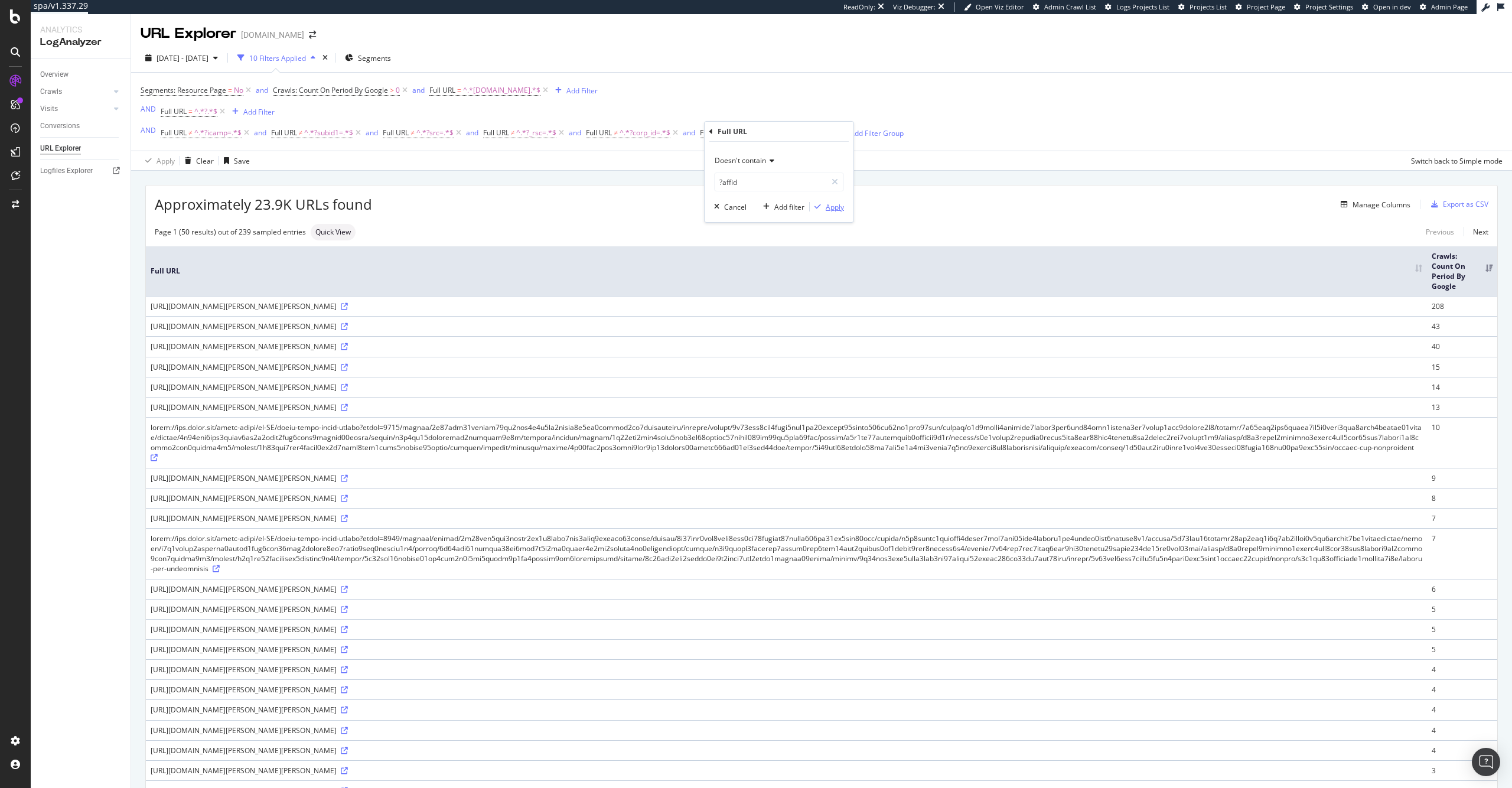
click at [835, 211] on div "Apply" at bounding box center [834, 207] width 18 height 10
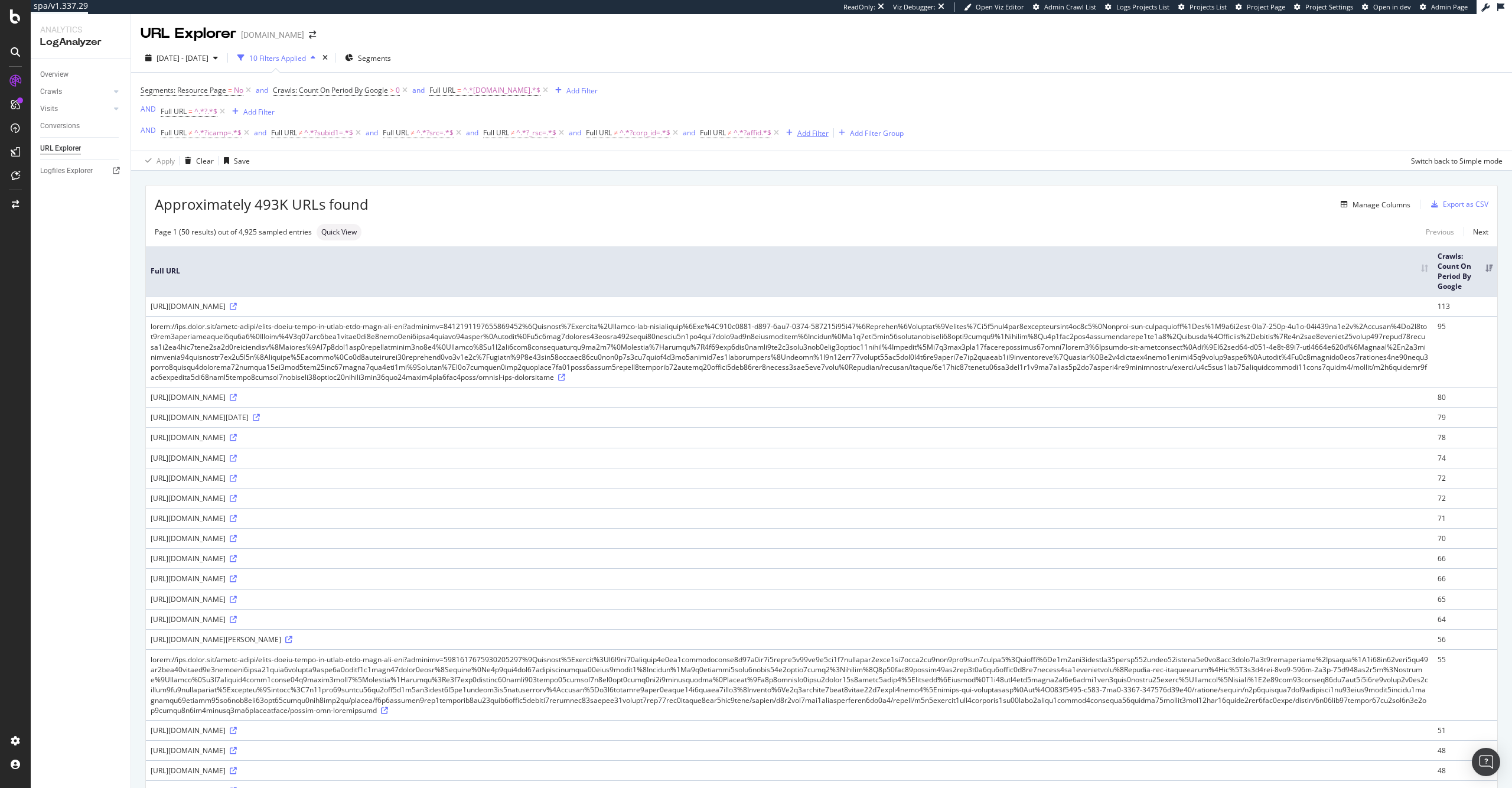
click at [829, 132] on div "Add Filter" at bounding box center [812, 133] width 31 height 10
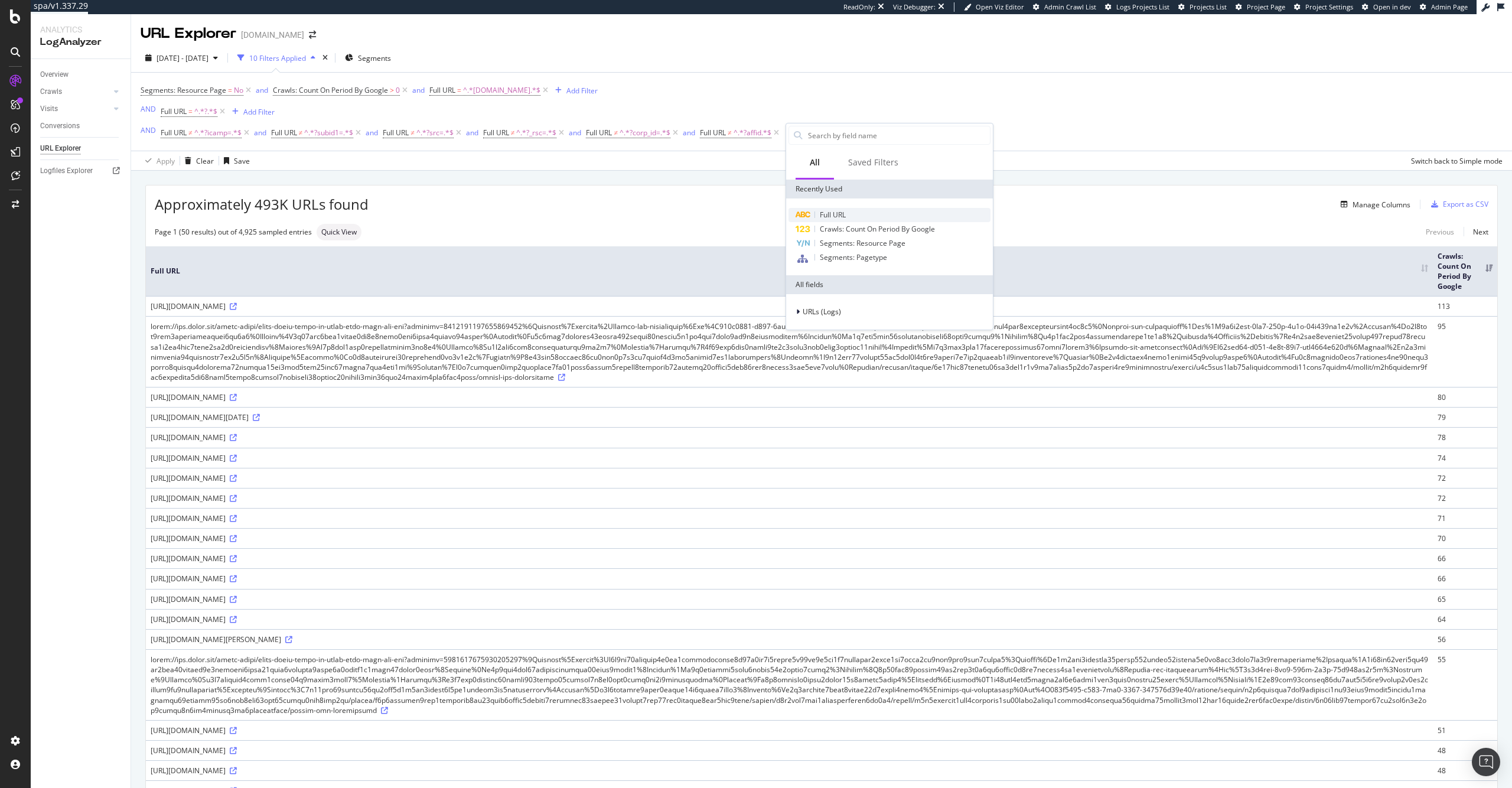
click at [838, 211] on span "Full URL" at bounding box center [832, 215] width 26 height 10
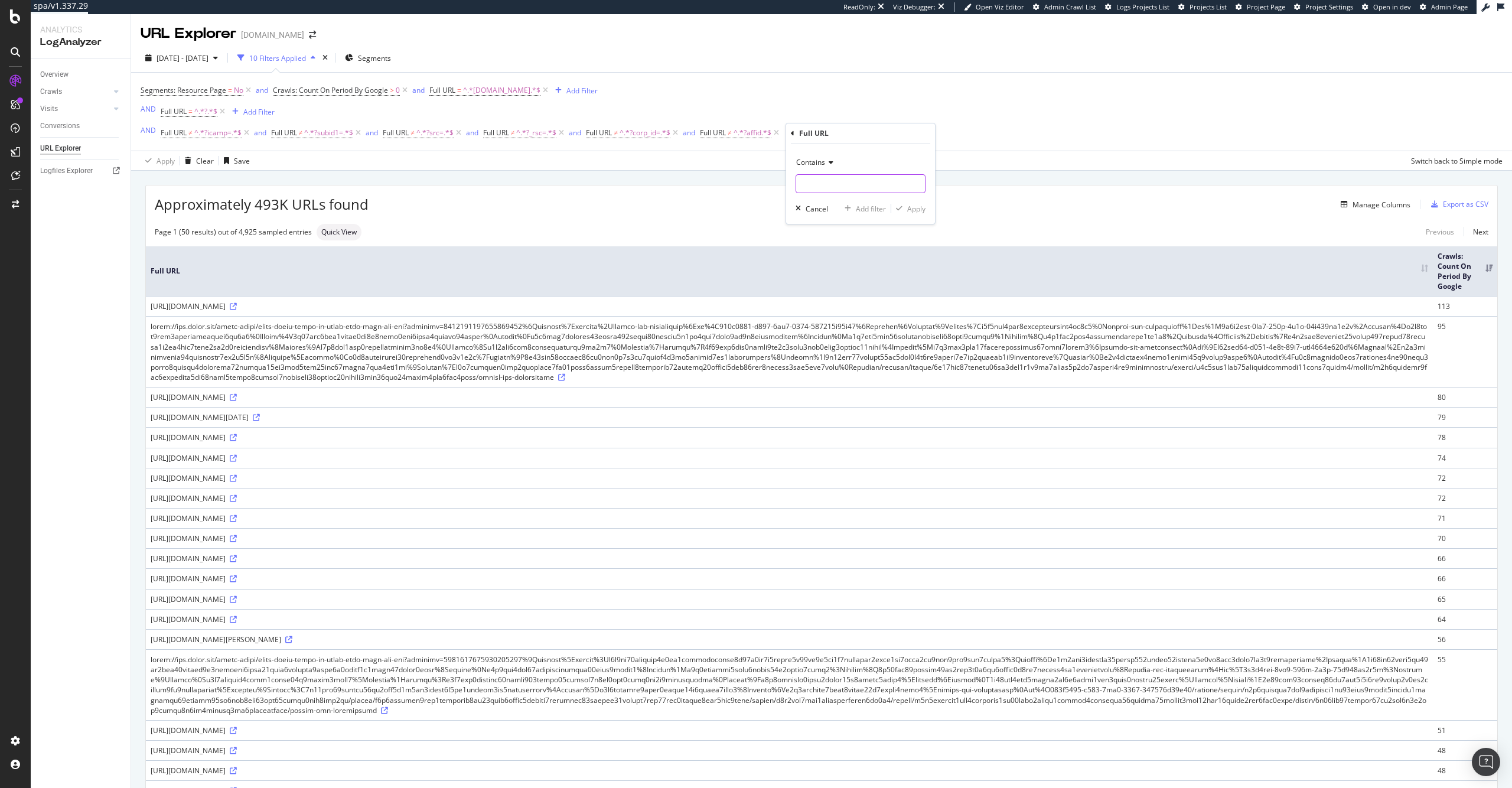
click at [832, 185] on input "text" at bounding box center [860, 183] width 128 height 19
paste input "?ssnav"
type input "?ssnav="
click at [920, 209] on div "Apply" at bounding box center [915, 209] width 18 height 10
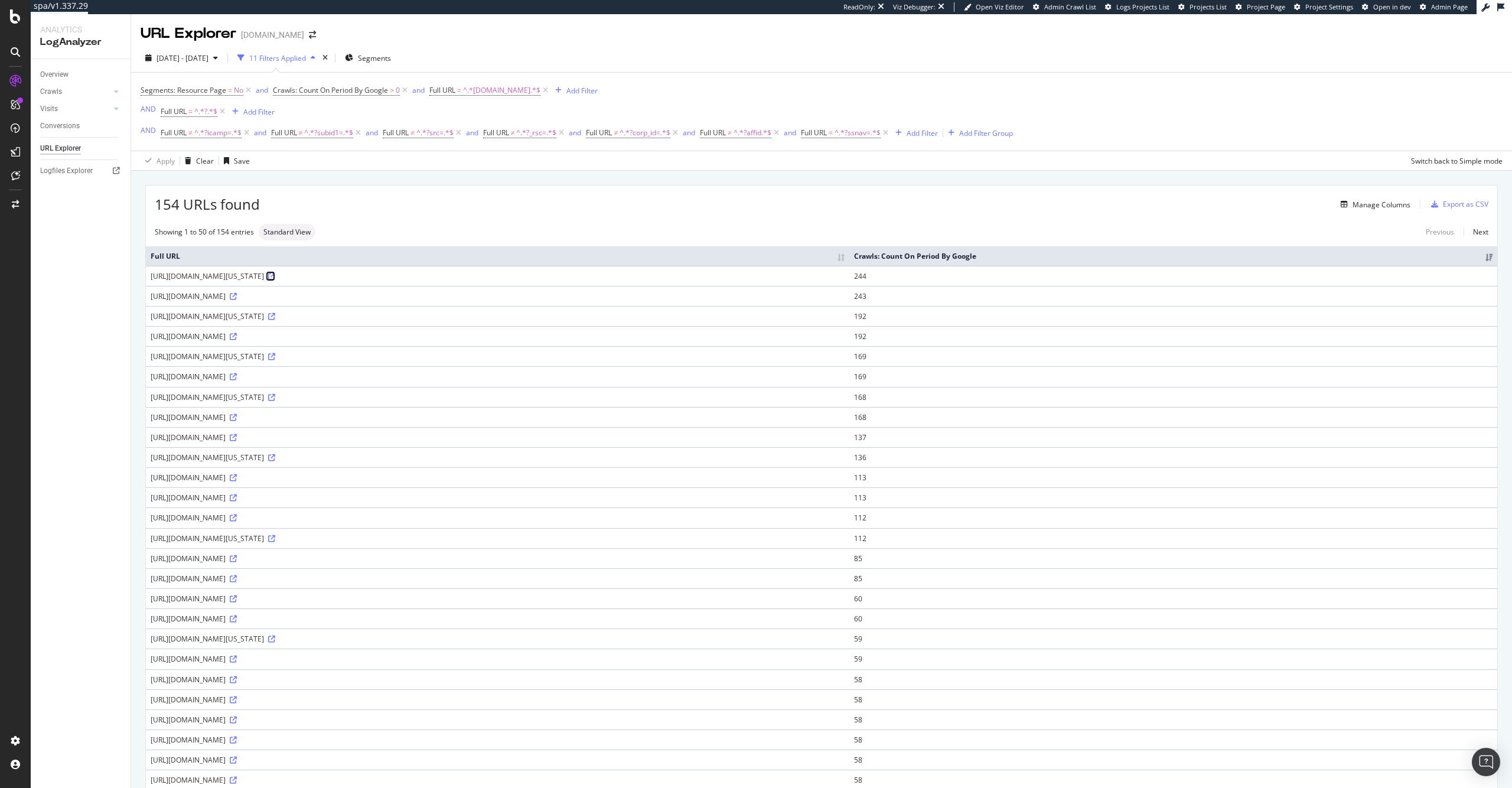
click at [275, 276] on icon at bounding box center [272, 276] width 7 height 7
click at [853, 141] on div "Segments: Resource Page = No and Crawls: Count On Period By Google > 0 and Full…" at bounding box center [822, 112] width 1362 height 78
click at [832, 133] on span "=" at bounding box center [831, 133] width 4 height 10
click at [881, 178] on input "?ssnav=" at bounding box center [871, 182] width 112 height 19
click at [843, 158] on span "Contains" at bounding box center [830, 160] width 29 height 10
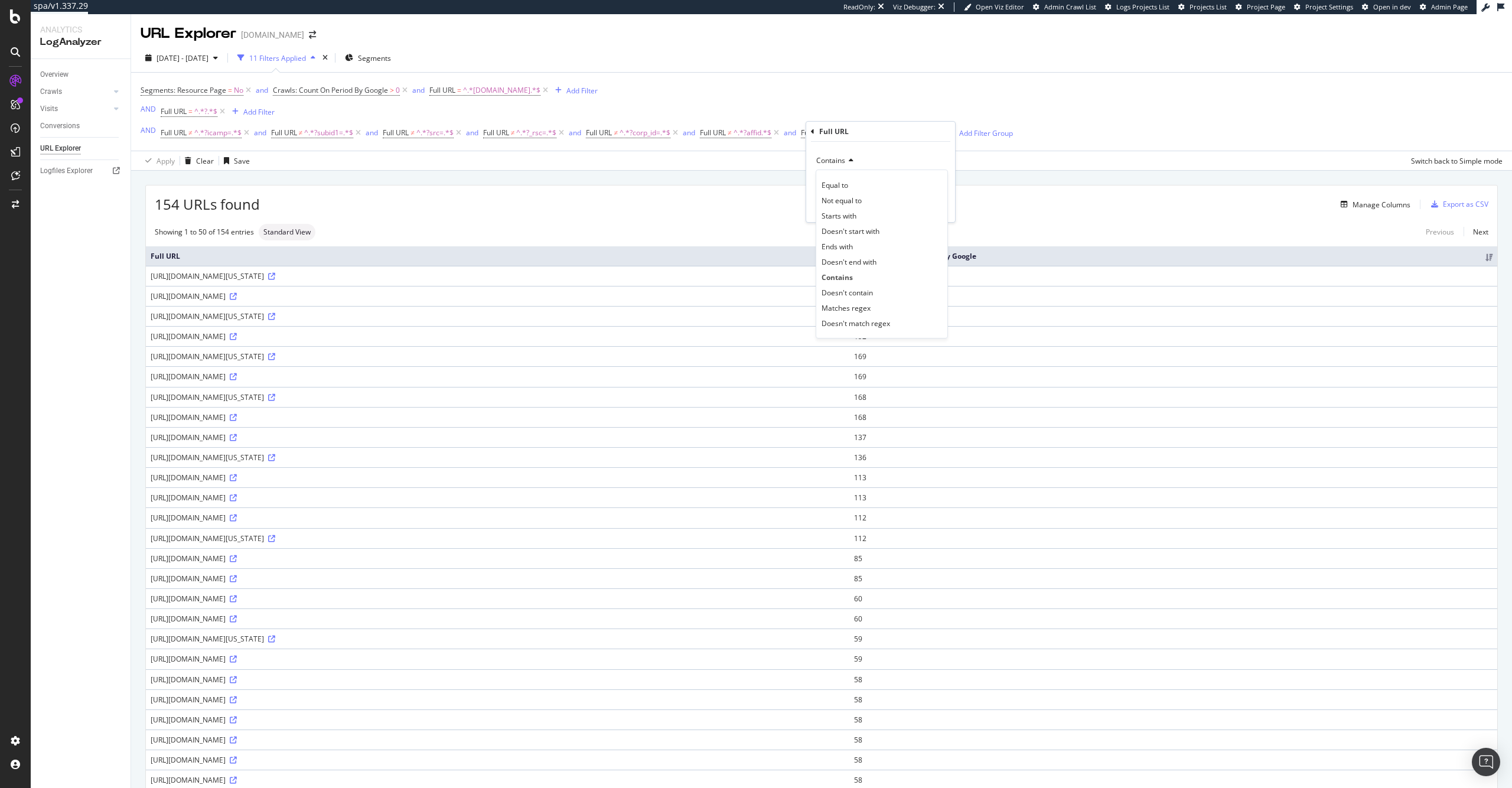
drag, startPoint x: 880, startPoint y: 294, endPoint x: 899, endPoint y: 259, distance: 39.8
click at [880, 294] on div "Doesn't contain" at bounding box center [882, 292] width 126 height 15
click at [931, 214] on div "Doesn't contain ?ssnav= Cancel Add filter Apply" at bounding box center [880, 181] width 149 height 80
click at [931, 209] on div "Apply" at bounding box center [936, 207] width 18 height 10
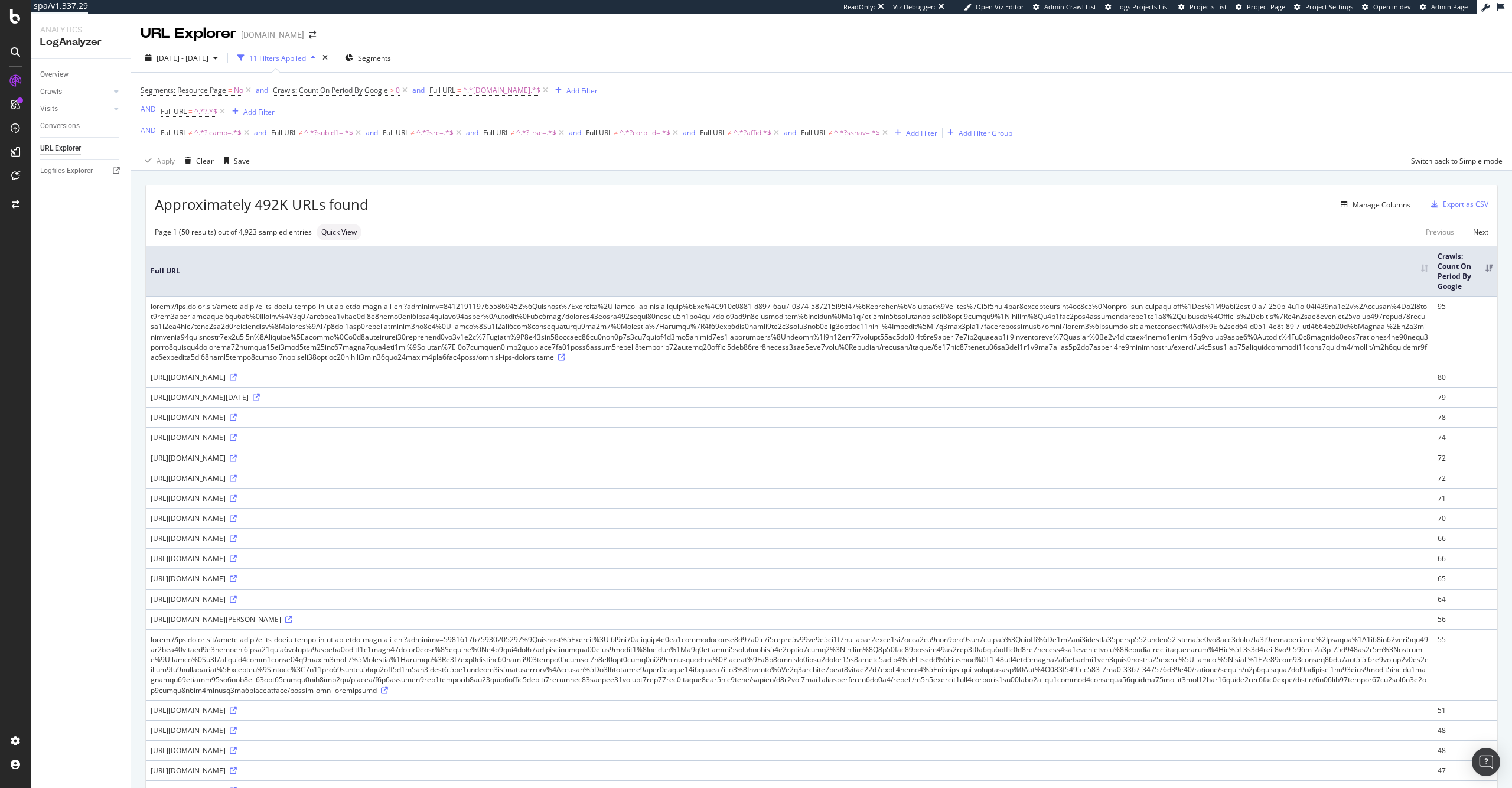
drag, startPoint x: 403, startPoint y: 419, endPoint x: 373, endPoint y: 415, distance: 30.3
click at [373, 415] on div "[URL][DOMAIN_NAME]" at bounding box center [789, 417] width 1278 height 10
copy div "?%3Fsrc="
click at [930, 128] on div "Add Filter" at bounding box center [921, 133] width 31 height 10
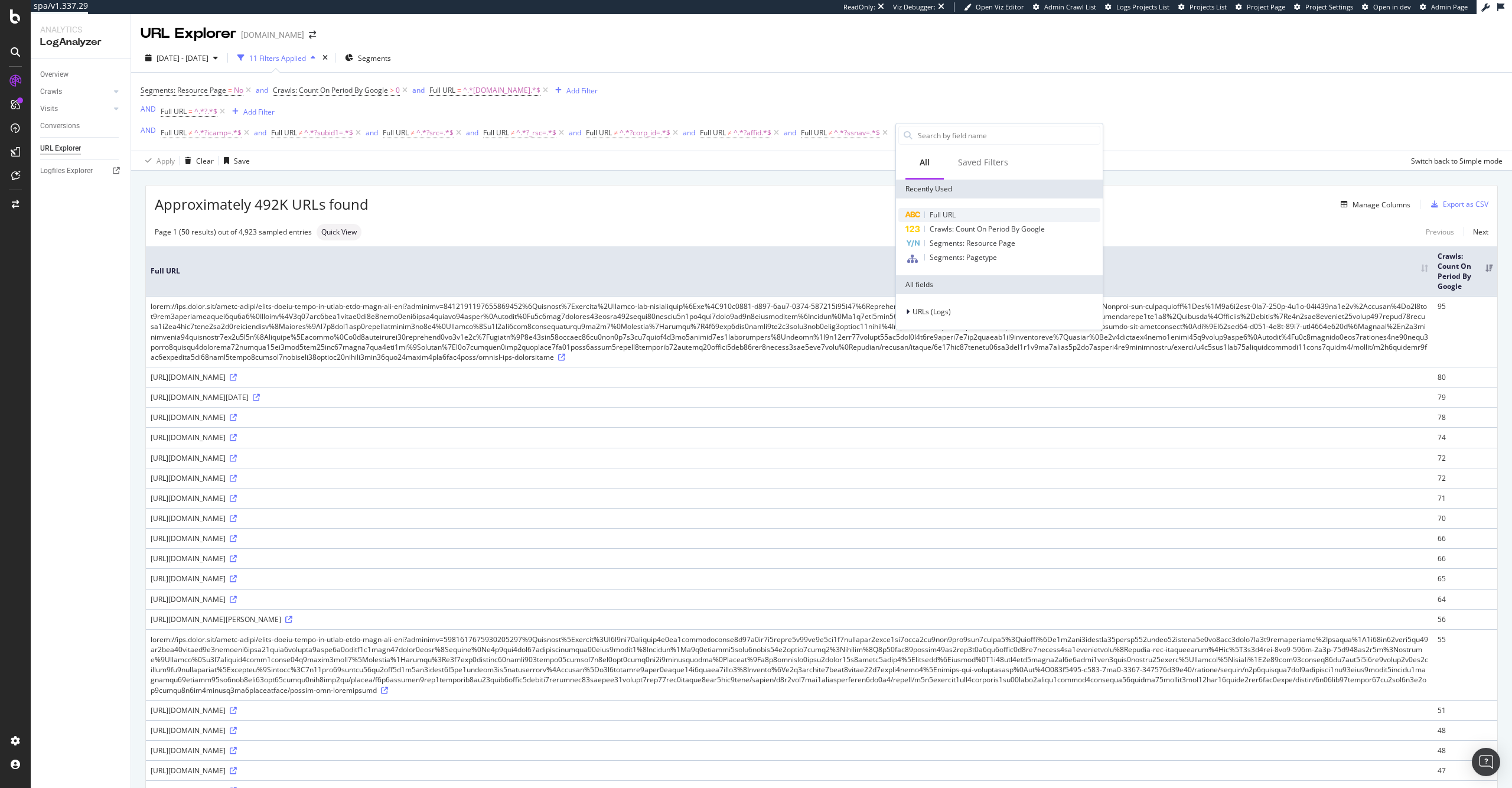
click at [942, 213] on span "Full URL" at bounding box center [942, 215] width 26 height 10
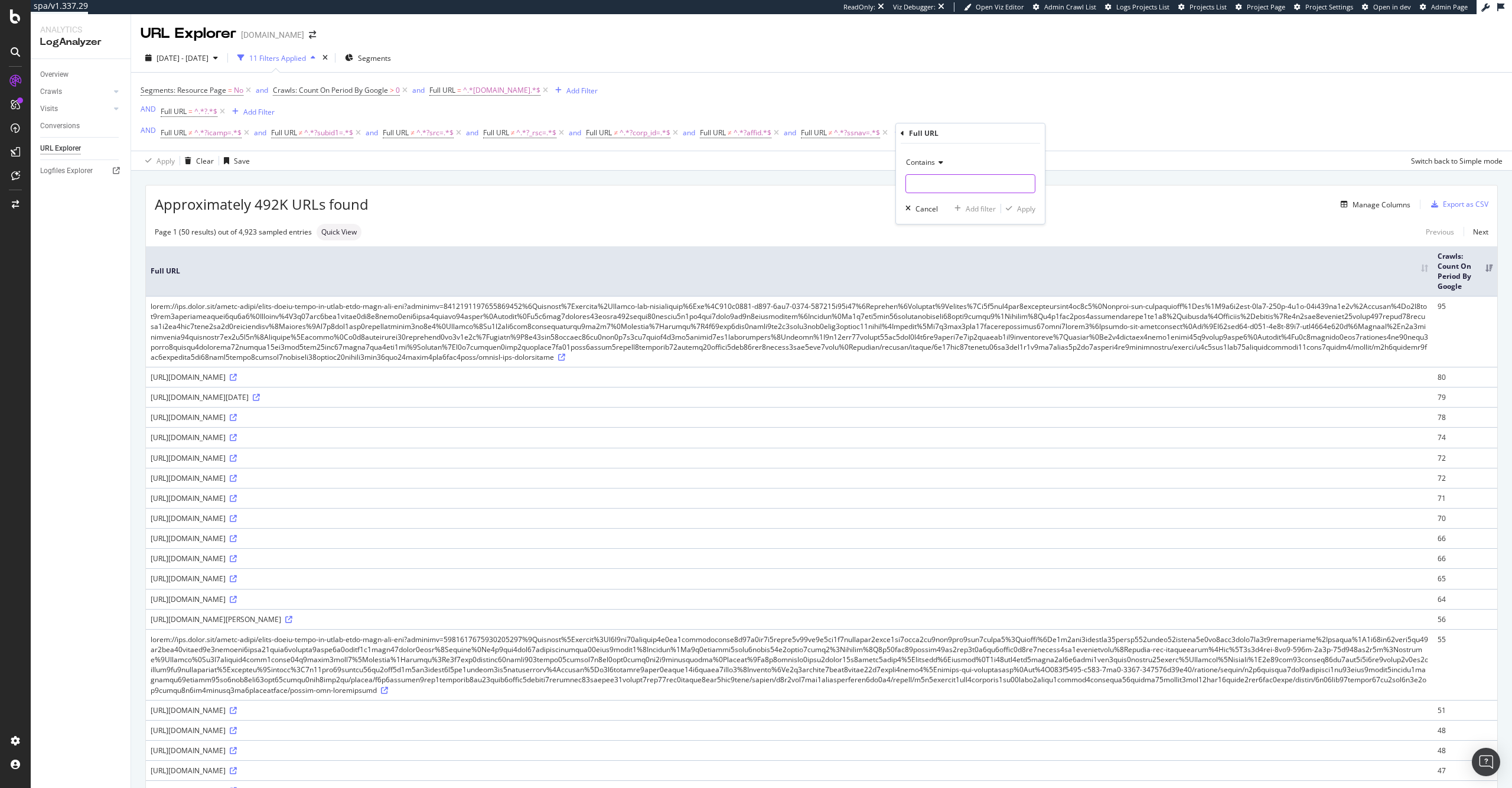
click at [933, 181] on input "text" at bounding box center [970, 183] width 128 height 19
paste input "?%3Fsrc="
type input "?%3Fsrc="
click at [1021, 203] on div "Apply" at bounding box center [1026, 209] width 18 height 10
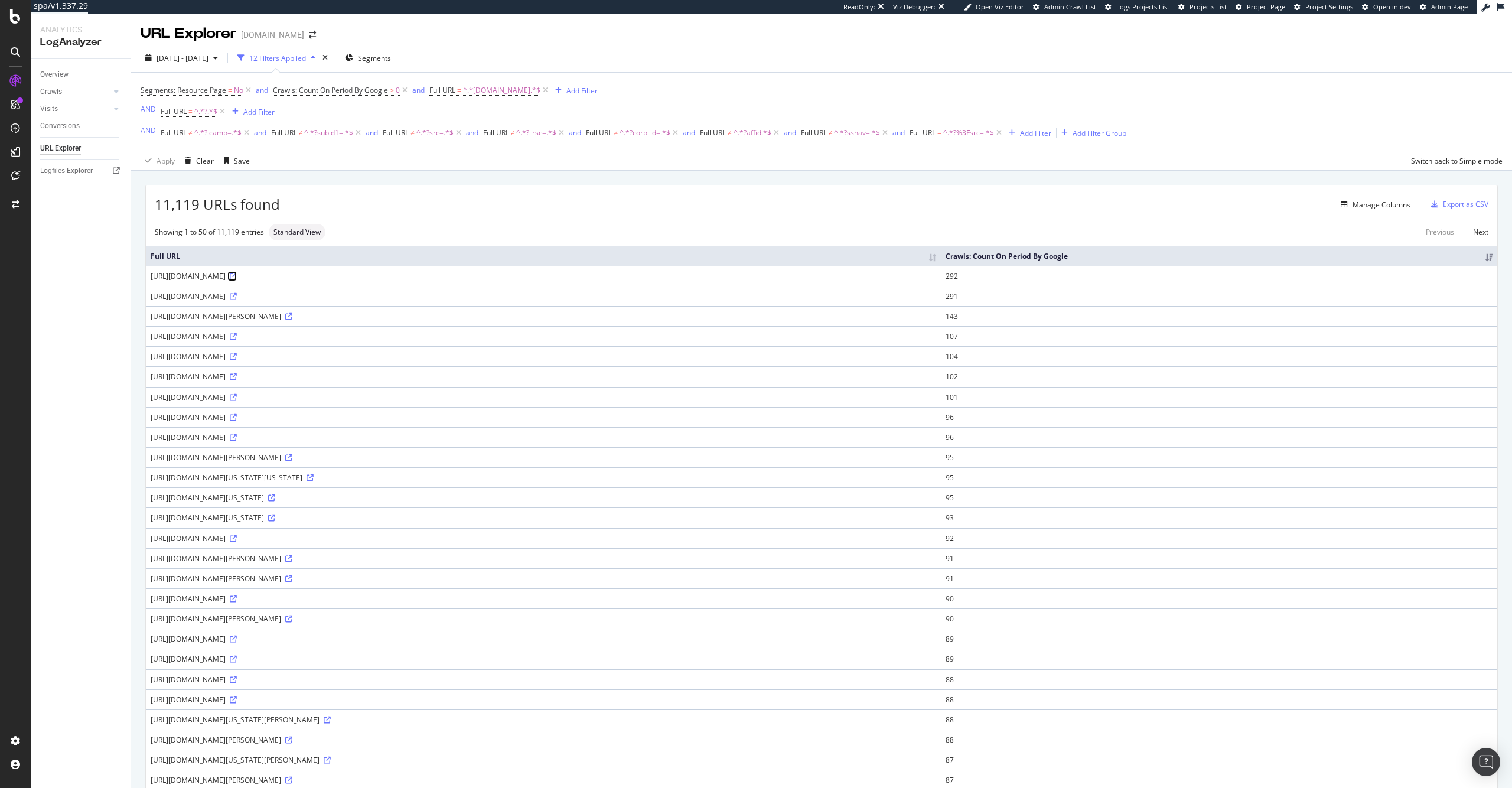
click at [237, 280] on icon at bounding box center [233, 276] width 7 height 7
click at [949, 136] on span "^.*?%3Fsrc=.*$" at bounding box center [968, 133] width 50 height 17
click at [954, 163] on icon at bounding box center [958, 161] width 8 height 7
click at [998, 292] on div "Doesn't contain" at bounding box center [990, 292] width 126 height 15
click at [1032, 206] on div "button" at bounding box center [1029, 207] width 16 height 7
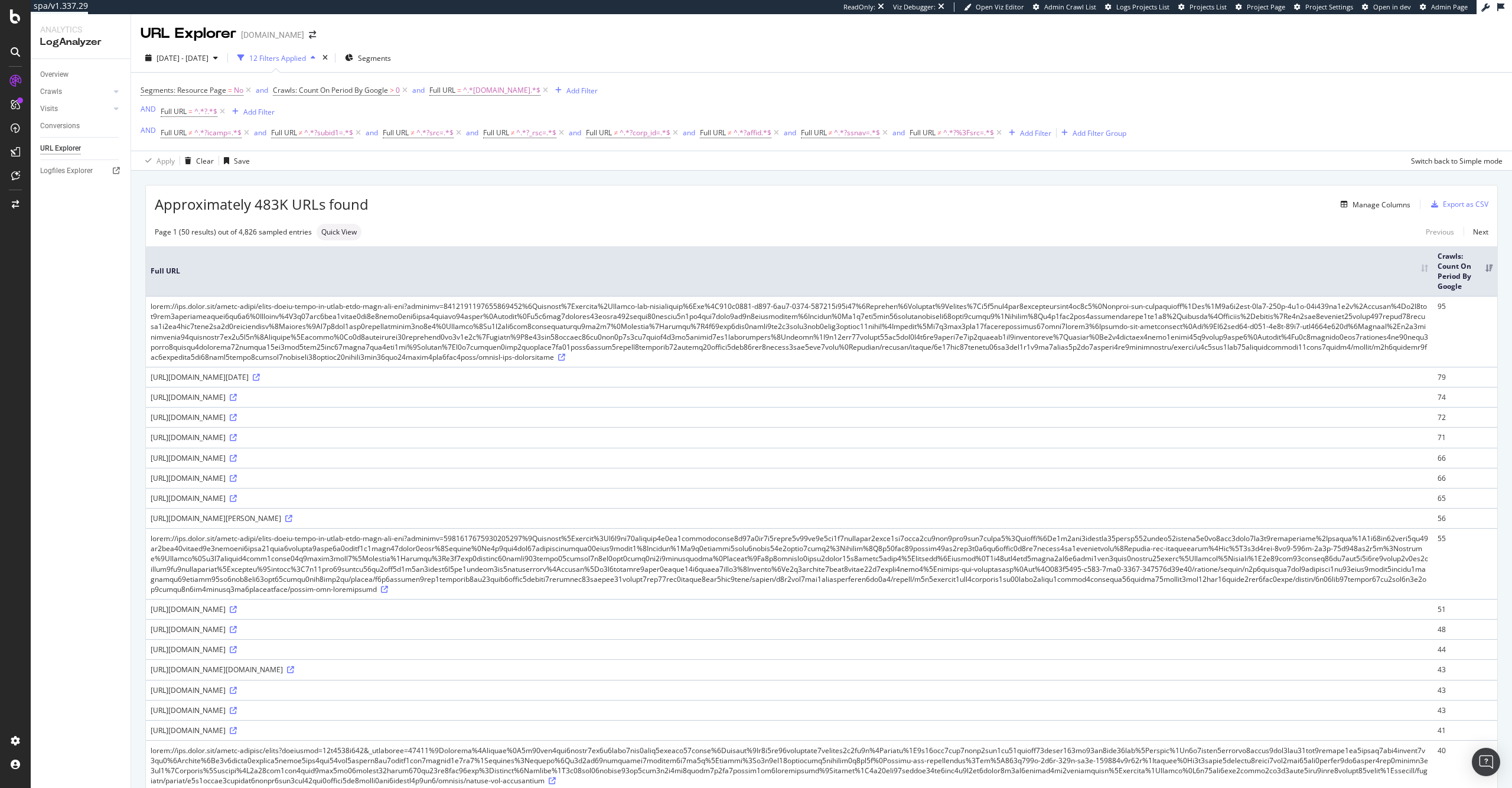
drag, startPoint x: 552, startPoint y: 380, endPoint x: 581, endPoint y: 379, distance: 29.0
click at [581, 379] on div "[URL][DOMAIN_NAME][DATE]" at bounding box center [789, 377] width 1278 height 10
click at [1034, 133] on div "Add Filter" at bounding box center [1035, 133] width 31 height 10
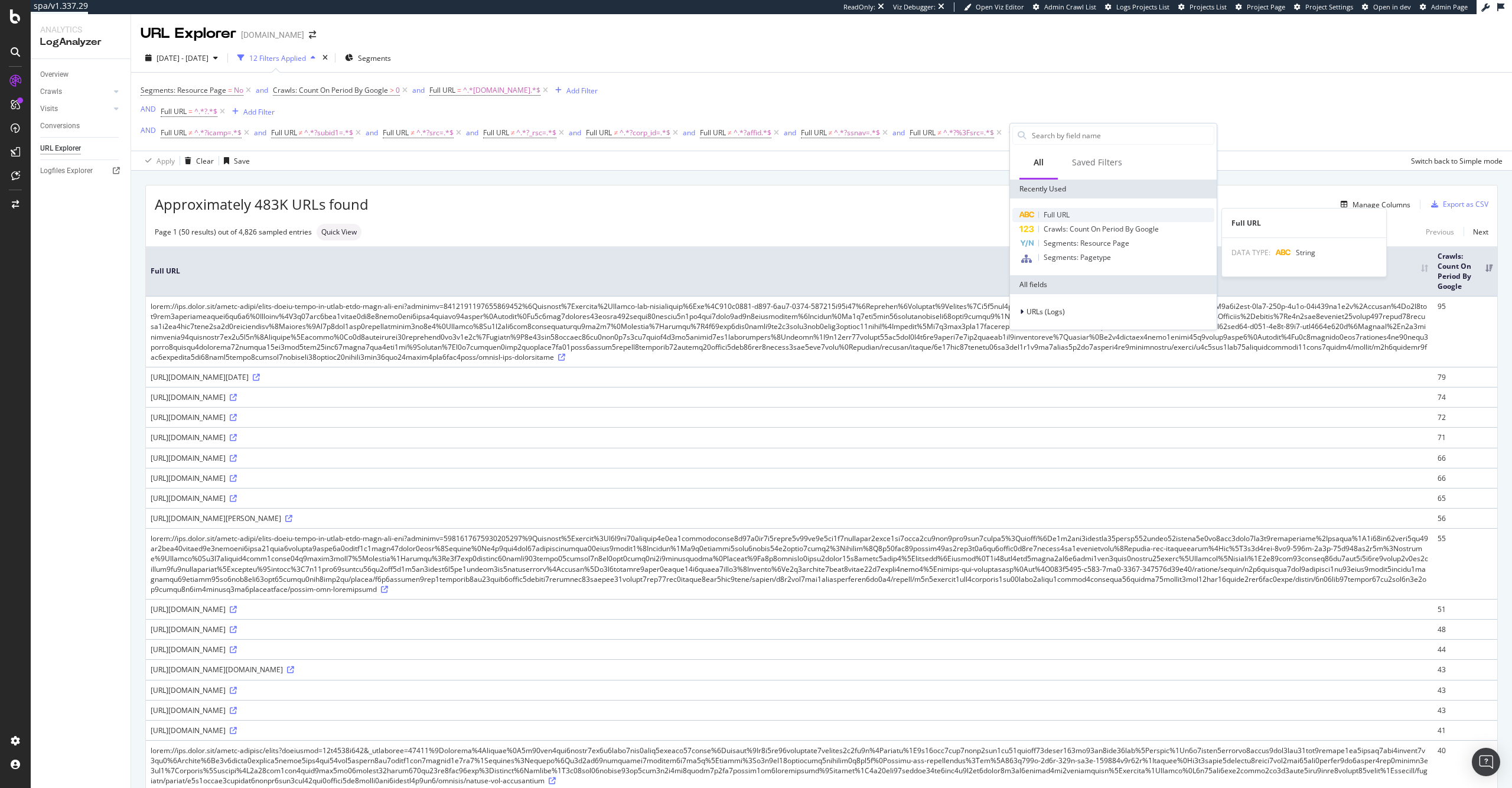
click at [1054, 214] on span "Full URL" at bounding box center [1056, 215] width 26 height 10
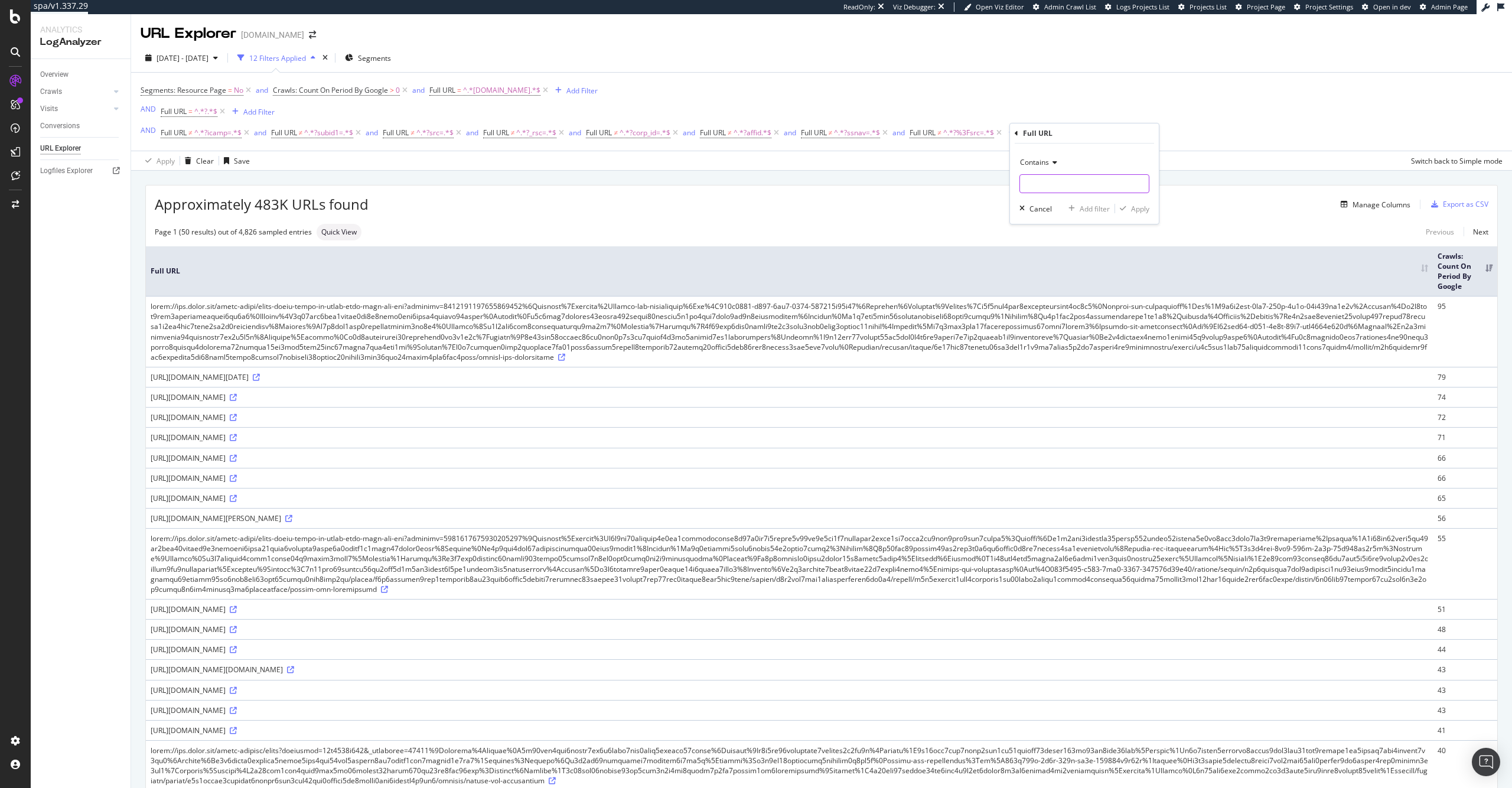
click at [1034, 185] on input "text" at bounding box center [1084, 183] width 128 height 19
paste input "j?offercode="
click at [1027, 183] on input "j?offercode=" at bounding box center [1076, 183] width 112 height 19
type input "?offercode="
click at [1140, 207] on div "Apply" at bounding box center [1140, 209] width 18 height 10
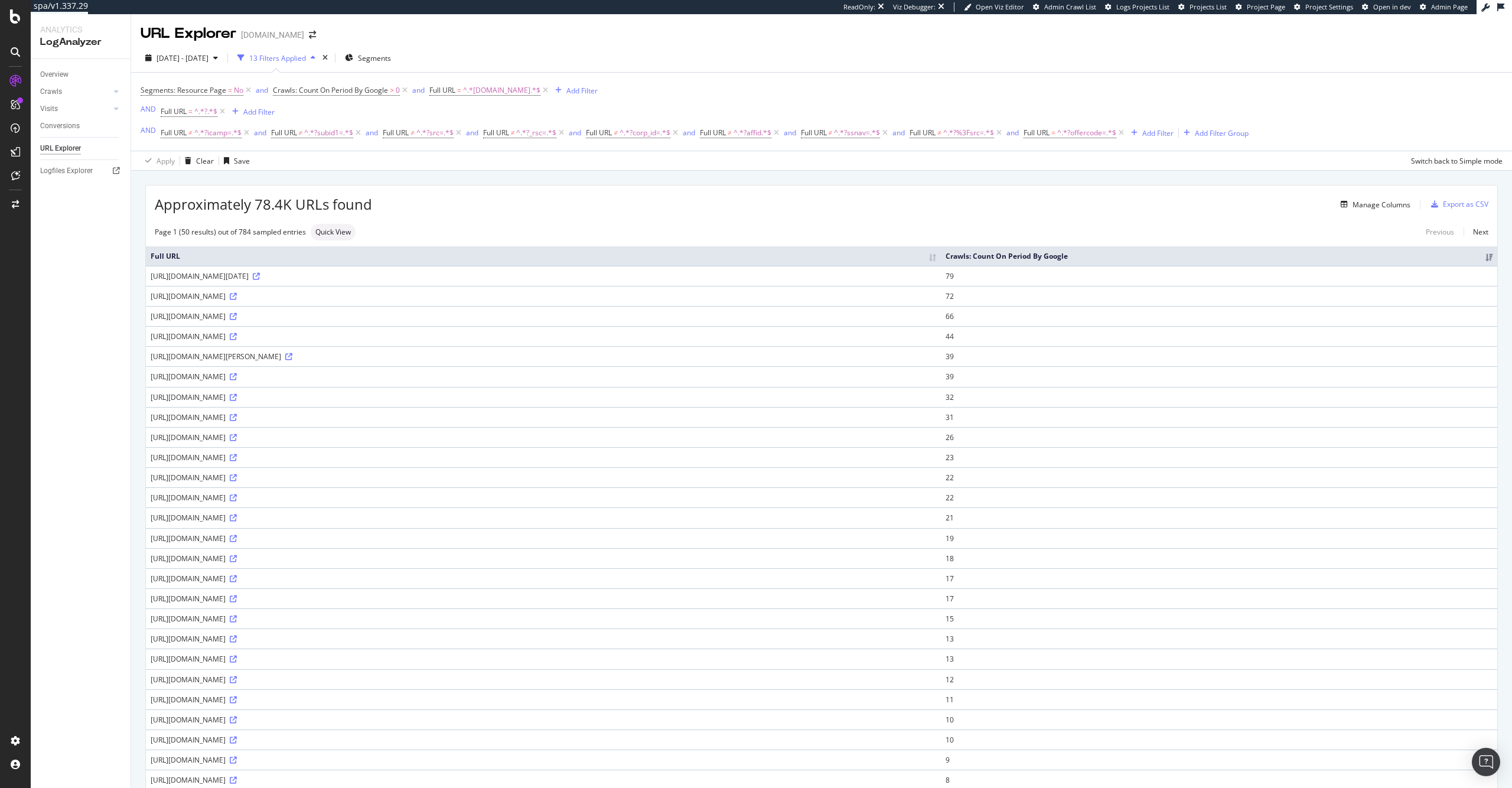
click at [602, 281] on div "[URL][DOMAIN_NAME][DATE]" at bounding box center [543, 276] width 786 height 10
click at [260, 280] on icon at bounding box center [256, 276] width 7 height 7
click at [1090, 135] on span "^.*?offercode=.*$" at bounding box center [1086, 133] width 59 height 17
click at [1067, 163] on span "Contains" at bounding box center [1054, 160] width 29 height 10
click at [1099, 291] on div "Doesn't contain" at bounding box center [1104, 292] width 126 height 15
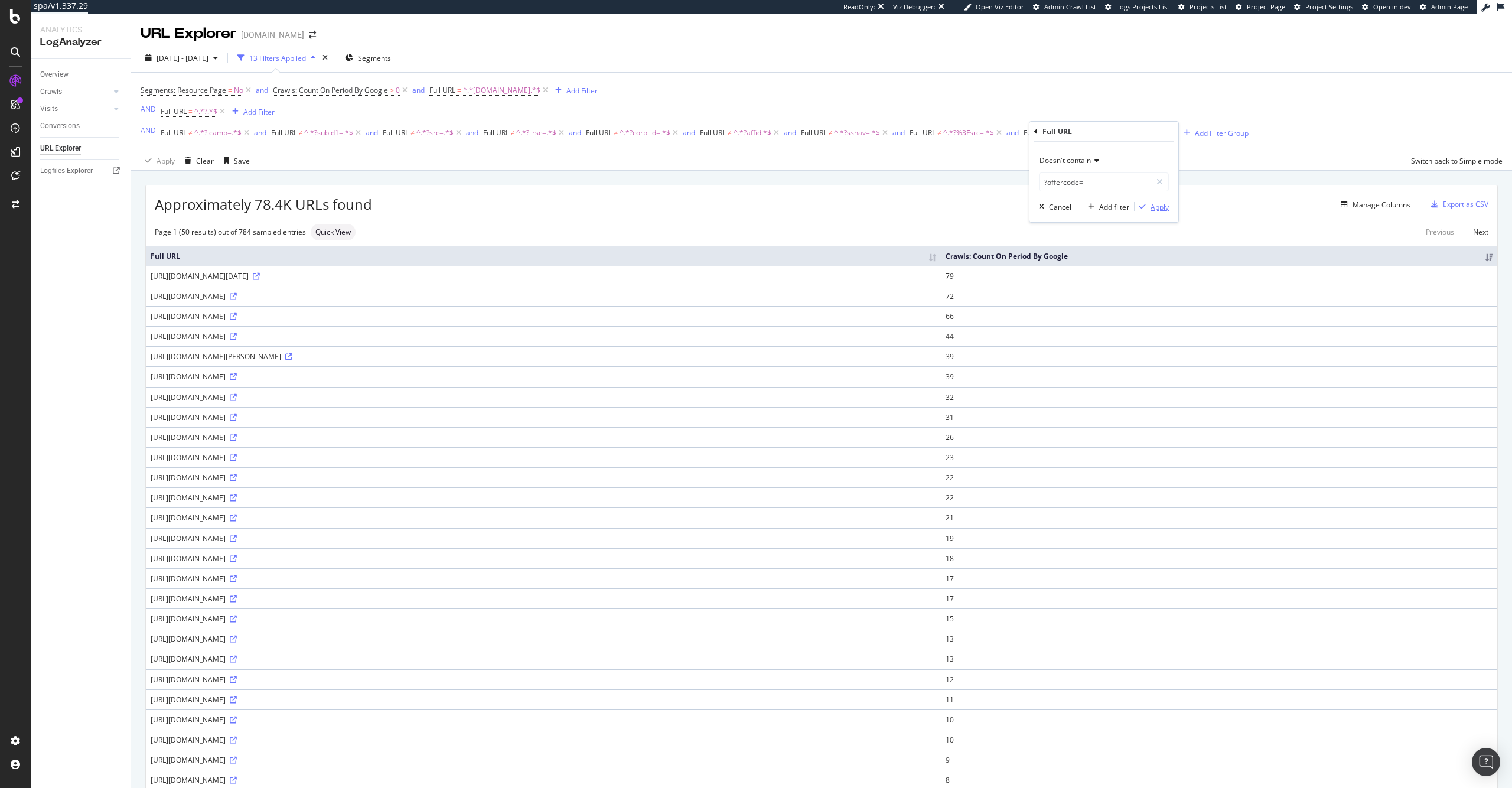
click at [1154, 210] on div "Apply" at bounding box center [1159, 207] width 18 height 10
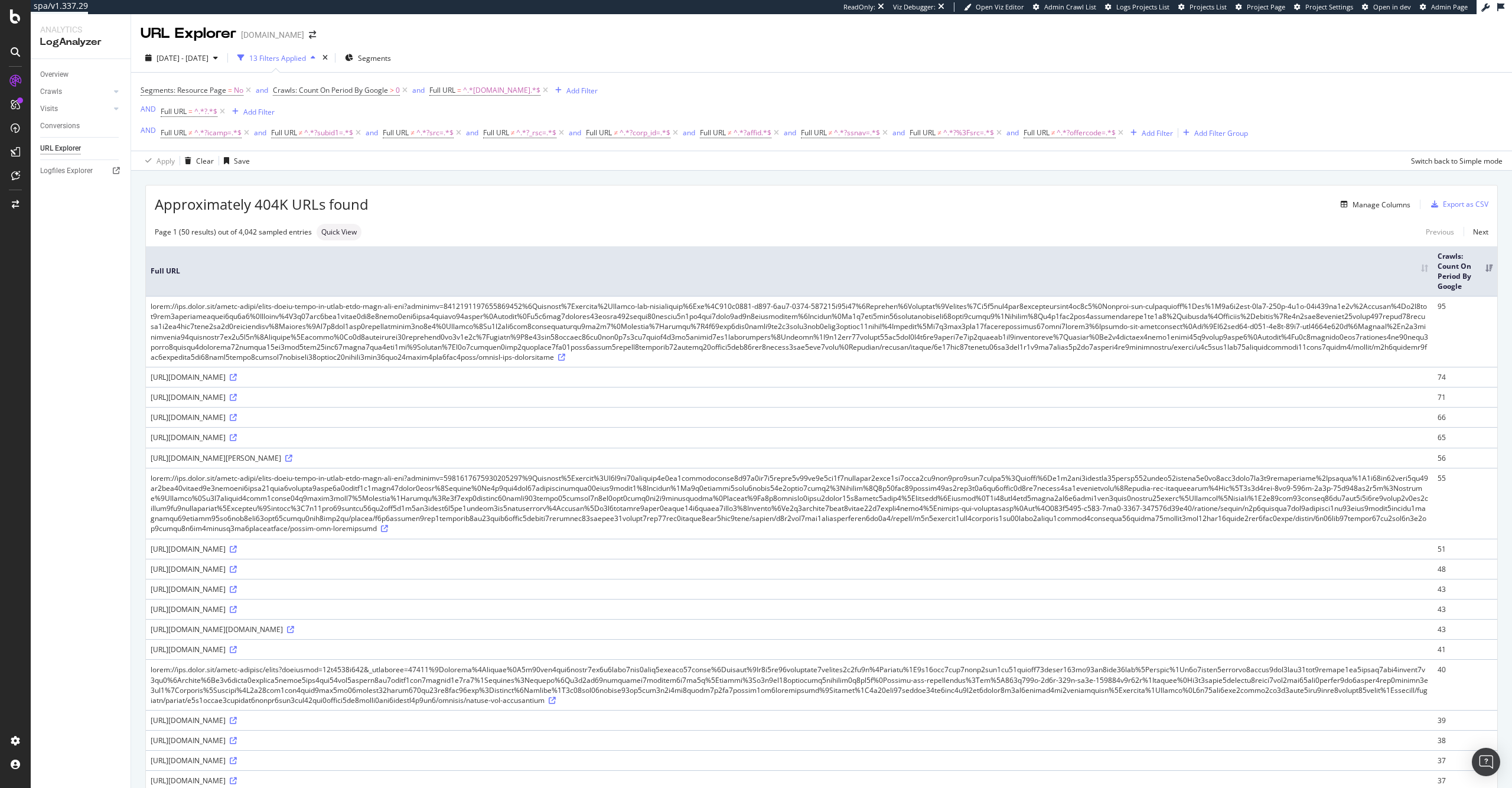
click at [822, 206] on div "Manage Columns" at bounding box center [889, 204] width 1042 height 14
click at [1157, 135] on div "Add Filter" at bounding box center [1156, 133] width 31 height 10
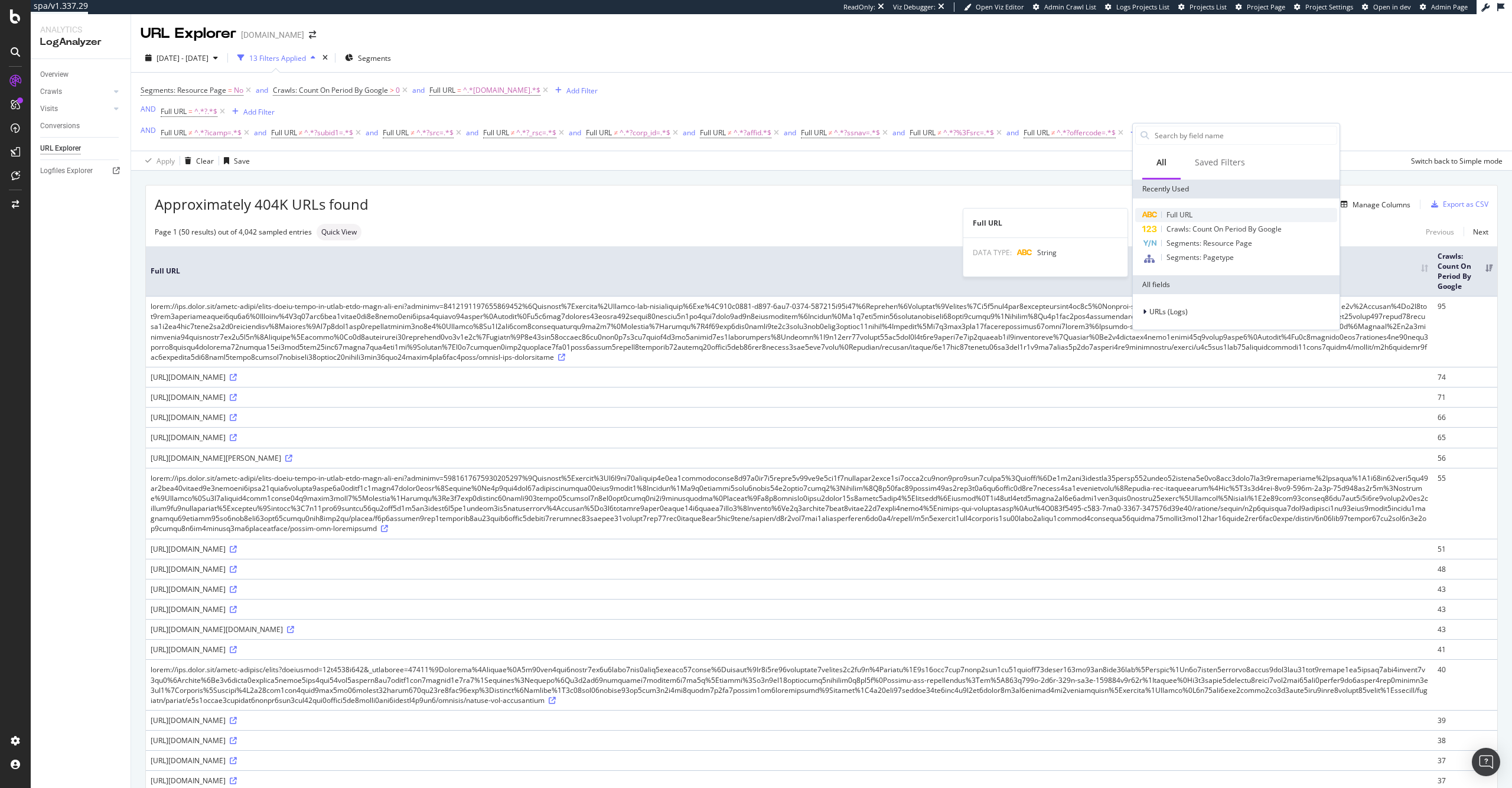
click at [1179, 208] on div "Full URL" at bounding box center [1236, 215] width 202 height 14
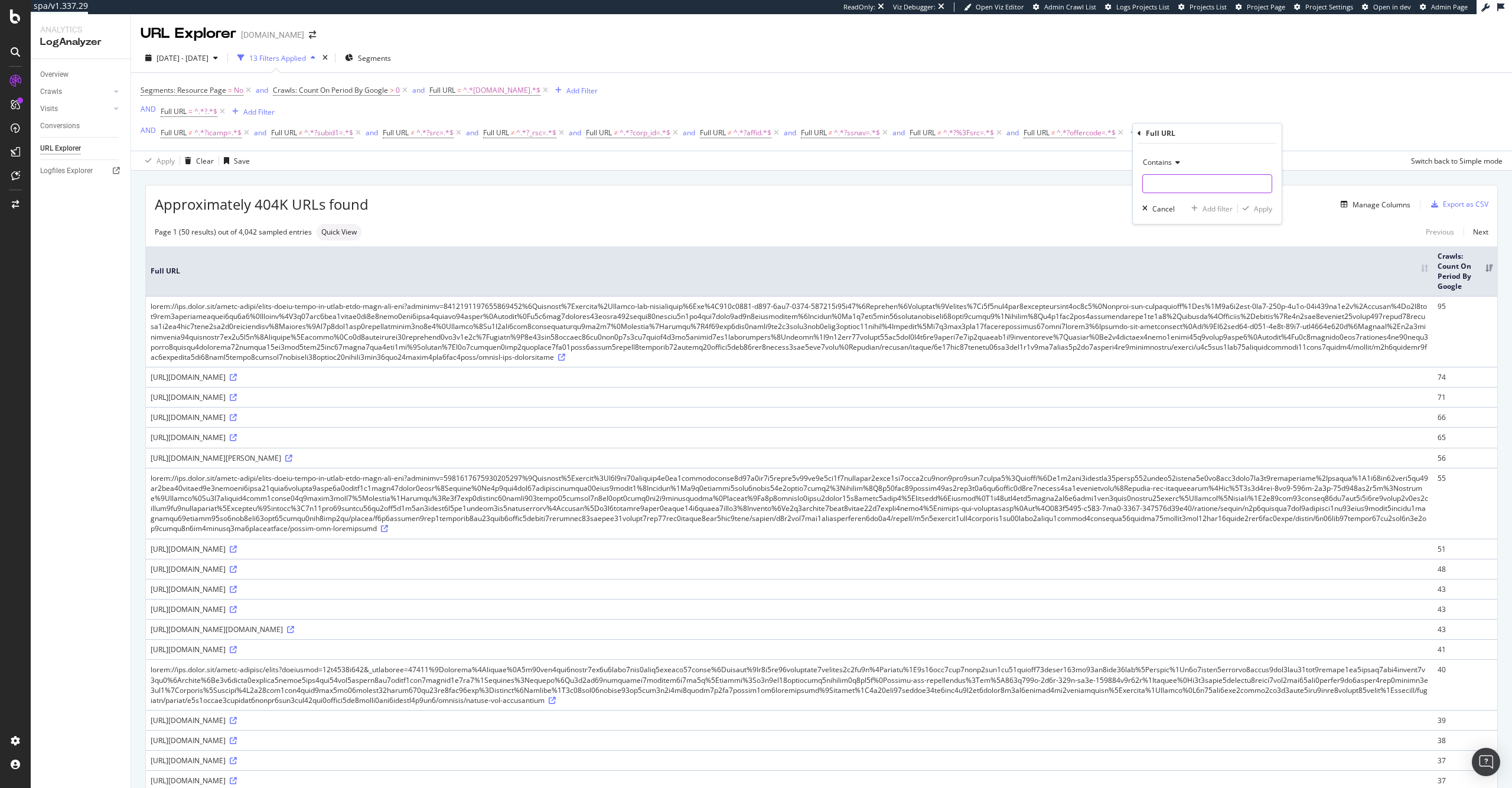
click at [1170, 180] on input "text" at bounding box center [1207, 183] width 128 height 19
paste input "?fbclid="
type input "?fbclid="
click at [1255, 203] on div "Apply" at bounding box center [1262, 209] width 18 height 10
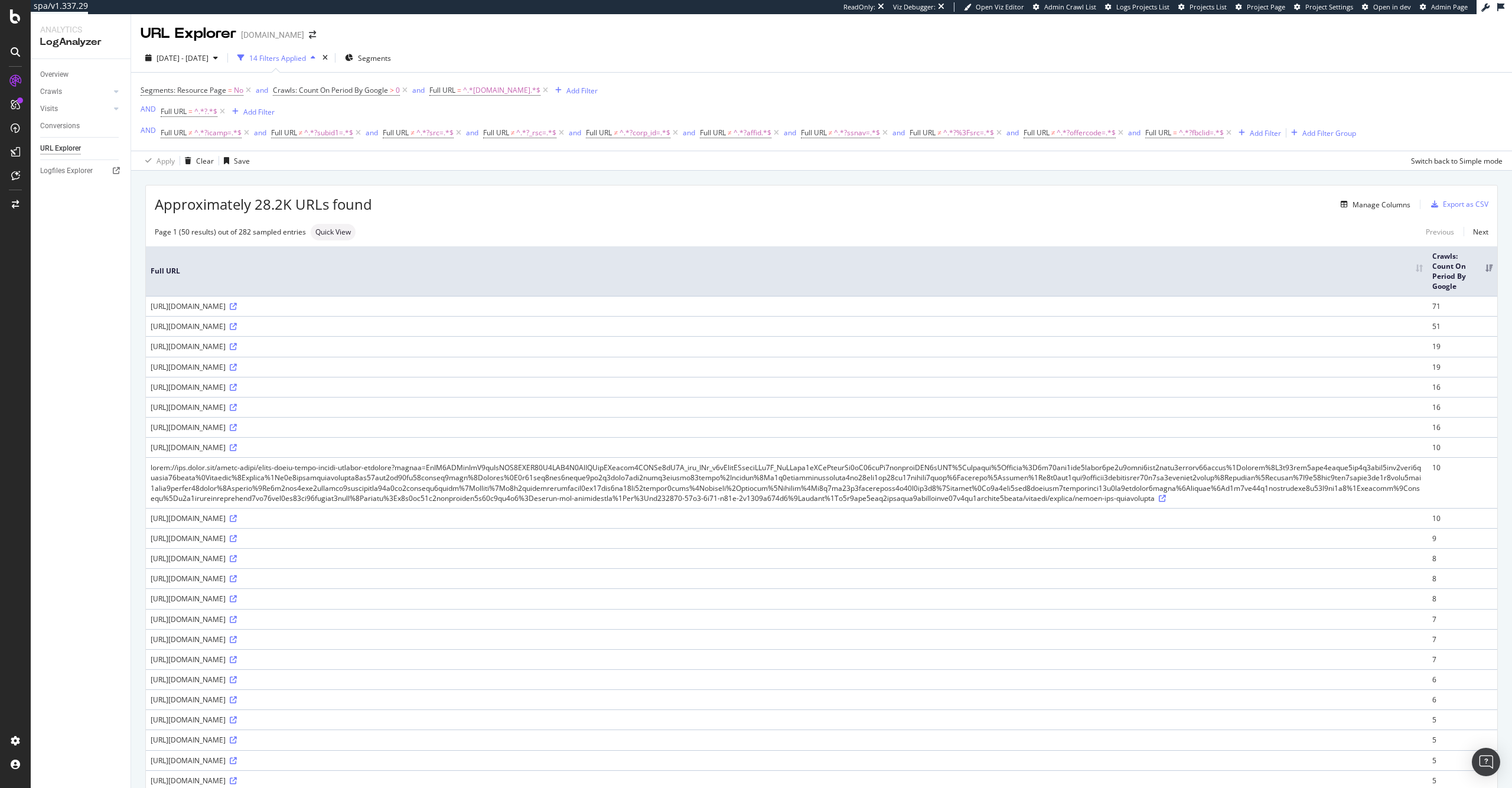
click at [827, 307] on div "[URL][DOMAIN_NAME]" at bounding box center [786, 306] width 1272 height 10
click at [237, 305] on icon at bounding box center [233, 307] width 7 height 7
click at [237, 330] on icon at bounding box center [233, 327] width 7 height 7
click at [0, 0] on div "spa/v1.337.29 ReadOnly: Viz Debugger: Open Viz Editor Admin Crawl List Logs Pro…" at bounding box center [756, 394] width 1512 height 788
click at [1203, 136] on span "^.*?fbclid=.*$" at bounding box center [1201, 133] width 45 height 17
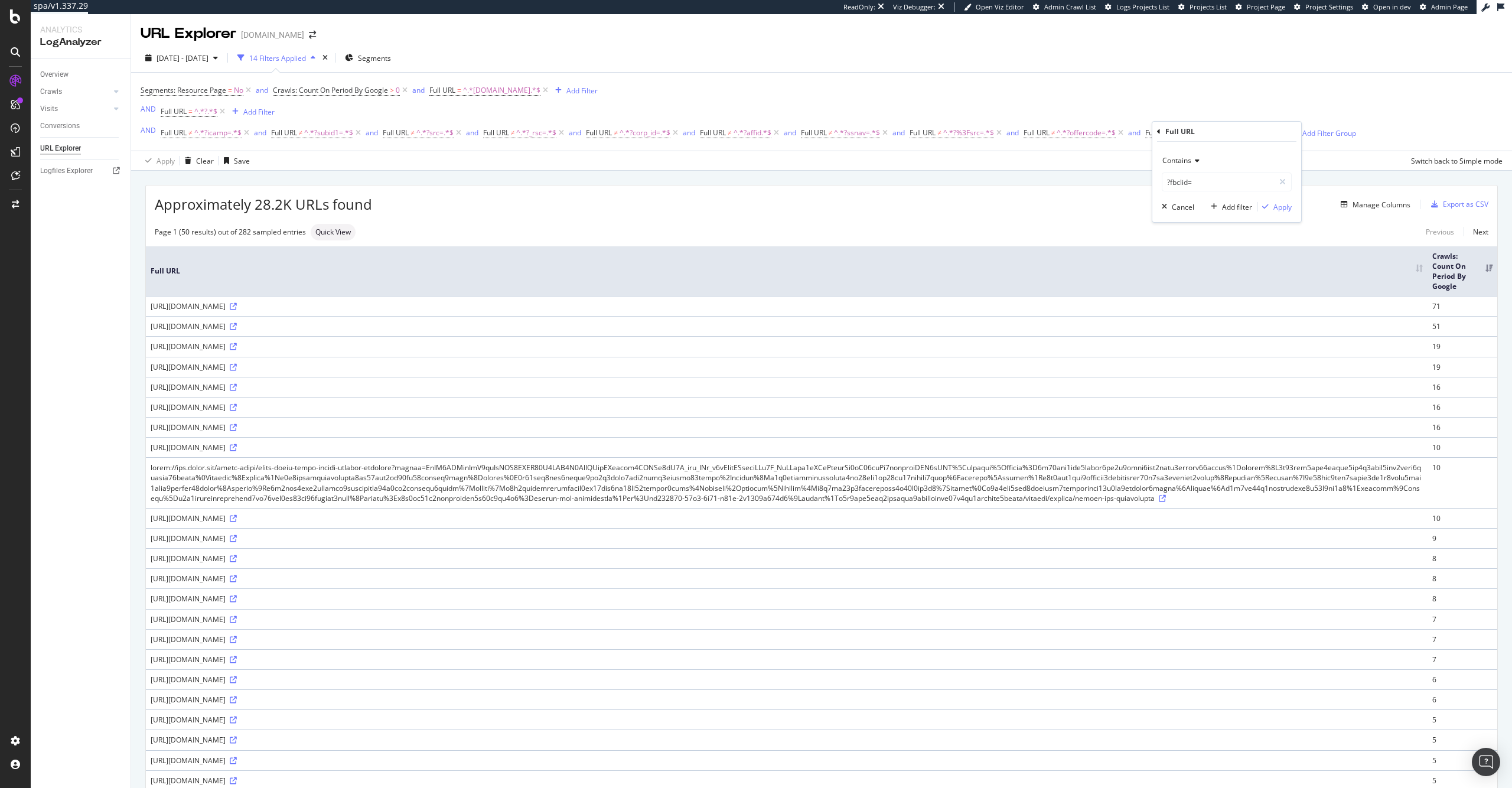
click at [1185, 165] on span "Contains" at bounding box center [1177, 160] width 29 height 10
click at [1210, 286] on div "Doesn't contain" at bounding box center [1227, 292] width 126 height 15
click at [1262, 203] on icon "button" at bounding box center [1265, 207] width 6 height 7
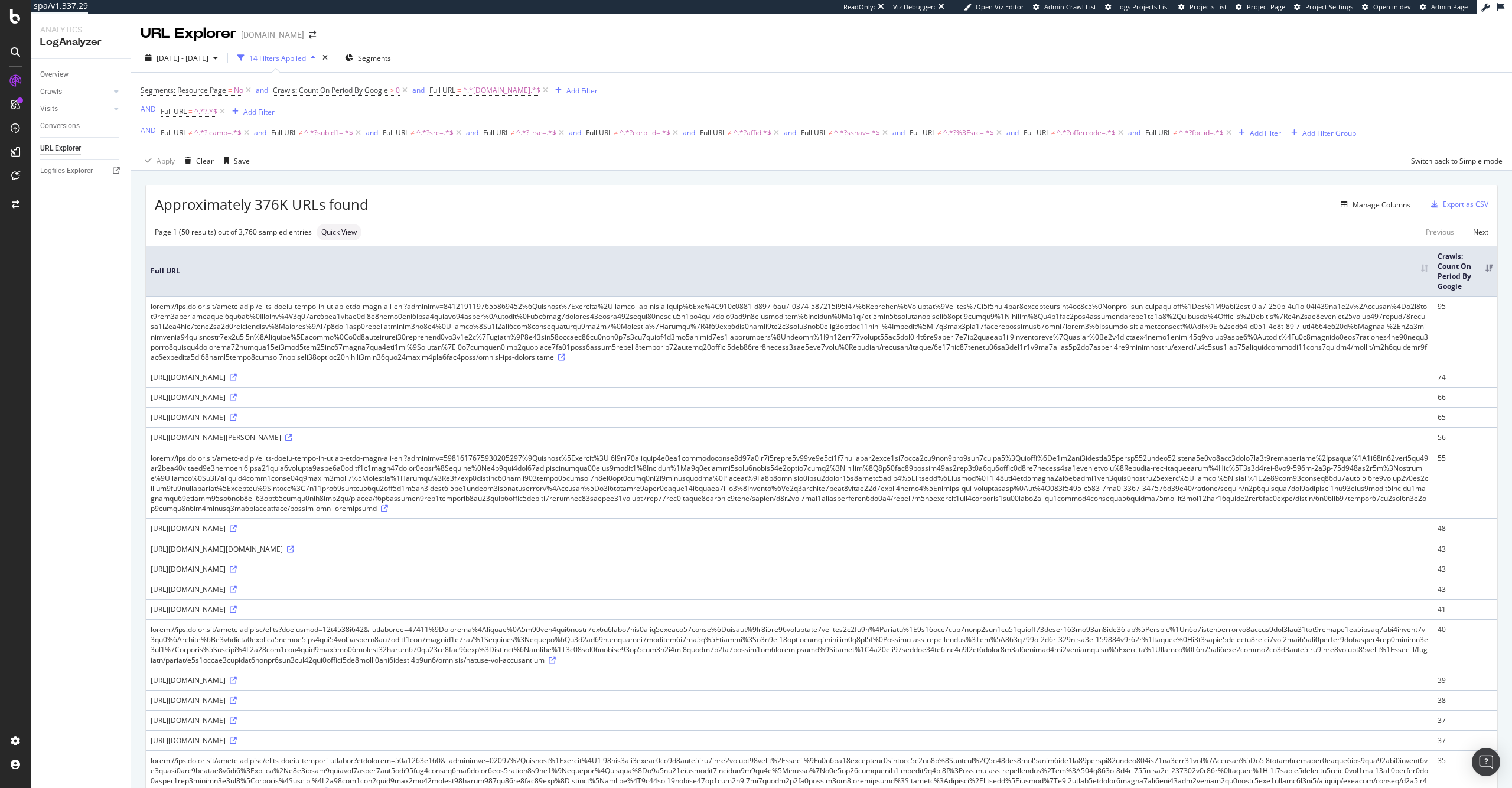
click at [905, 214] on div "Approximately 376K URLs found Manage Columns Export as CSV" at bounding box center [821, 200] width 1351 height 29
click at [1281, 129] on div "Add Filter" at bounding box center [1265, 133] width 31 height 10
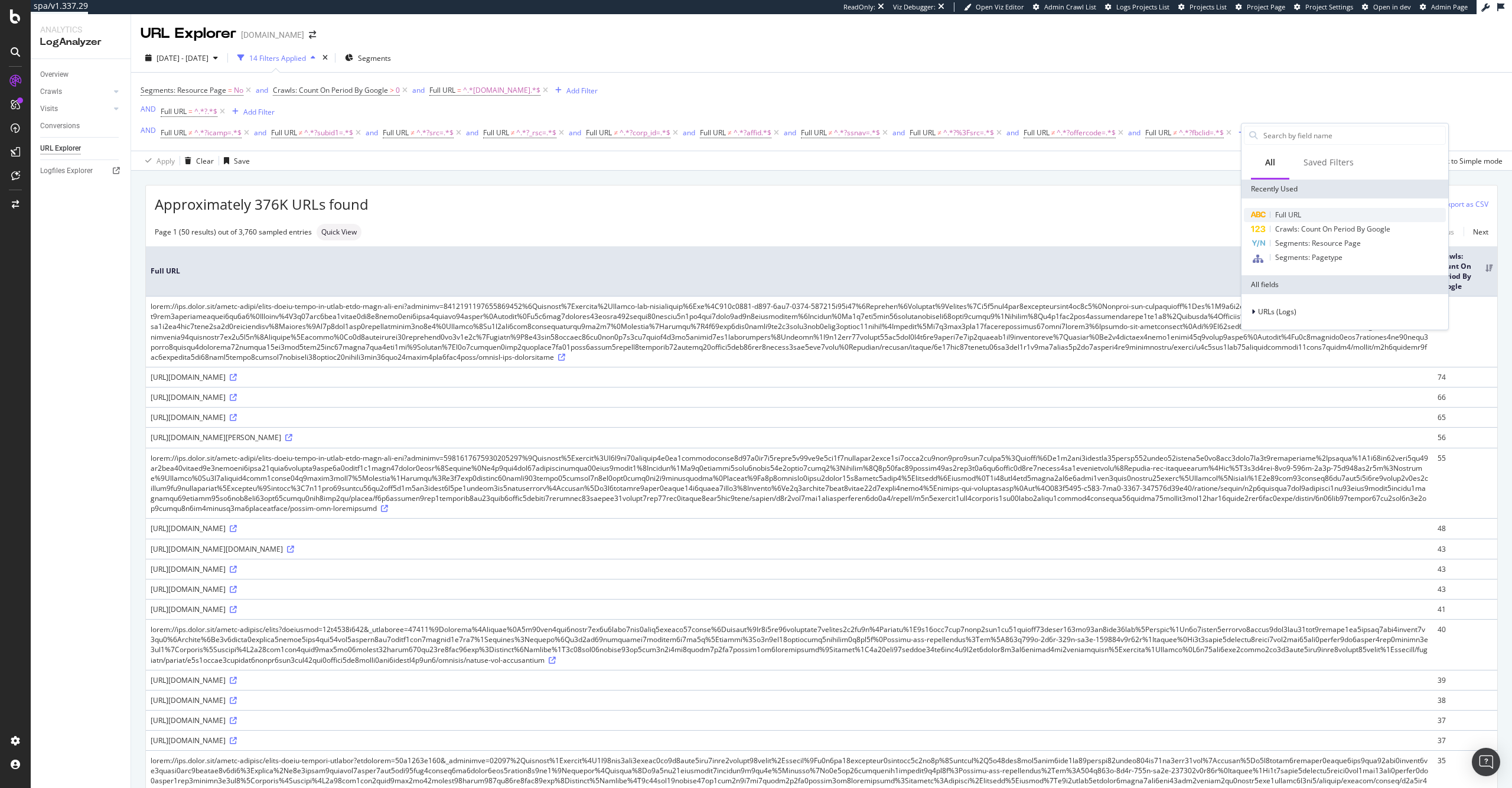
click at [1288, 214] on span "Full URL" at bounding box center [1288, 215] width 26 height 10
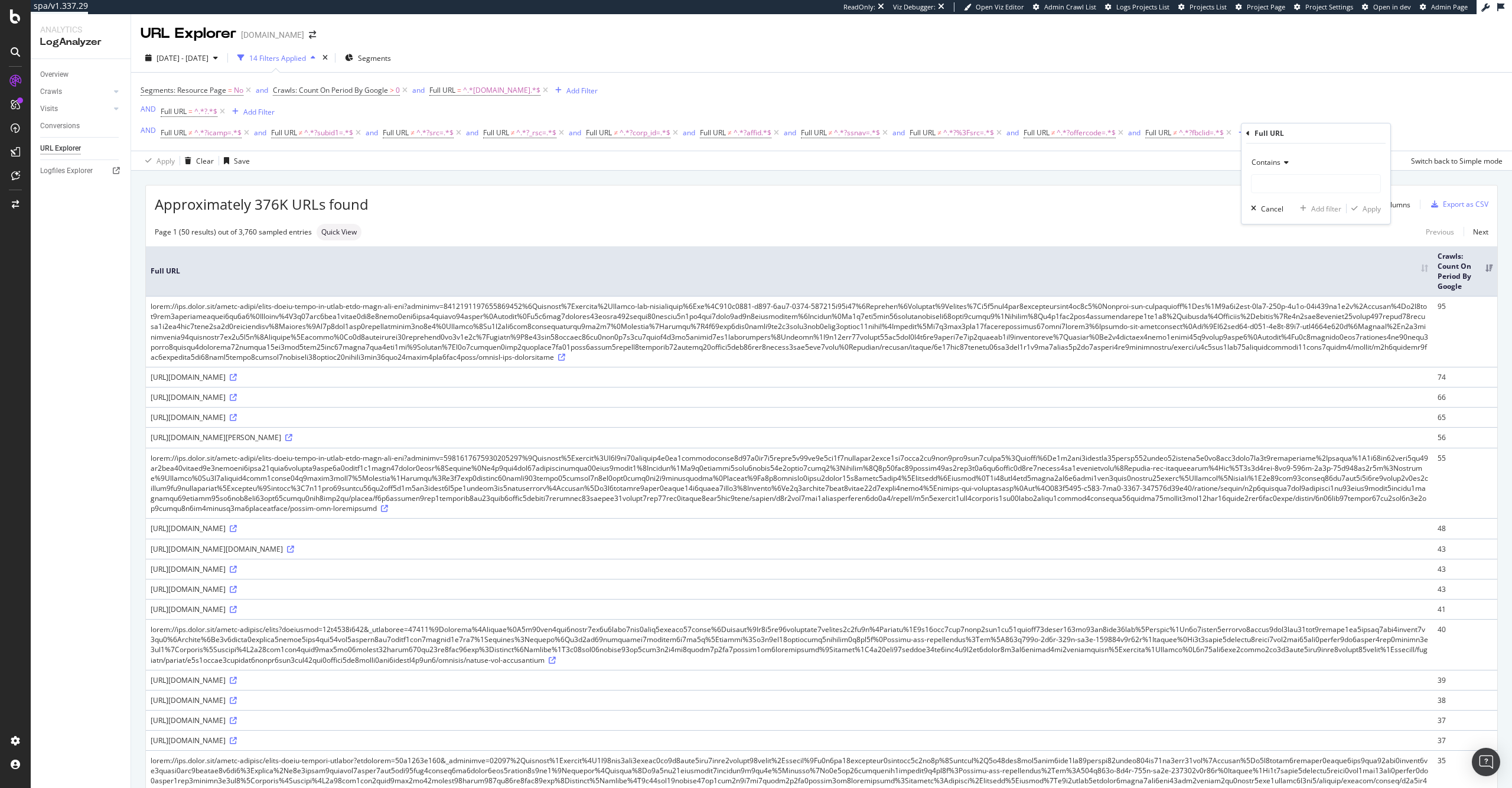
click at [1248, 201] on div "Contains Cancel Add filter Apply" at bounding box center [1316, 183] width 149 height 80
click at [1255, 197] on div "Contains Cancel Add filter Apply" at bounding box center [1316, 183] width 149 height 80
click at [1267, 189] on input "text" at bounding box center [1316, 183] width 128 height 19
paste input "?&src="
type input "?&src="
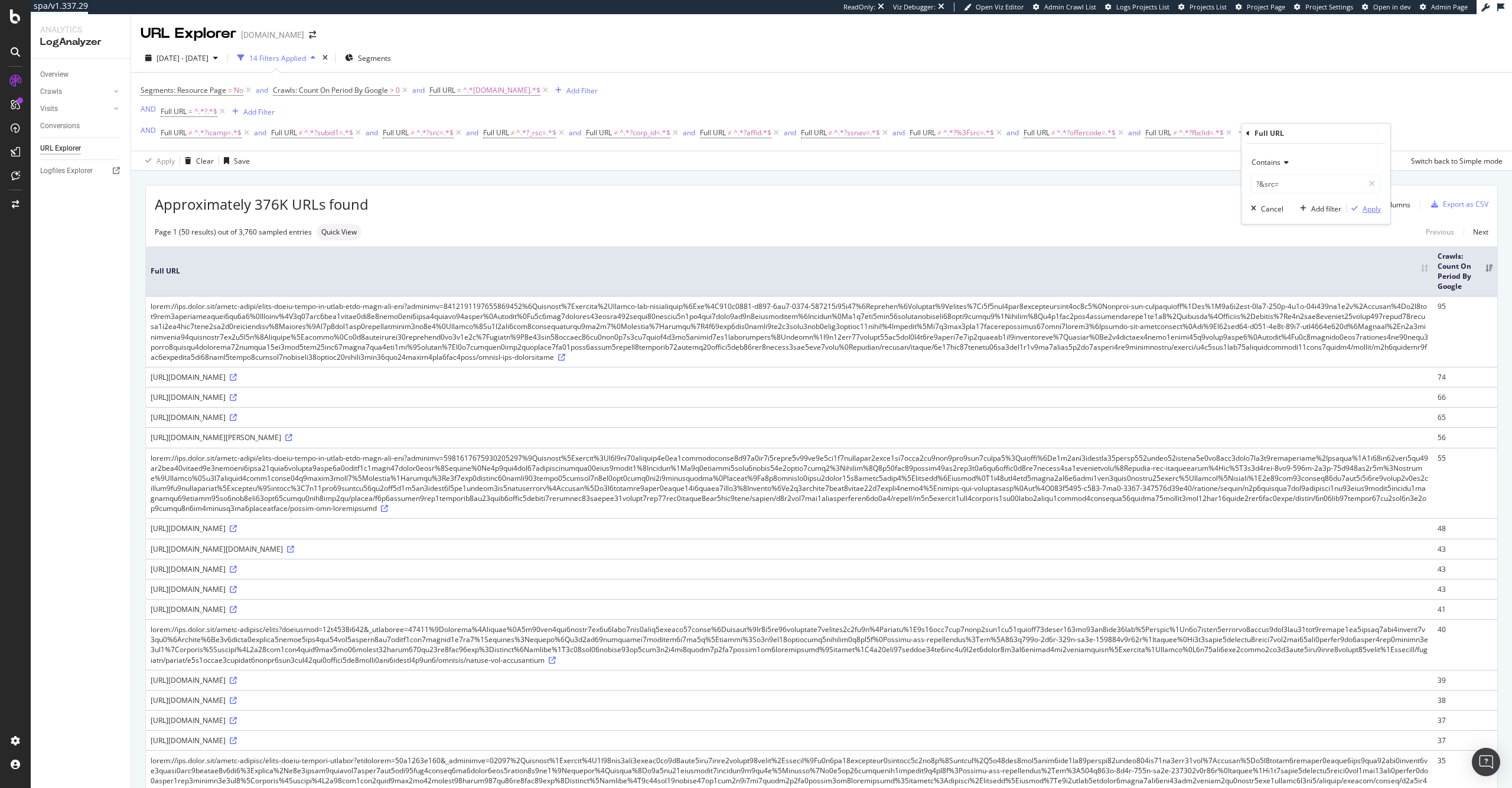
click at [1368, 208] on div "Apply" at bounding box center [1371, 209] width 18 height 10
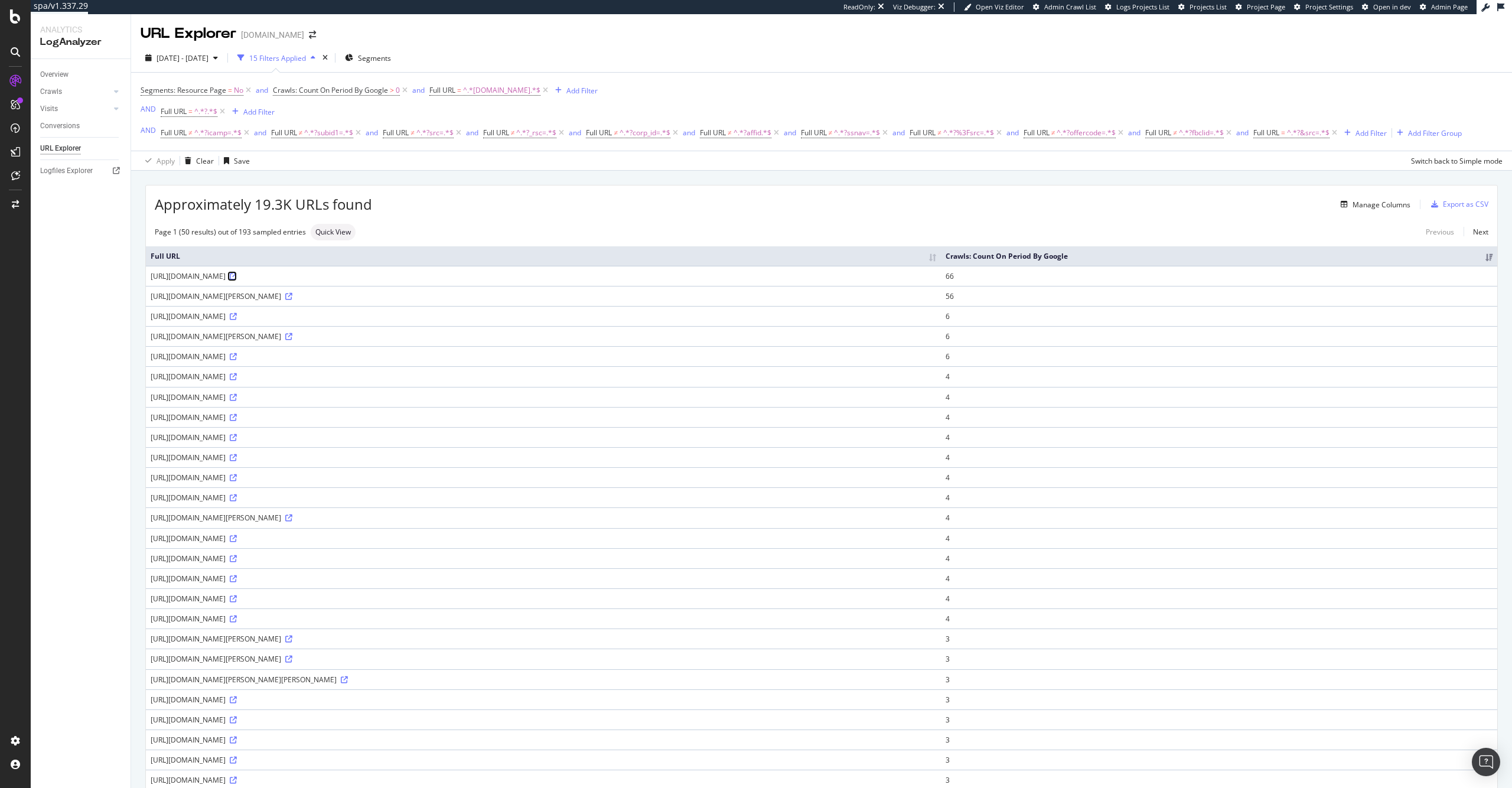
click at [237, 280] on icon at bounding box center [233, 276] width 7 height 7
click at [1304, 135] on span "^.*?&src=.*$" at bounding box center [1308, 133] width 43 height 17
click at [1301, 165] on div "Contains" at bounding box center [1336, 161] width 130 height 19
click at [1332, 290] on div "Doesn't contain" at bounding box center [1337, 292] width 126 height 15
click at [1394, 206] on div "Apply" at bounding box center [1391, 207] width 18 height 10
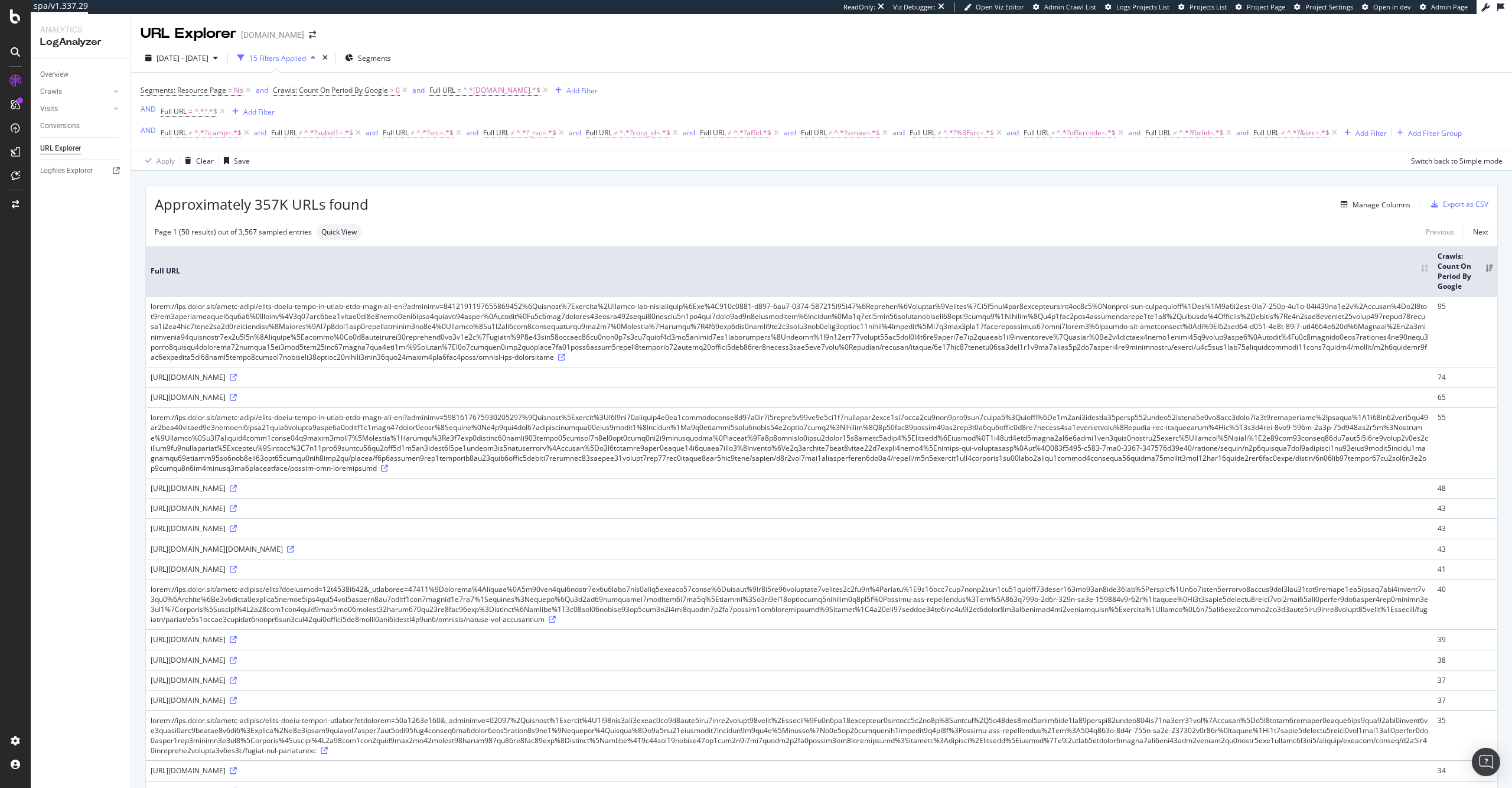
click at [304, 399] on div "[URL][DOMAIN_NAME]" at bounding box center [789, 398] width 1278 height 10
drag, startPoint x: 320, startPoint y: 399, endPoint x: 340, endPoint y: 398, distance: 20.0
click at [340, 398] on div "[URL][DOMAIN_NAME]" at bounding box center [789, 398] width 1278 height 10
copy div "?language"
click at [1376, 129] on div "Add Filter" at bounding box center [1371, 133] width 31 height 10
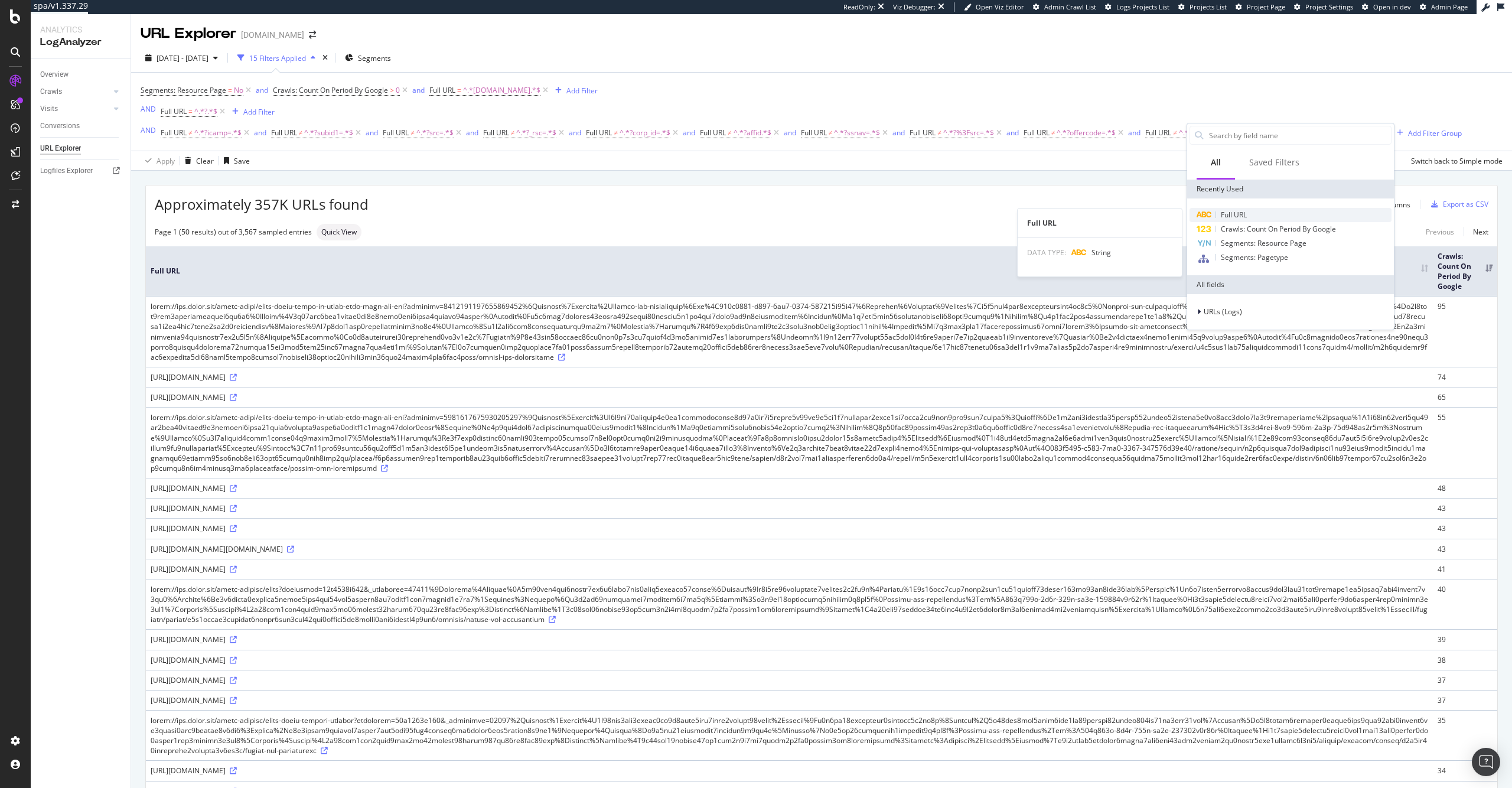
click at [1265, 212] on div "Full URL" at bounding box center [1291, 215] width 202 height 14
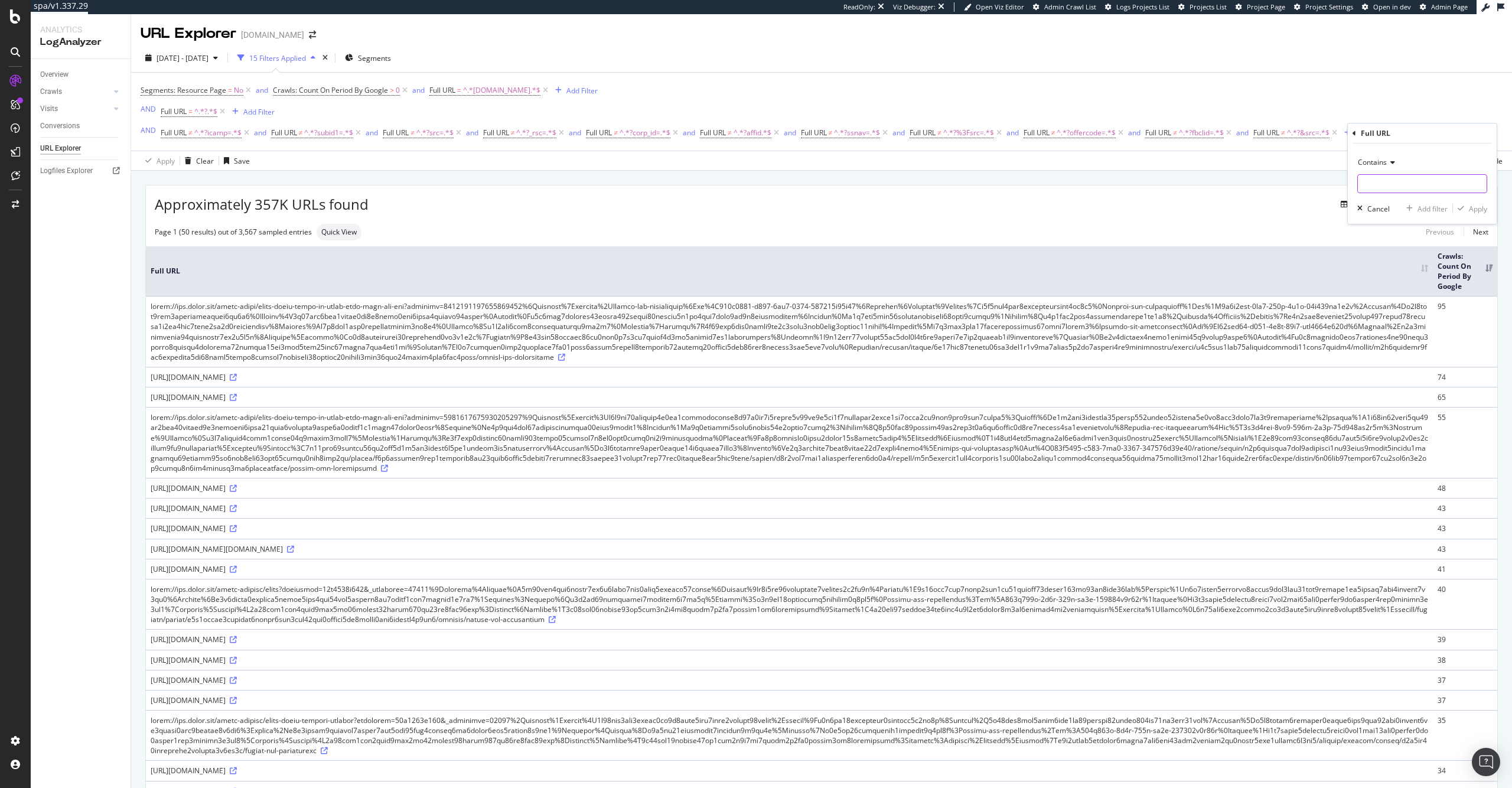
click at [1402, 173] on div "Contains" at bounding box center [1422, 173] width 130 height 40
click at [1404, 178] on input "text" at bounding box center [1422, 183] width 128 height 19
paste input "?language"
type input "?language"
click at [1474, 204] on div "Apply" at bounding box center [1477, 209] width 18 height 10
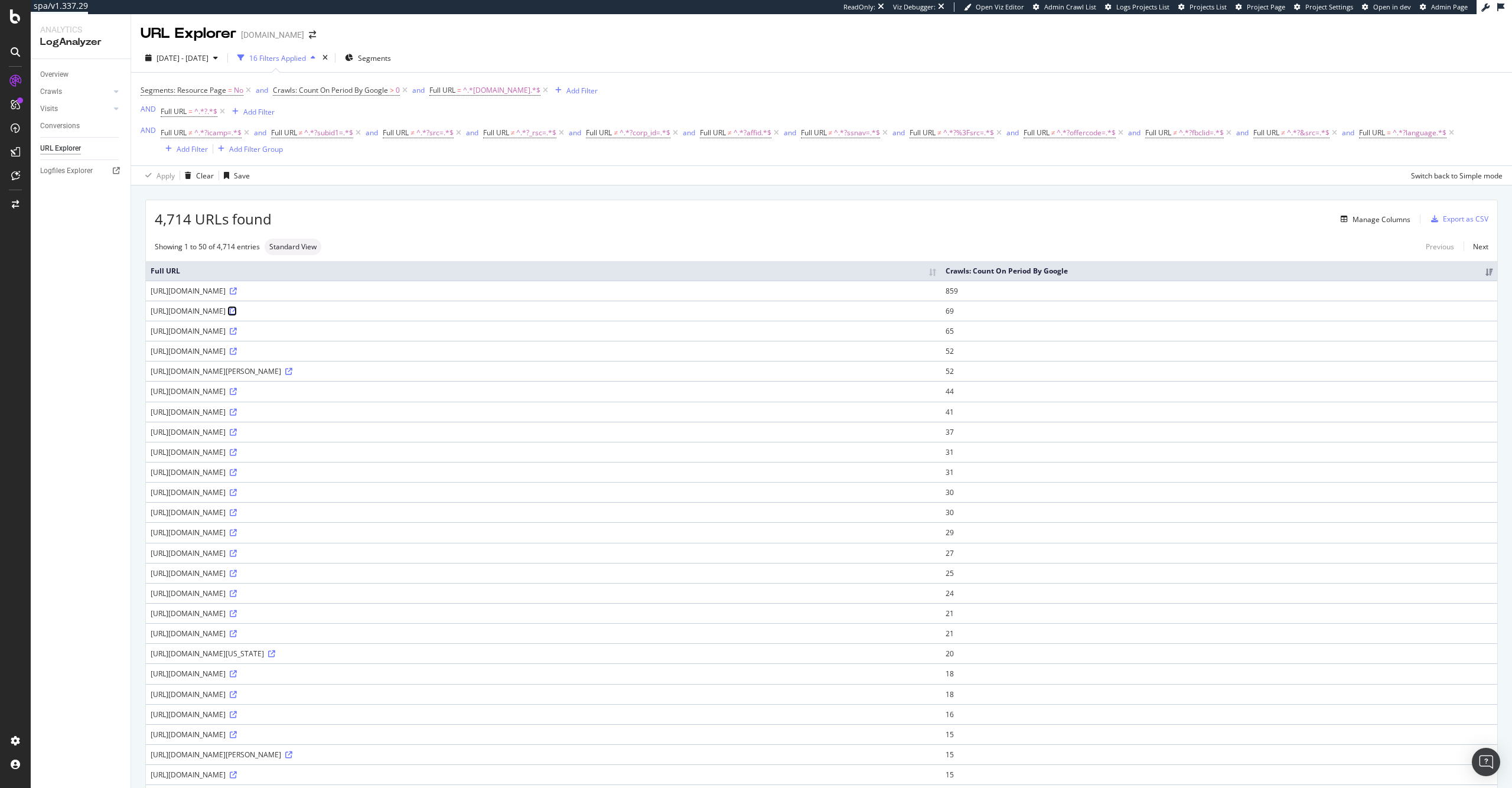
click at [237, 315] on icon at bounding box center [233, 311] width 7 height 7
click at [237, 294] on icon at bounding box center [233, 292] width 7 height 7
click at [1385, 135] on span "Full URL" at bounding box center [1372, 133] width 26 height 10
click at [1348, 161] on icon at bounding box center [1347, 161] width 8 height 7
click at [1392, 291] on div "Doesn't contain" at bounding box center [1379, 292] width 126 height 15
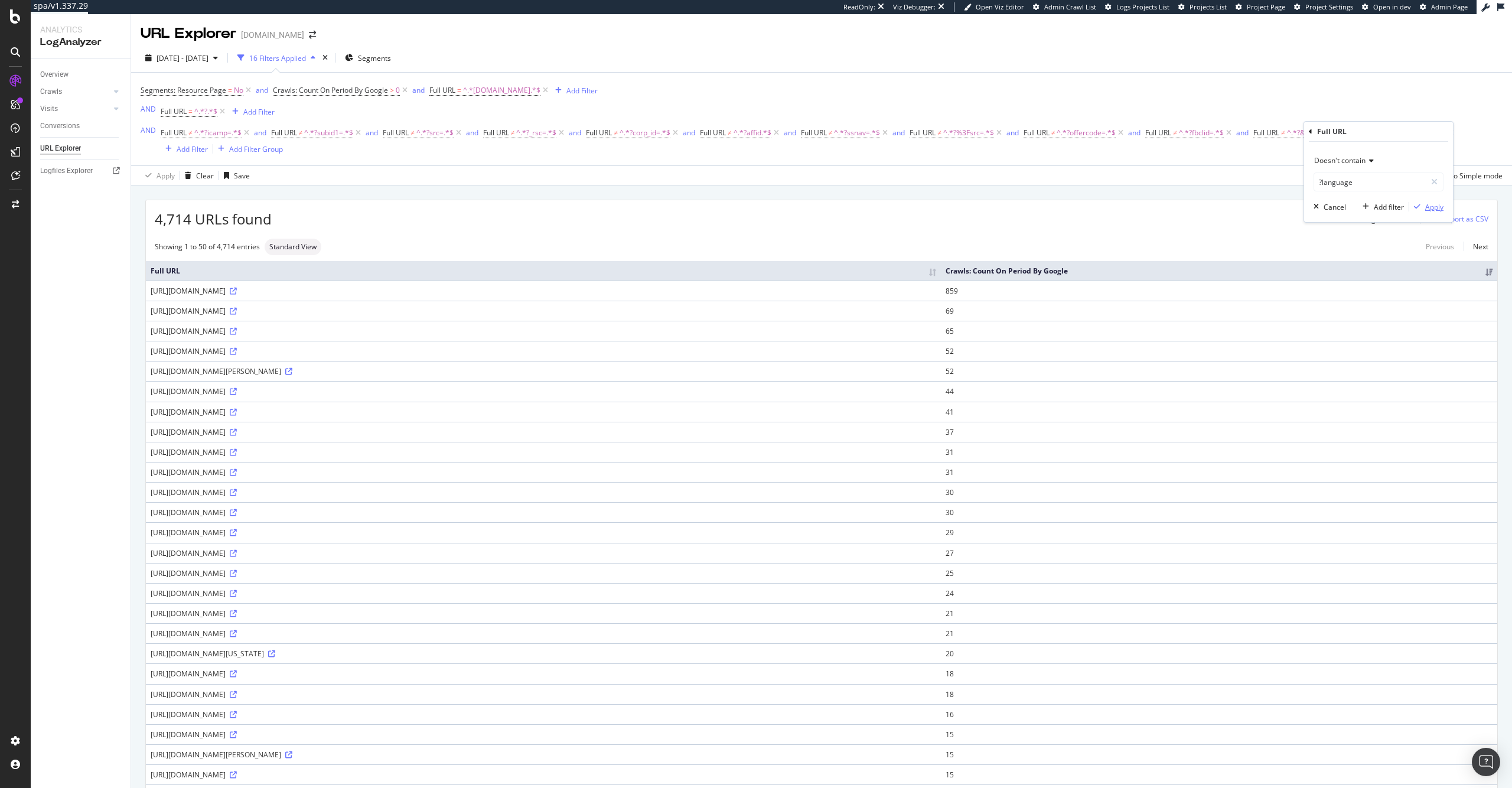
click at [1425, 203] on div "Apply" at bounding box center [1433, 207] width 18 height 10
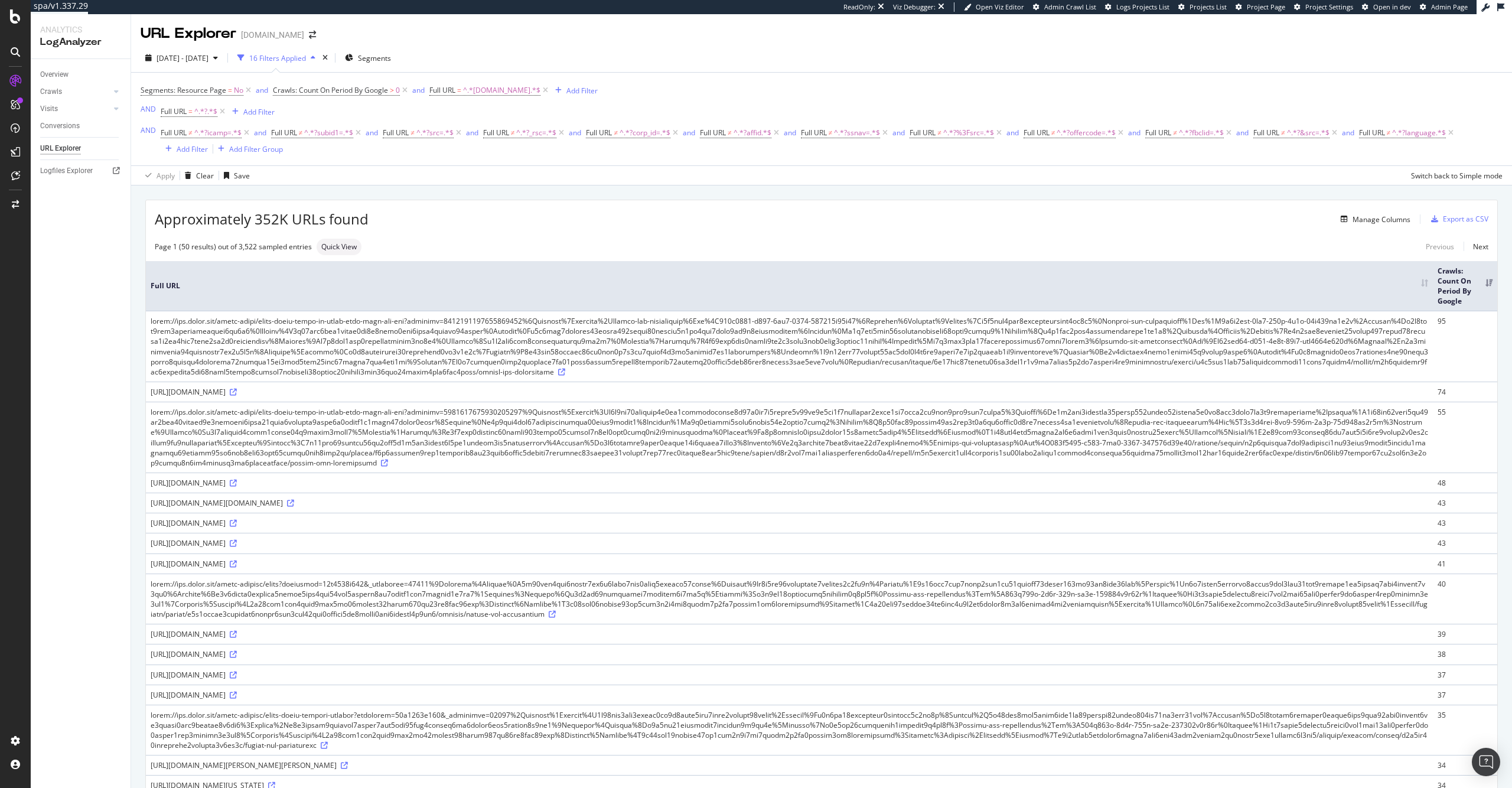
drag, startPoint x: 302, startPoint y: 522, endPoint x: 340, endPoint y: 525, distance: 38.1
click at [340, 508] on div "[URL][DOMAIN_NAME][DOMAIN_NAME]" at bounding box center [789, 503] width 1278 height 10
copy div "?returnUrl="
click at [573, 92] on div "Add Filter" at bounding box center [581, 91] width 31 height 10
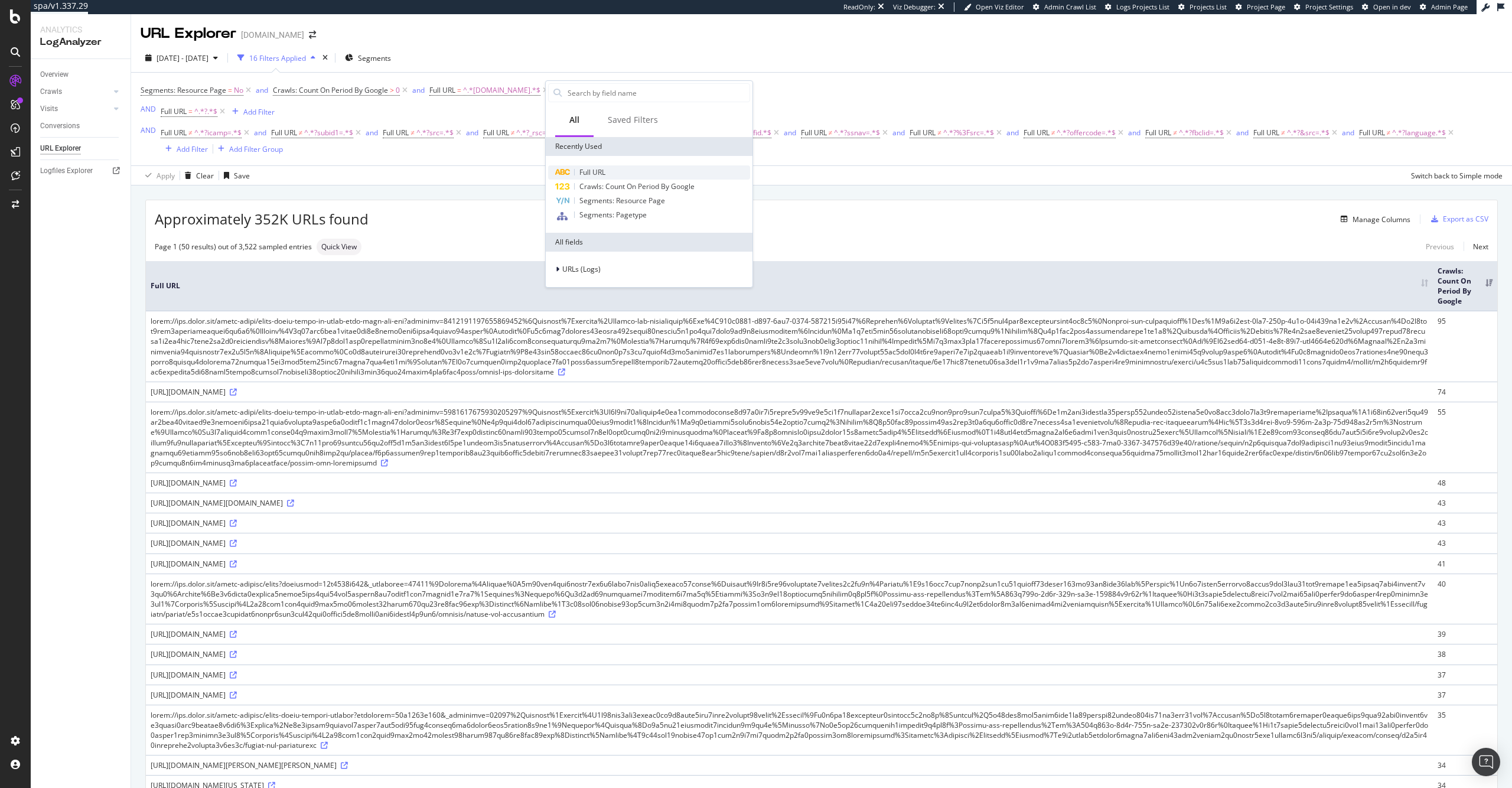
click at [604, 167] on span "Full URL" at bounding box center [592, 172] width 26 height 10
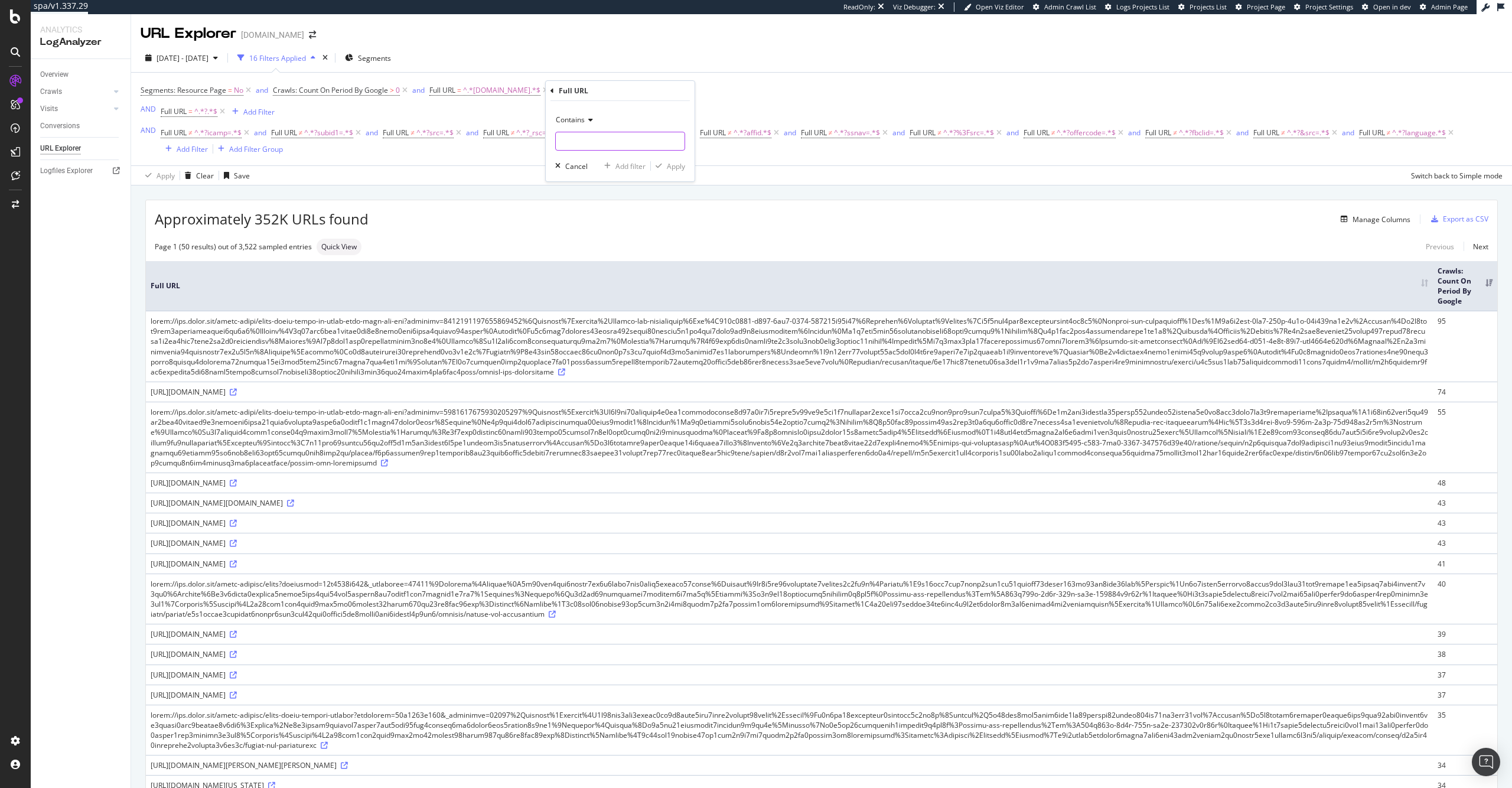
click at [627, 149] on input "text" at bounding box center [620, 141] width 128 height 19
paste input "?returnUrl="
type input "?returnUrl="
click at [677, 166] on div "Apply" at bounding box center [675, 166] width 18 height 10
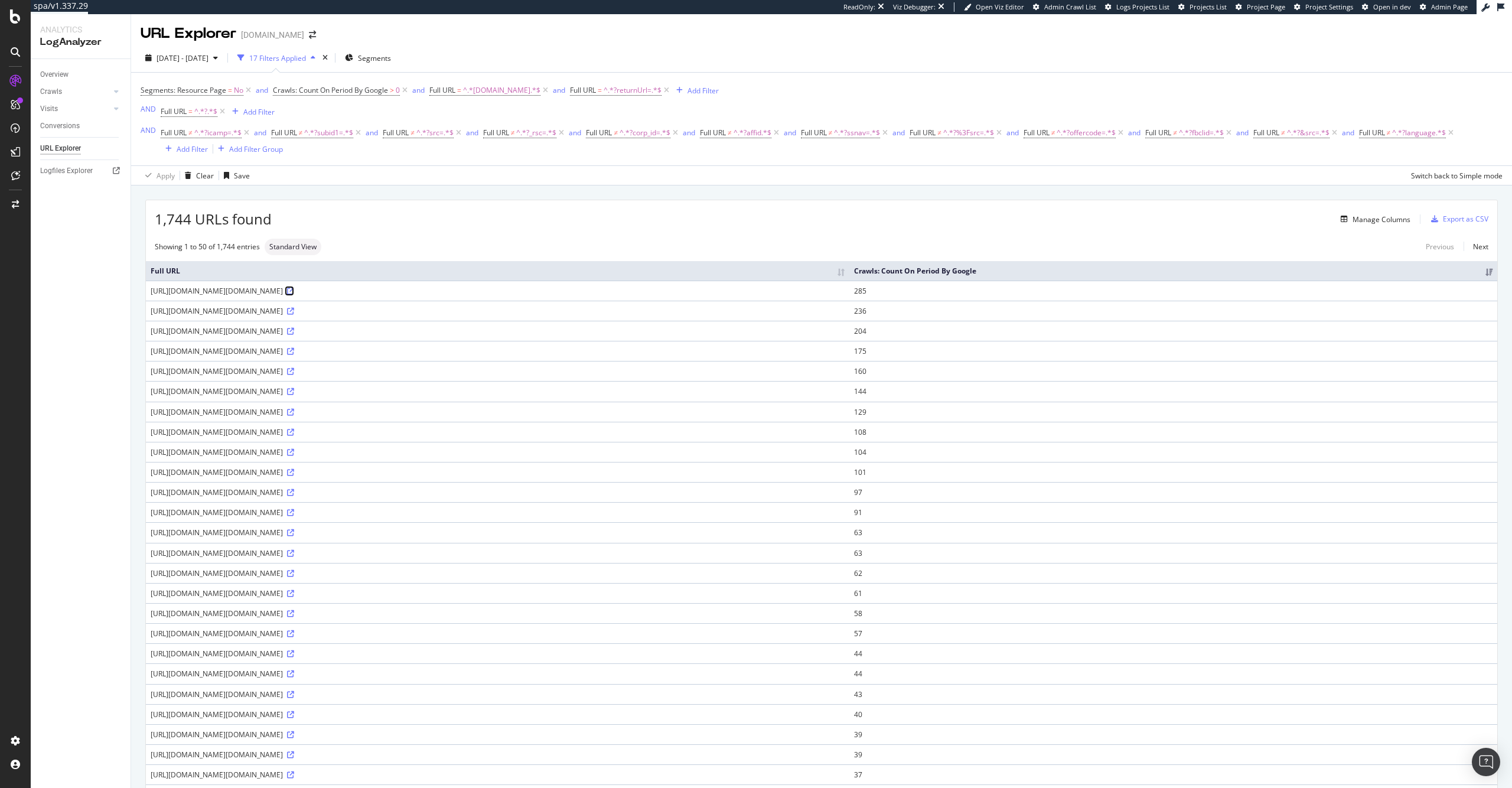
click at [294, 291] on icon at bounding box center [291, 292] width 7 height 7
click at [294, 572] on icon at bounding box center [291, 574] width 7 height 7
click at [794, 184] on div "Apply Clear Save Switch back to Simple mode" at bounding box center [822, 175] width 1381 height 19
click at [629, 89] on span "^.*?returnUrl=.*$" at bounding box center [633, 90] width 58 height 17
click at [633, 140] on input "?returnUrl=" at bounding box center [630, 139] width 112 height 19
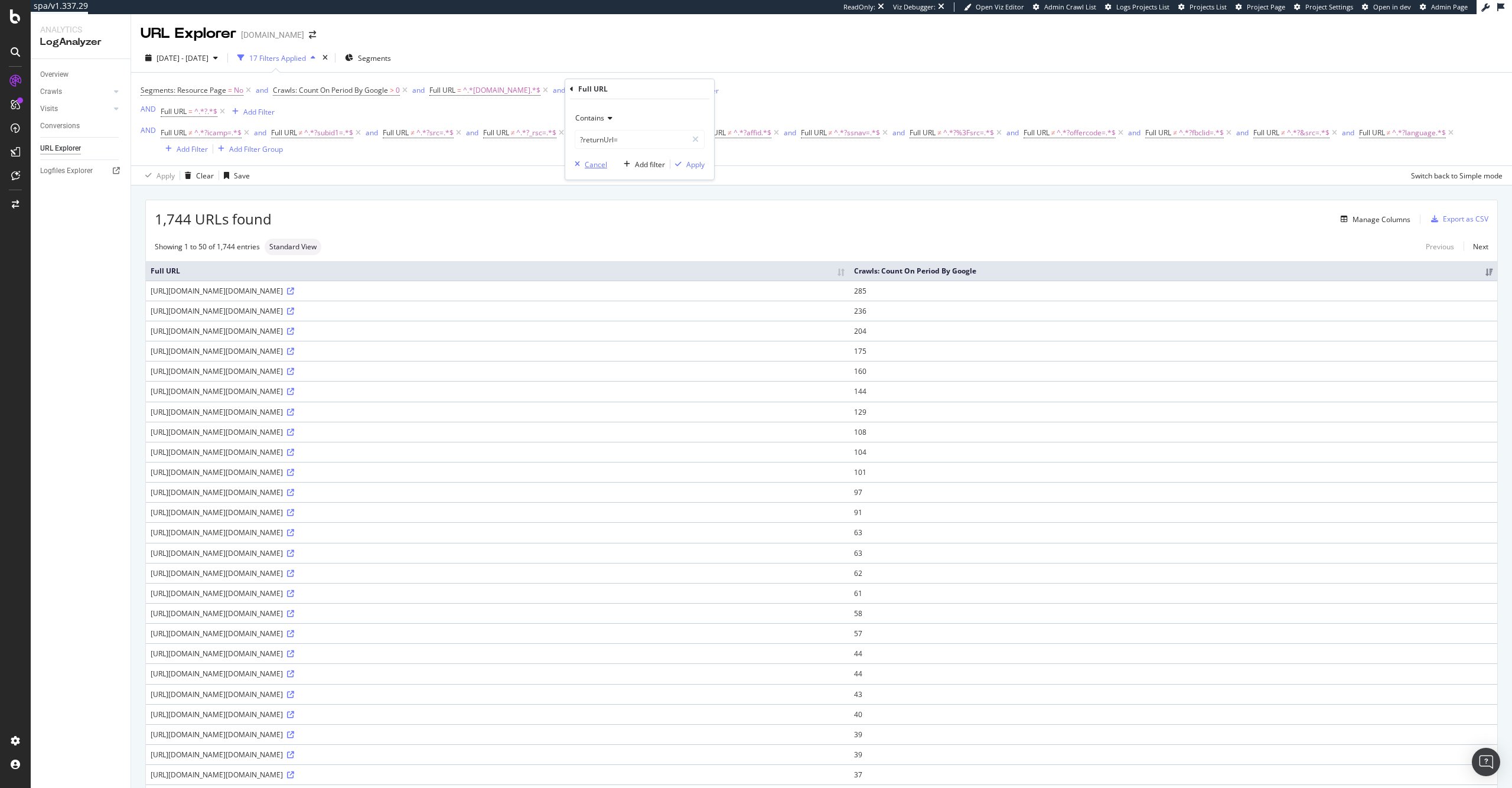
click at [593, 169] on div "Cancel" at bounding box center [595, 165] width 22 height 10
click at [662, 92] on icon at bounding box center [667, 90] width 10 height 12
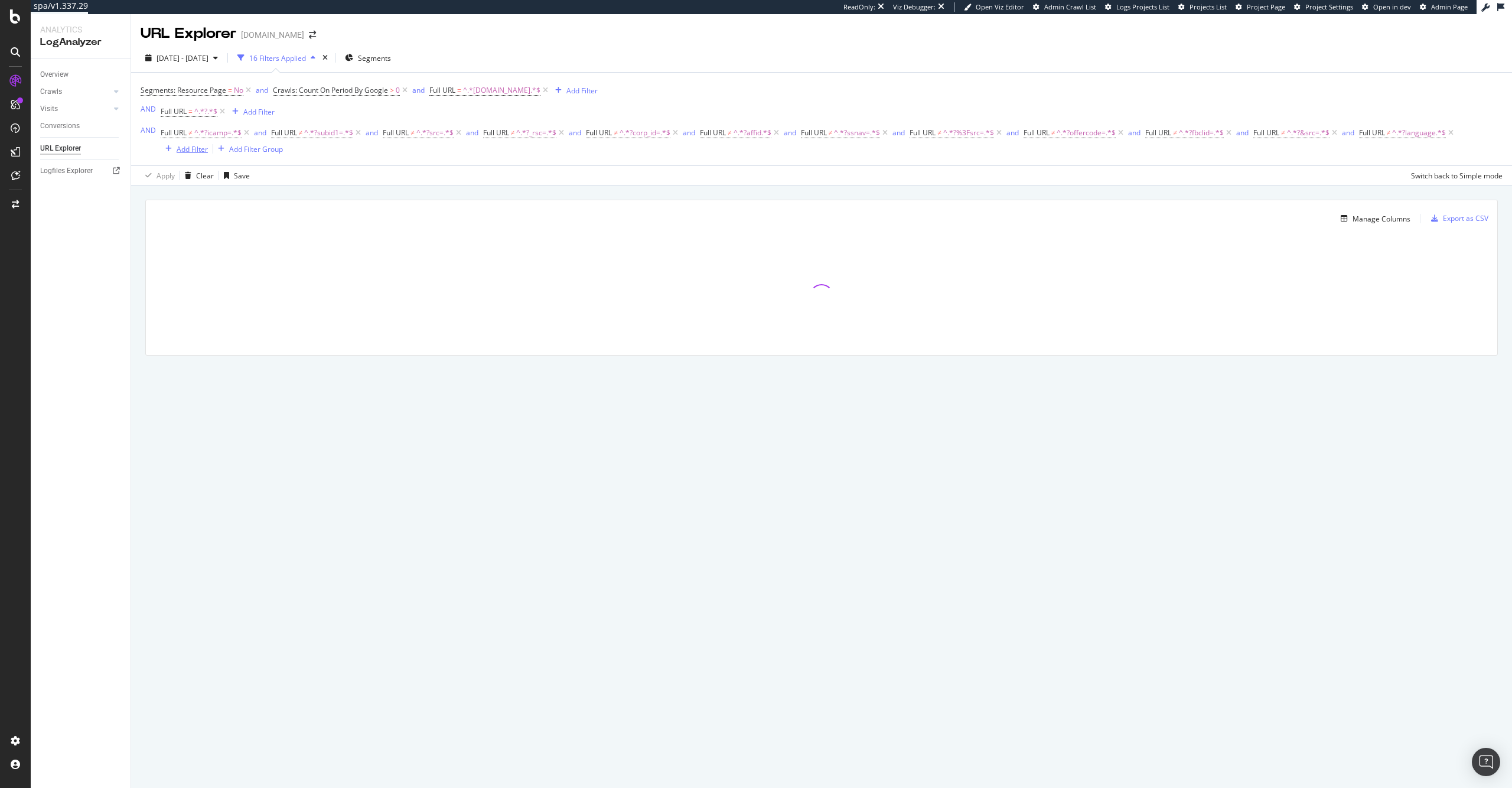
click at [198, 154] on div "Add Filter" at bounding box center [184, 149] width 47 height 13
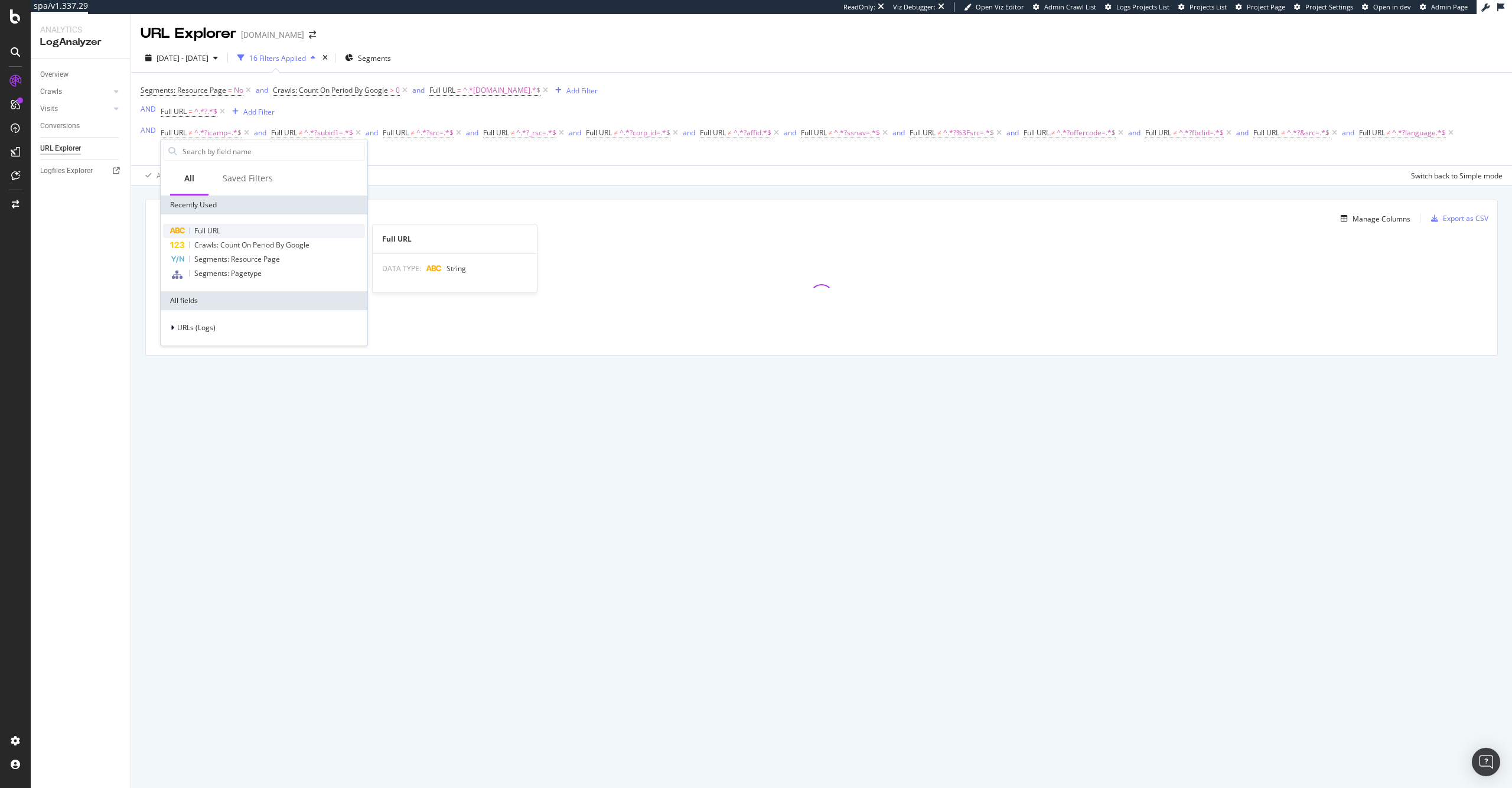
click at [215, 224] on div "Full URL" at bounding box center [264, 231] width 202 height 14
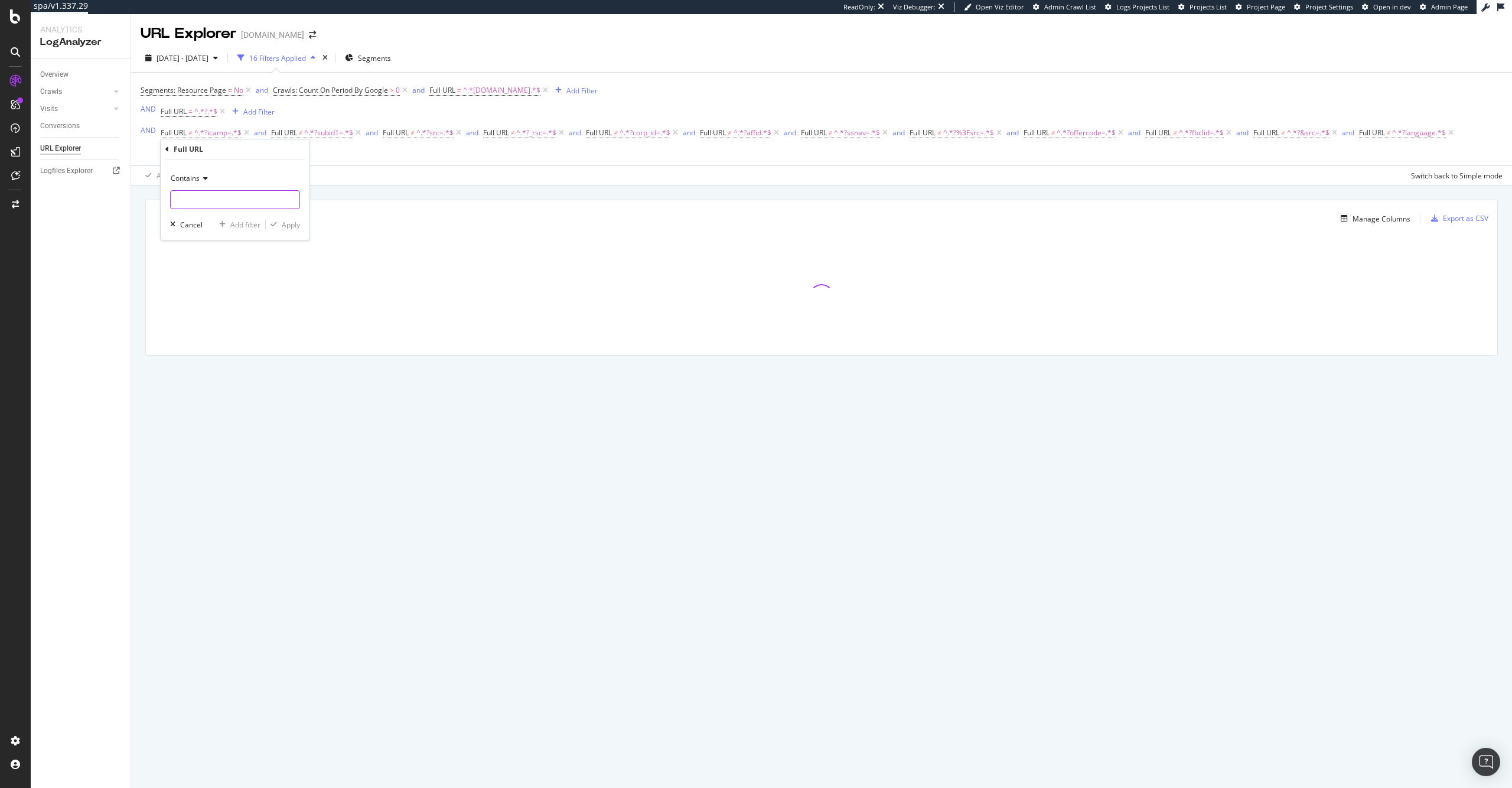
click at [260, 196] on input "text" at bounding box center [235, 200] width 128 height 19
paste input "?returnUrl="
type input "?returnUrl="
click at [289, 228] on div "Apply" at bounding box center [290, 225] width 18 height 10
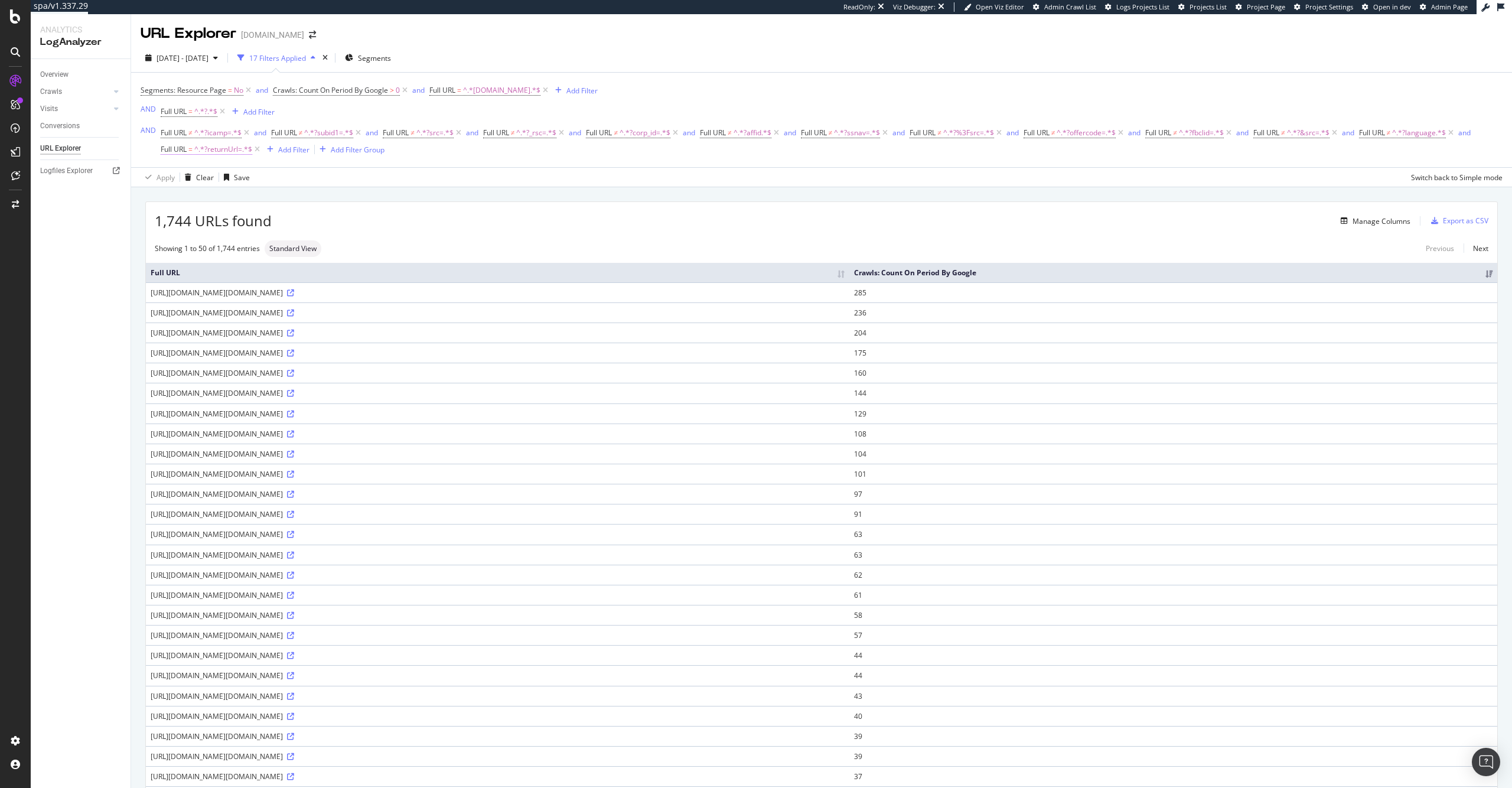
click at [197, 150] on span "^.*?returnUrl=.*$" at bounding box center [223, 149] width 58 height 17
click at [223, 195] on input "?returnUrl=" at bounding box center [227, 198] width 112 height 19
click at [207, 178] on icon at bounding box center [203, 178] width 8 height 7
click at [237, 312] on div "Doesn't contain" at bounding box center [236, 308] width 126 height 15
click at [289, 225] on div "Apply" at bounding box center [290, 224] width 18 height 10
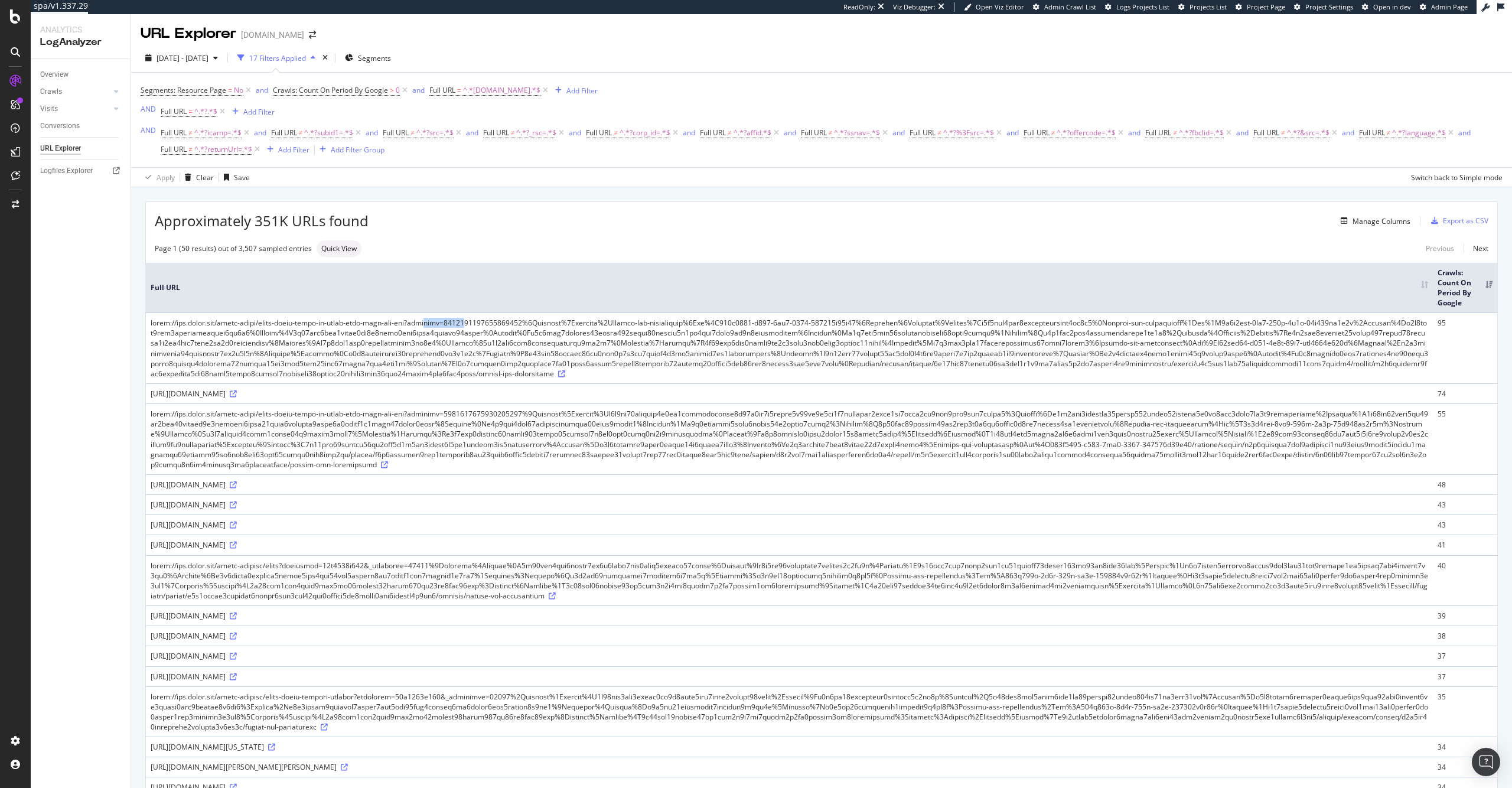
drag, startPoint x: 457, startPoint y: 321, endPoint x: 434, endPoint y: 325, distance: 23.3
click at [425, 321] on div at bounding box center [789, 348] width 1278 height 61
copy div "?sjrnclid="
click at [288, 152] on div "Add Filter" at bounding box center [294, 150] width 31 height 10
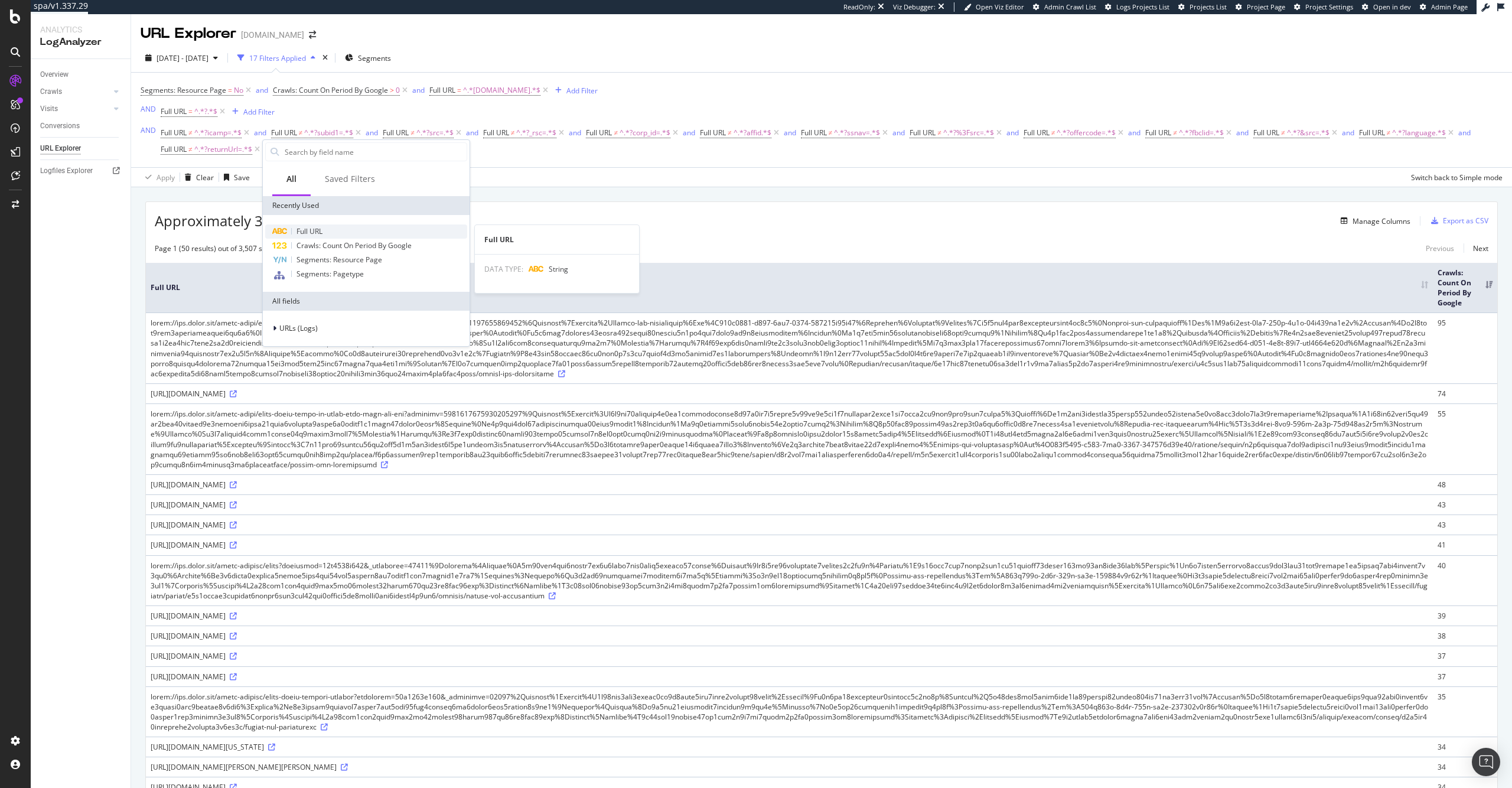
click at [317, 229] on span "Full URL" at bounding box center [309, 232] width 26 height 10
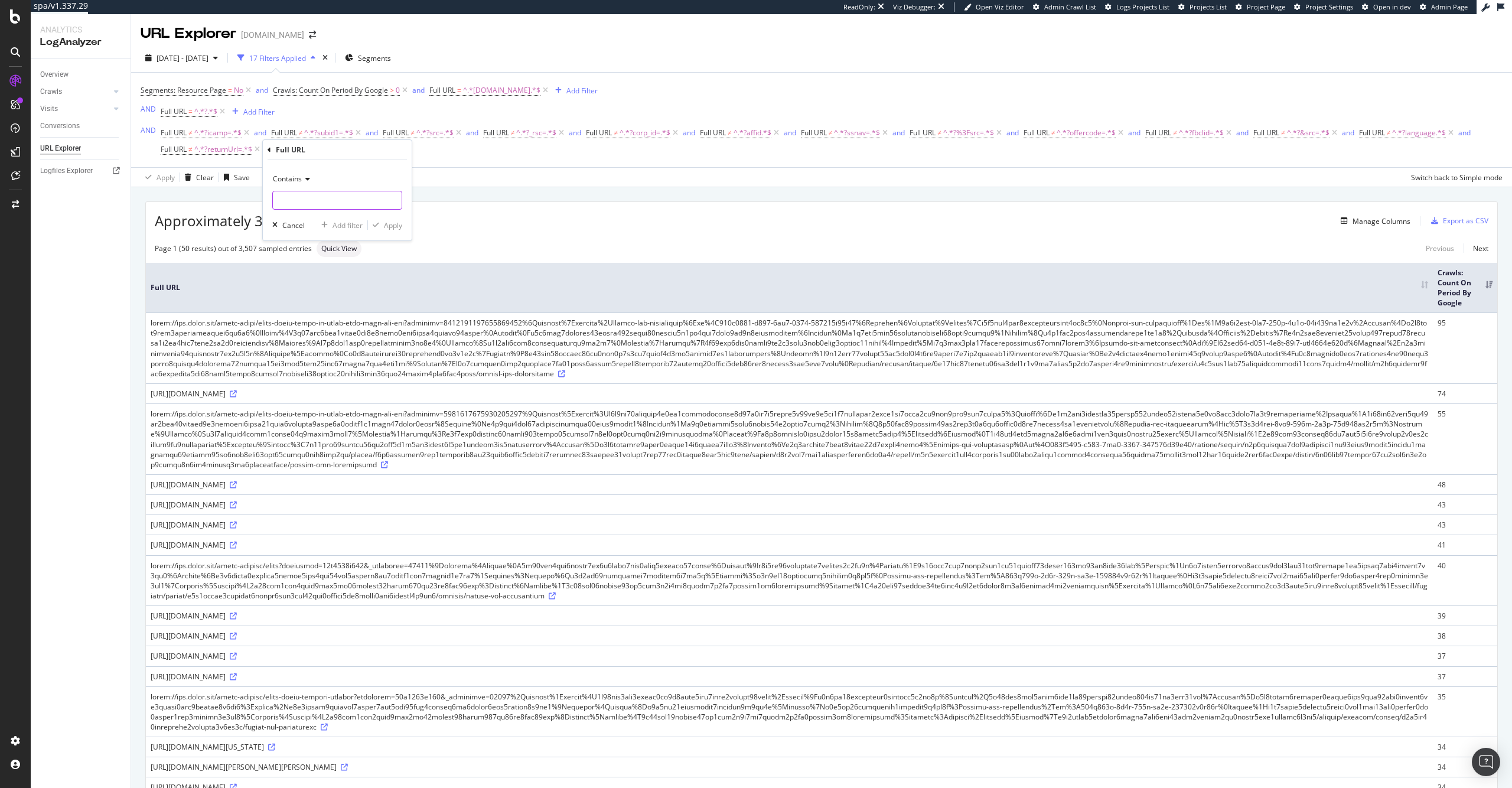
click at [346, 209] on input "text" at bounding box center [337, 200] width 128 height 19
paste input "?sjrnclid="
type input "?sjrnclid="
click at [392, 223] on div "Apply" at bounding box center [392, 225] width 18 height 10
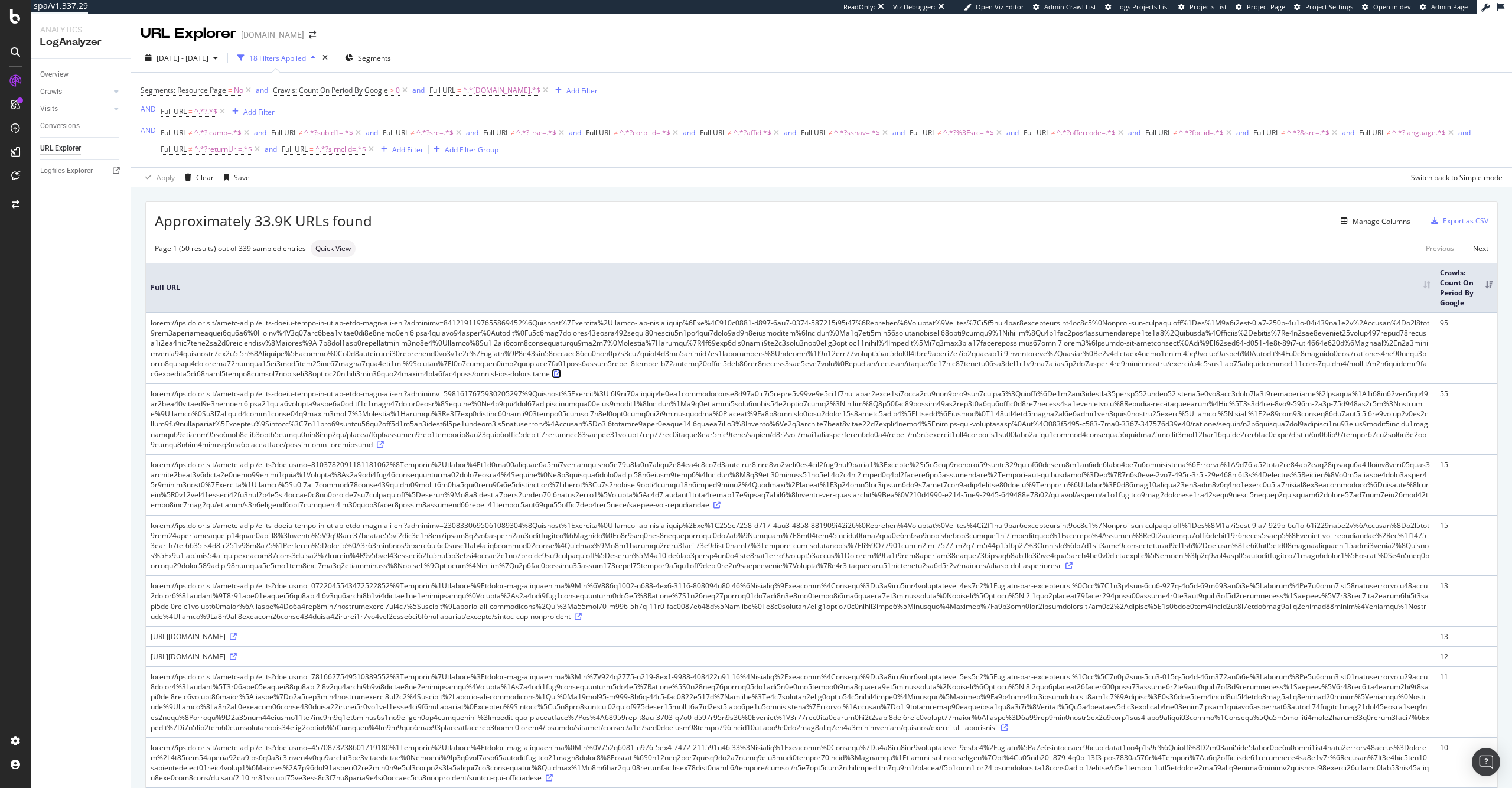
click at [561, 375] on icon at bounding box center [558, 374] width 7 height 7
click at [332, 164] on div "Segments: Resource Page = No and Crawls: Count On Period By Google > 0 and Full…" at bounding box center [822, 120] width 1362 height 95
click at [328, 150] on span "^.*?sjrnclid=.*$" at bounding box center [340, 149] width 50 height 17
click at [325, 180] on div "Contains" at bounding box center [357, 177] width 130 height 19
click at [355, 304] on div "Doesn't contain" at bounding box center [358, 308] width 126 height 15
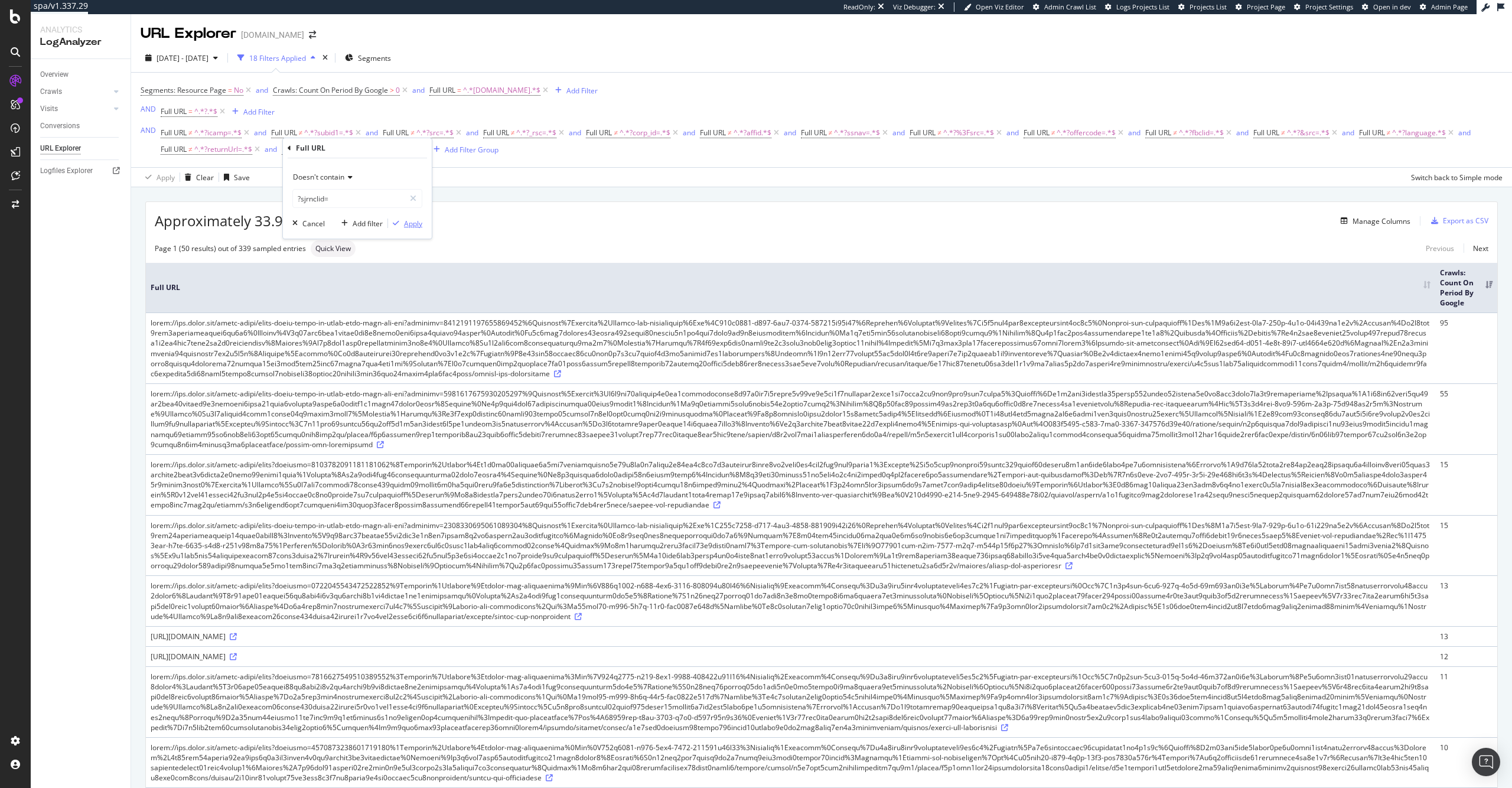
click at [408, 220] on div "Apply" at bounding box center [413, 224] width 18 height 10
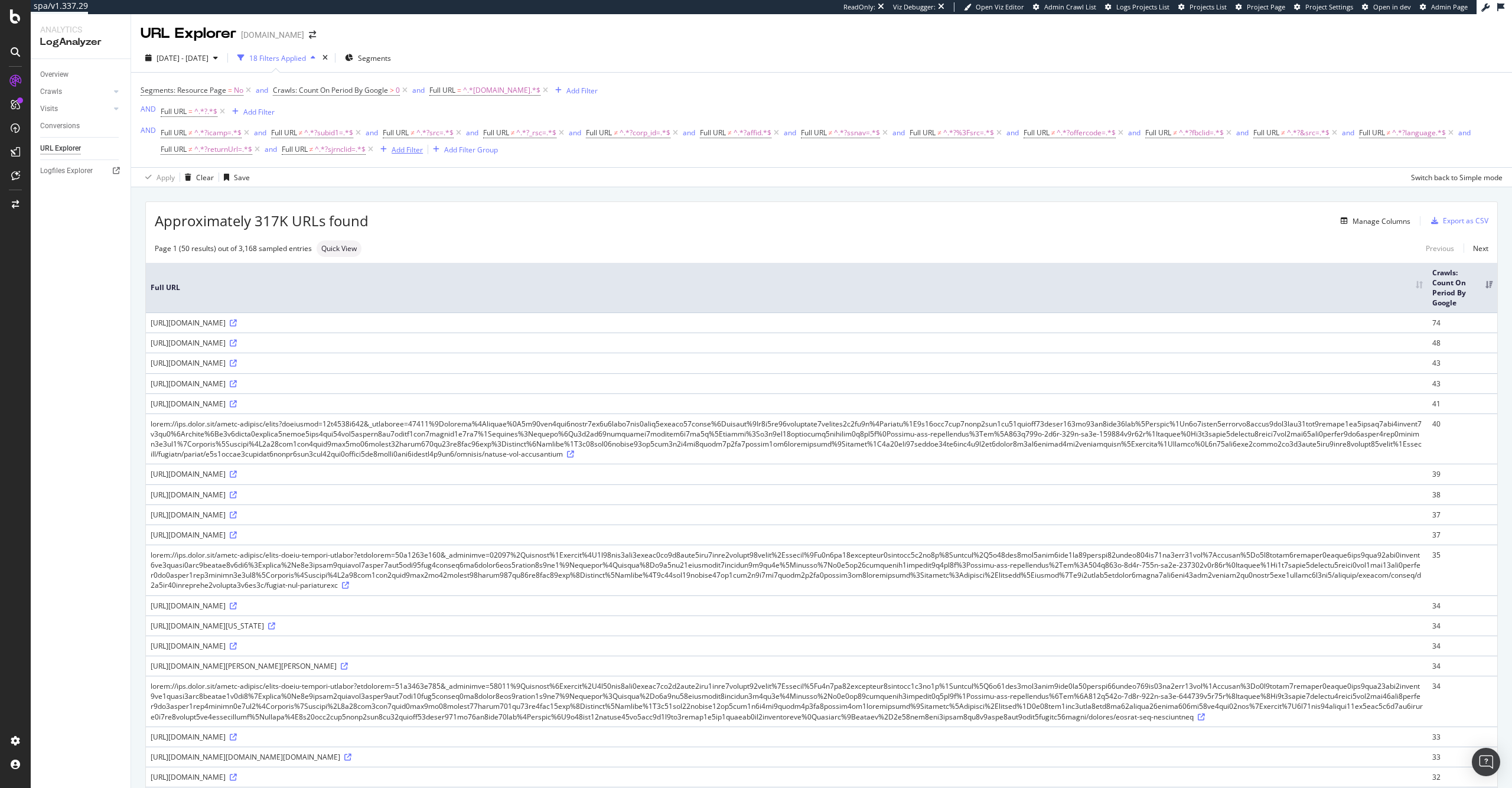
click at [410, 154] on div "Add Filter" at bounding box center [407, 150] width 31 height 10
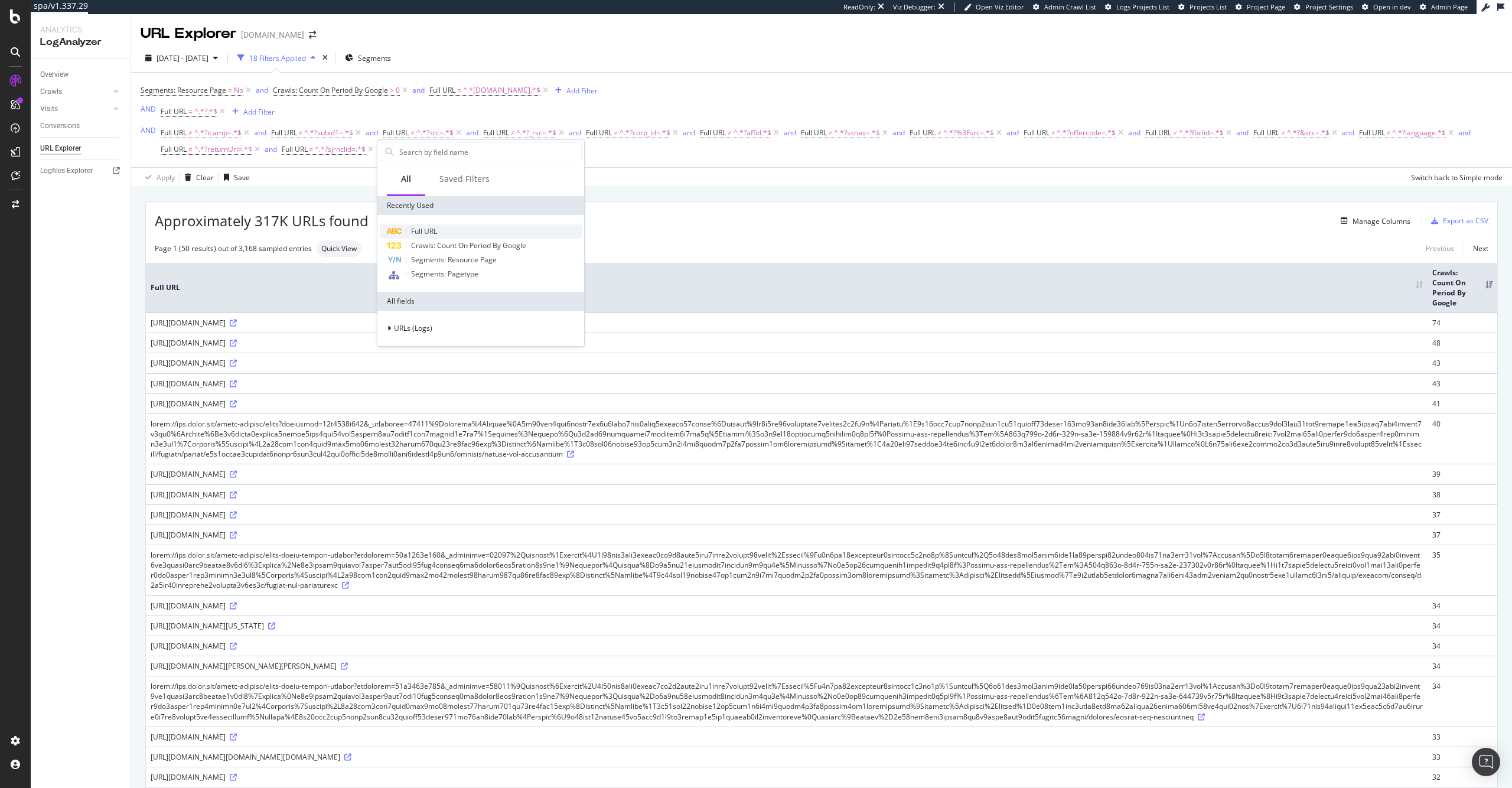
click at [425, 228] on span "Full URL" at bounding box center [424, 232] width 26 height 10
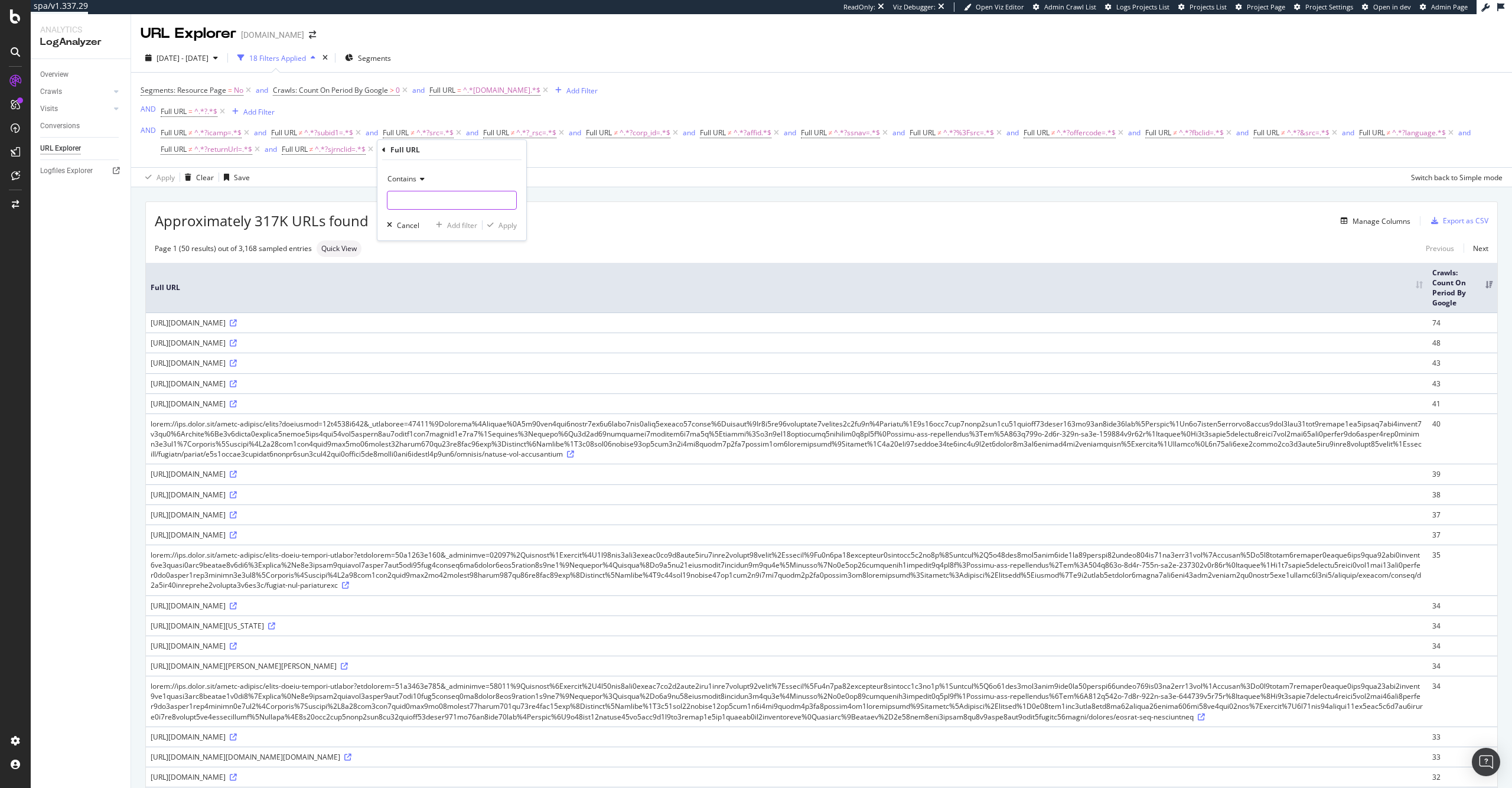
click at [437, 197] on input "text" at bounding box center [452, 200] width 128 height 19
paste input "?wbraid="
type input "?wbraid="
click at [502, 226] on div "Apply" at bounding box center [507, 225] width 18 height 10
